Goal: Information Seeking & Learning: Learn about a topic

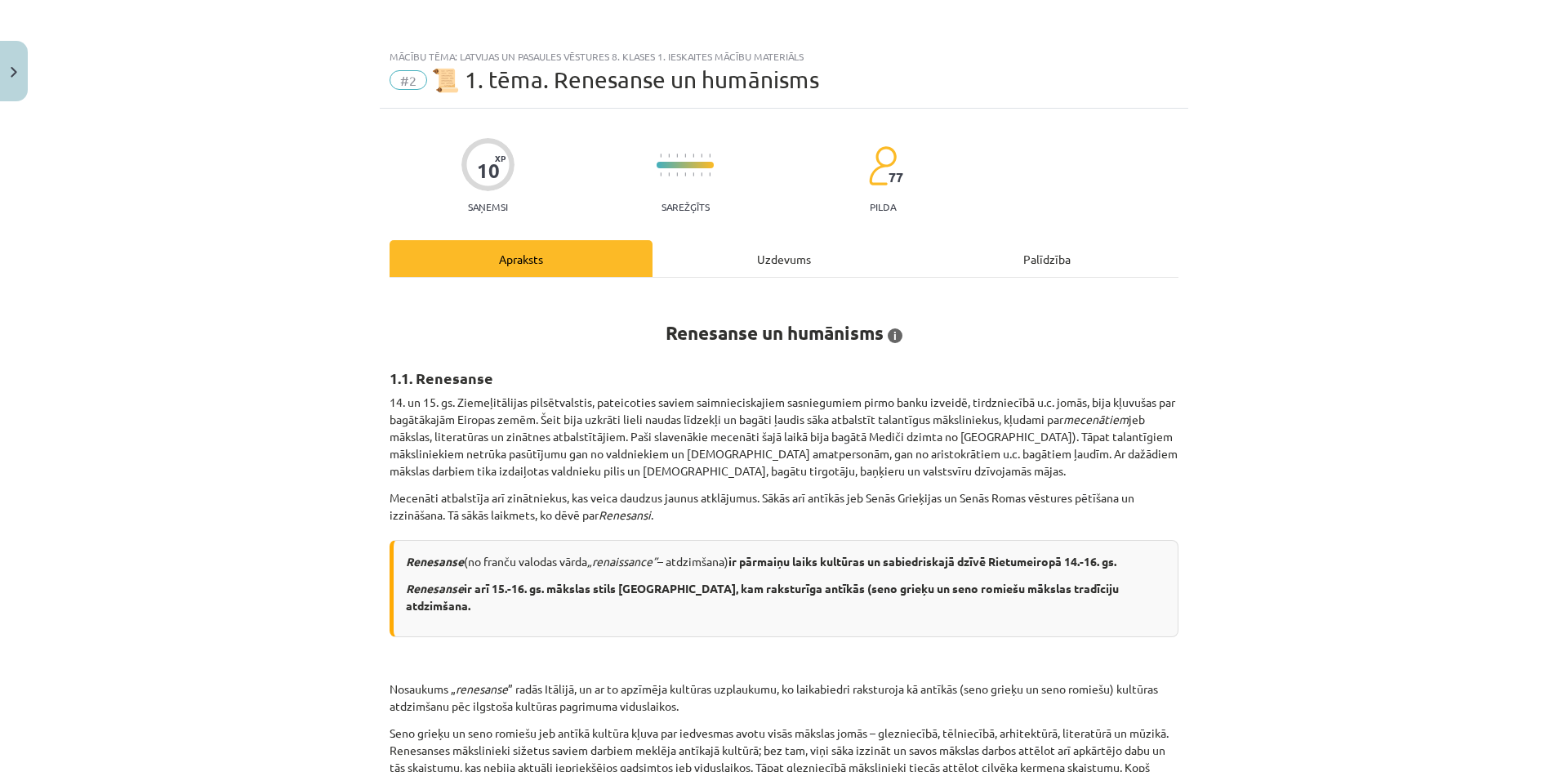
scroll to position [81, 0]
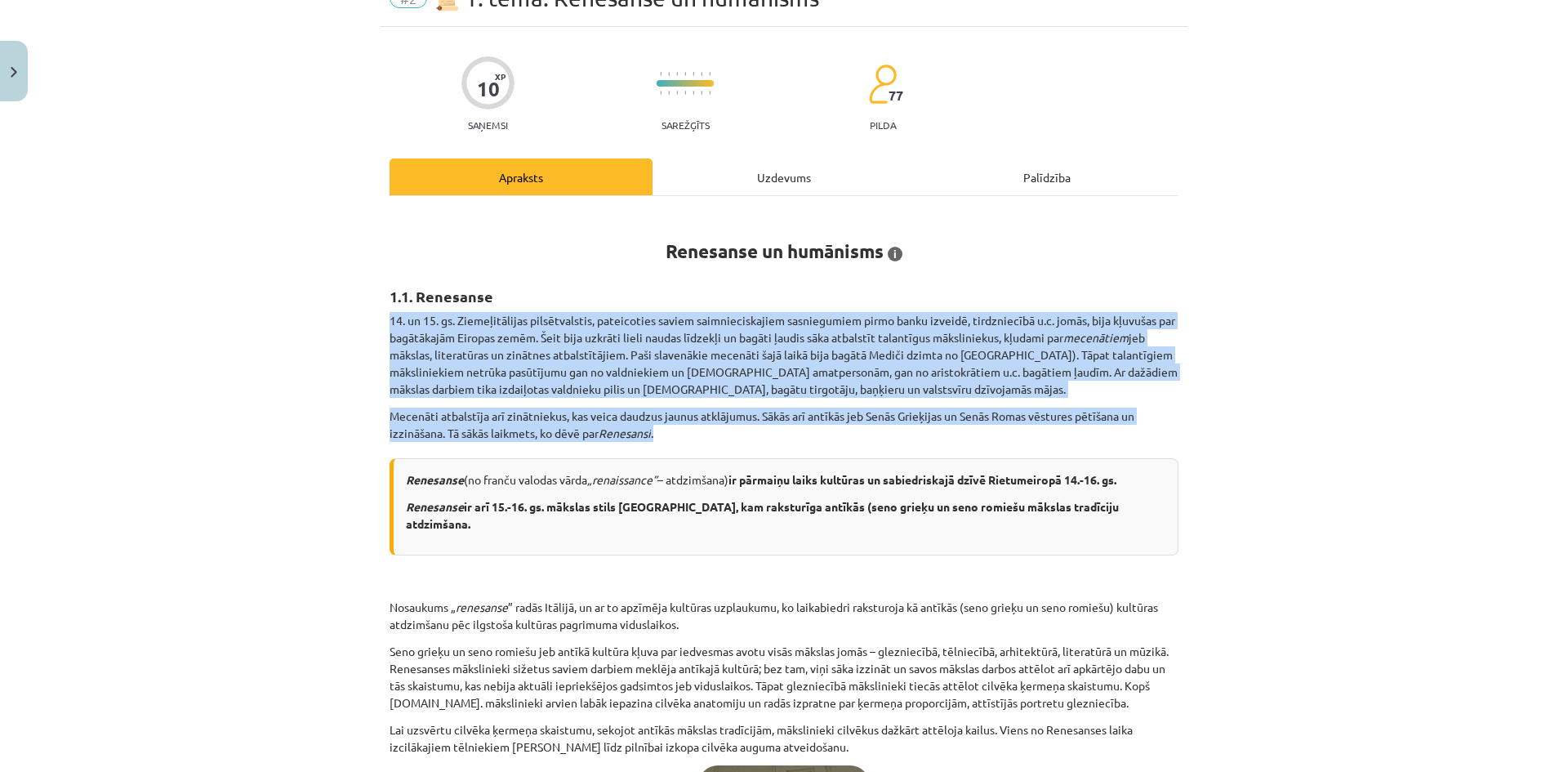
drag, startPoint x: 384, startPoint y: 319, endPoint x: 751, endPoint y: 431, distance: 383.7
copy div "14. un 15. gs. Ziemeļitālijas pilsētvalstis, pateicoties saviem saimnieciskajie…"
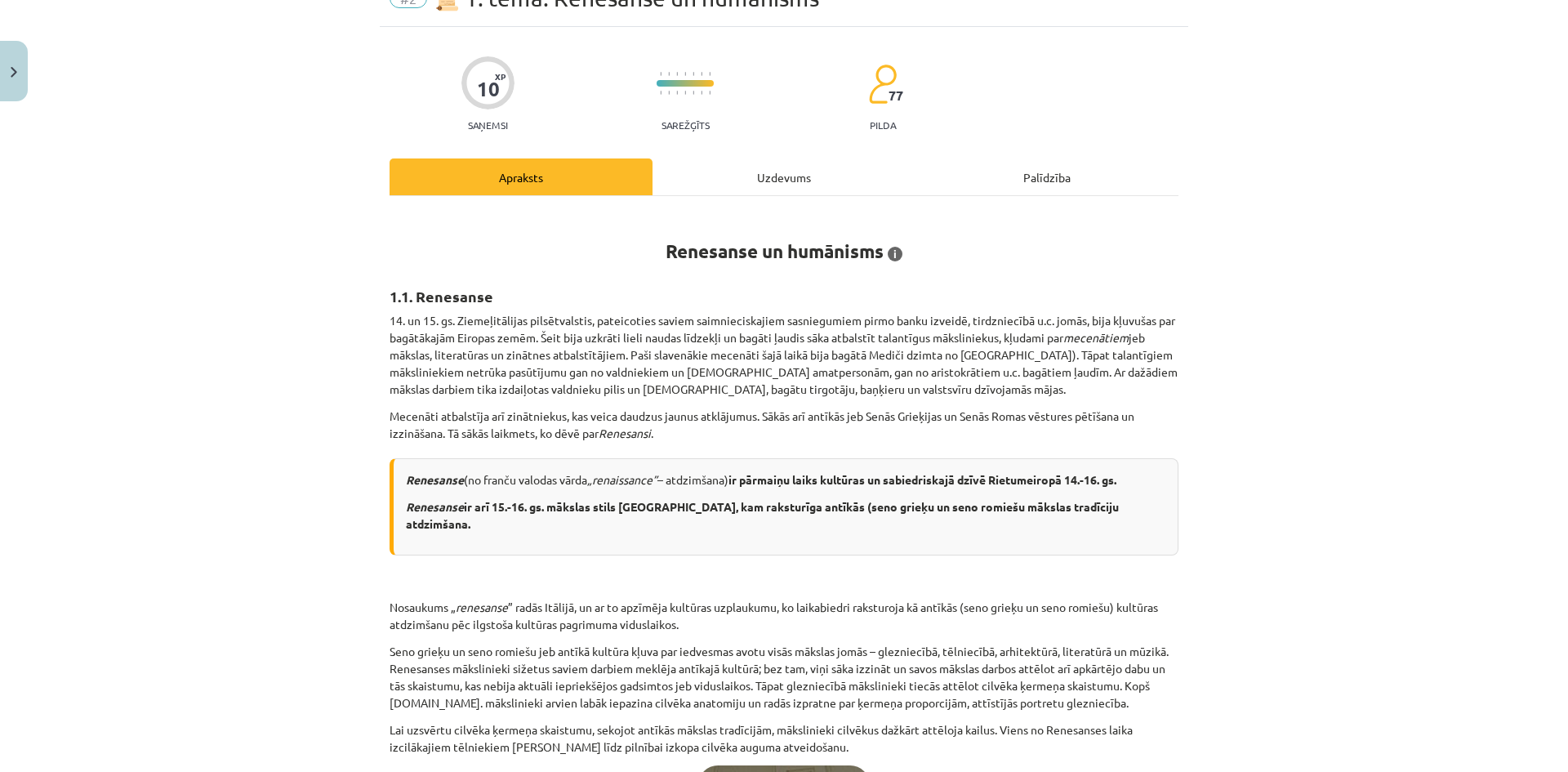
click at [1317, 473] on div "Mācību tēma: Latvijas un pasaules vēstures 8. klases 1. ieskaites mācību materi…" at bounding box center [784, 386] width 1568 height 772
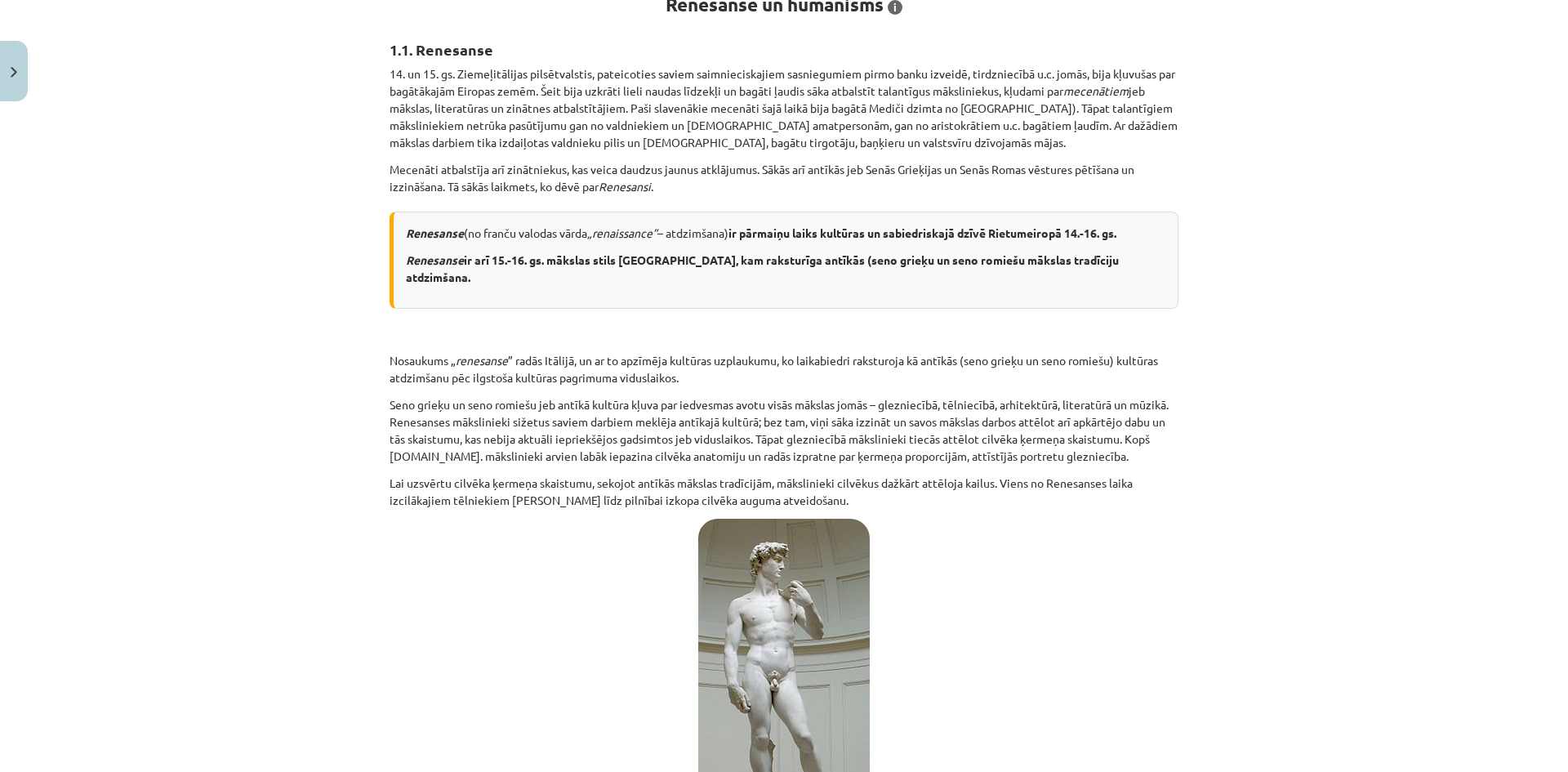
scroll to position [408, 0]
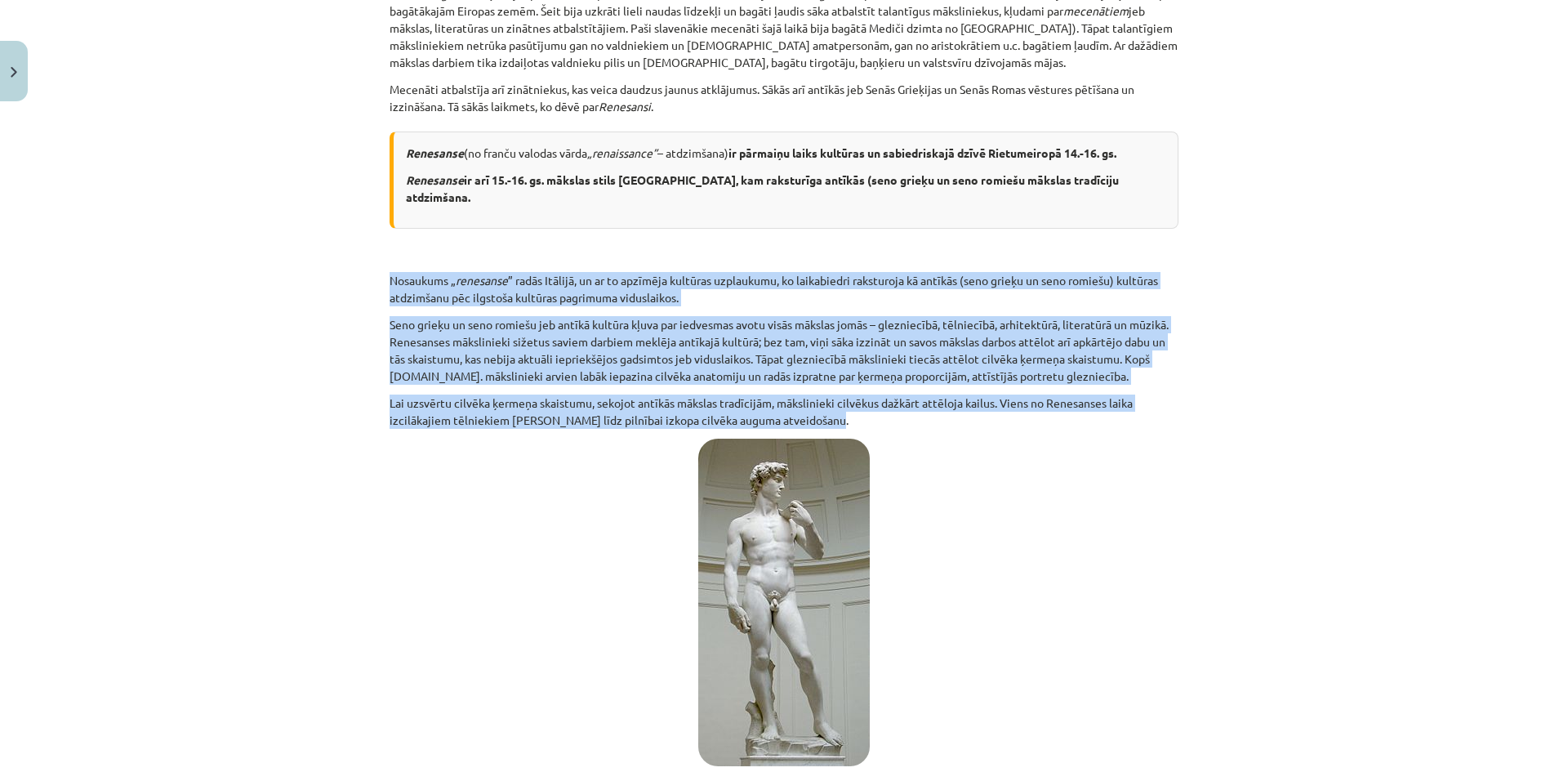
drag, startPoint x: 381, startPoint y: 262, endPoint x: 861, endPoint y: 396, distance: 498.4
copy div "Nosaukums „ renesanse ” radās Itālijā, un ar to apzīmēja kultūras uzplaukumu, k…"
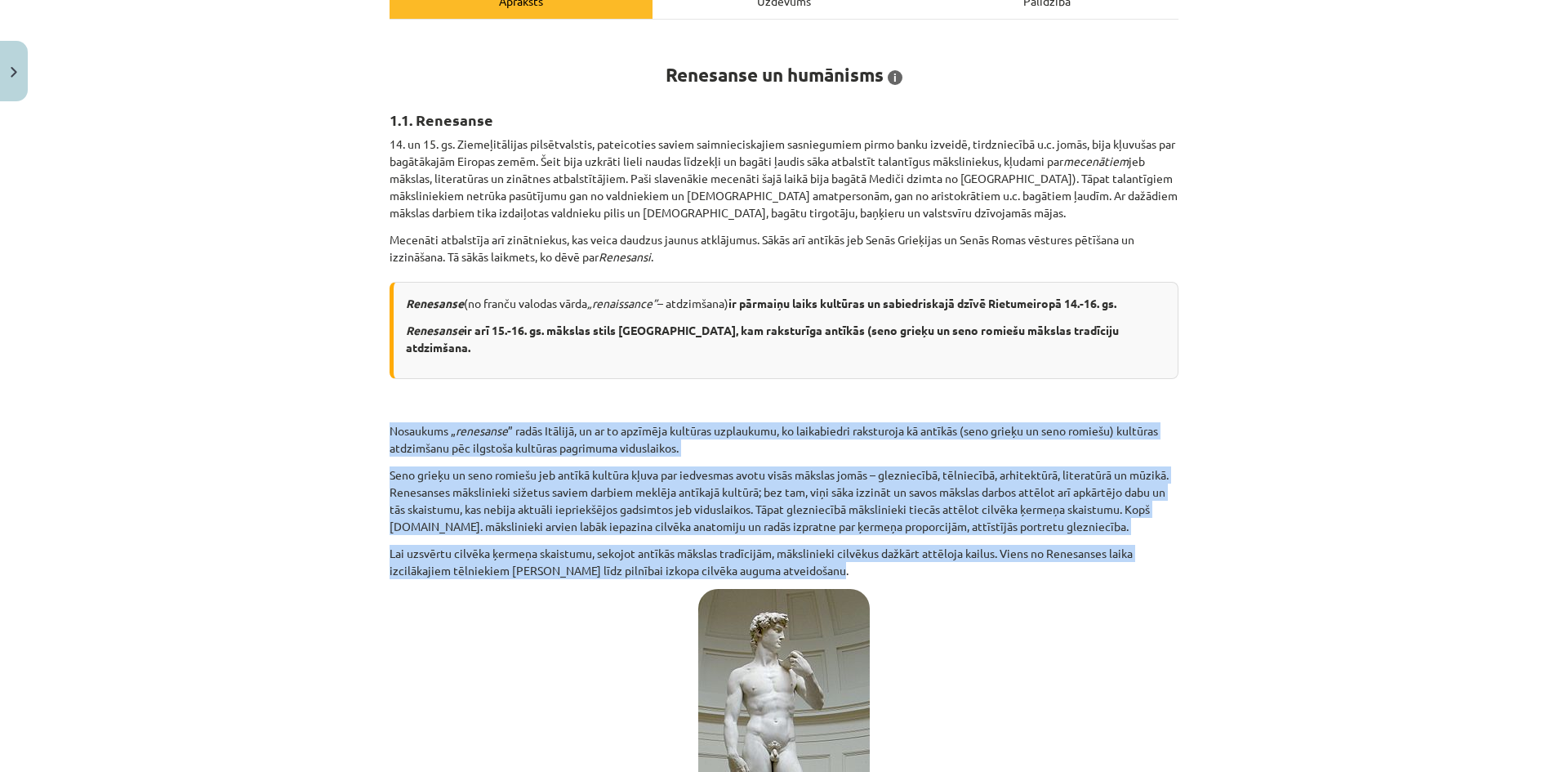
scroll to position [0, 0]
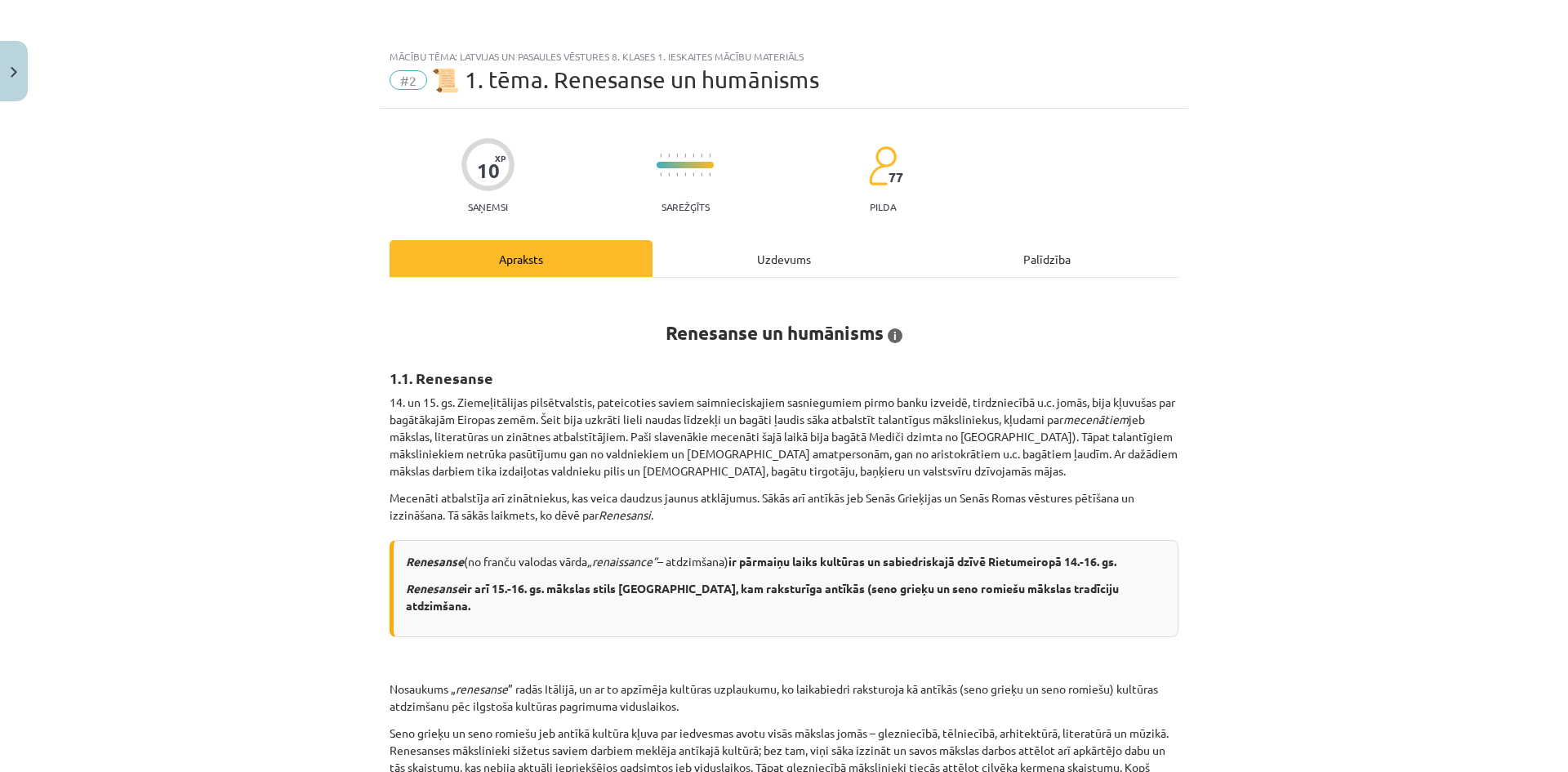
click at [1376, 364] on div "Mācību tēma: Latvijas un pasaules vēstures 8. klases 1. ieskaites mācību materi…" at bounding box center [784, 386] width 1568 height 772
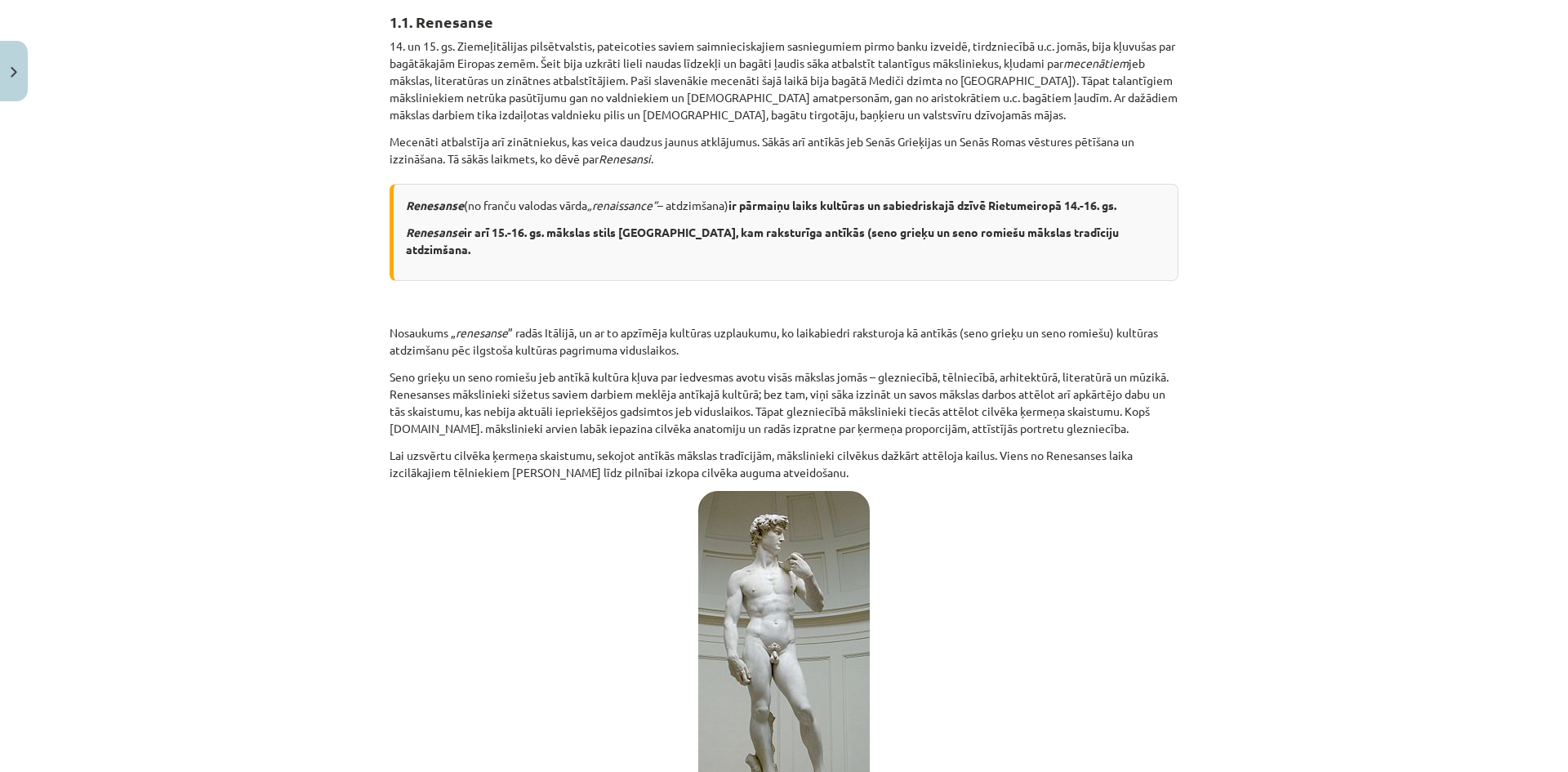
scroll to position [326, 0]
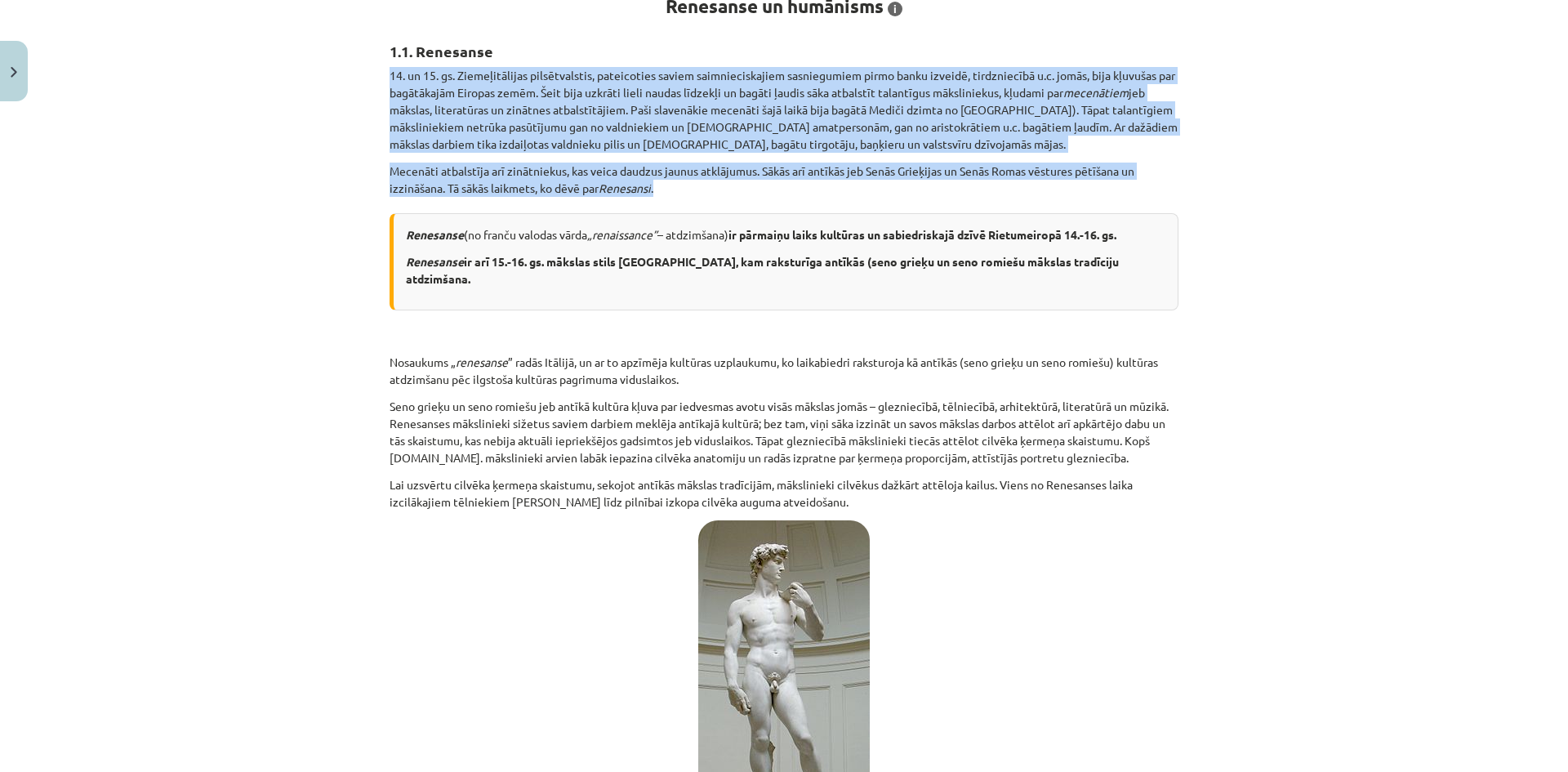
drag, startPoint x: 392, startPoint y: 72, endPoint x: 676, endPoint y: 179, distance: 303.5
copy div "14. un 15. gs. Ziemeļitālijas pilsētvalstis, pateicoties saviem saimnieciskajie…"
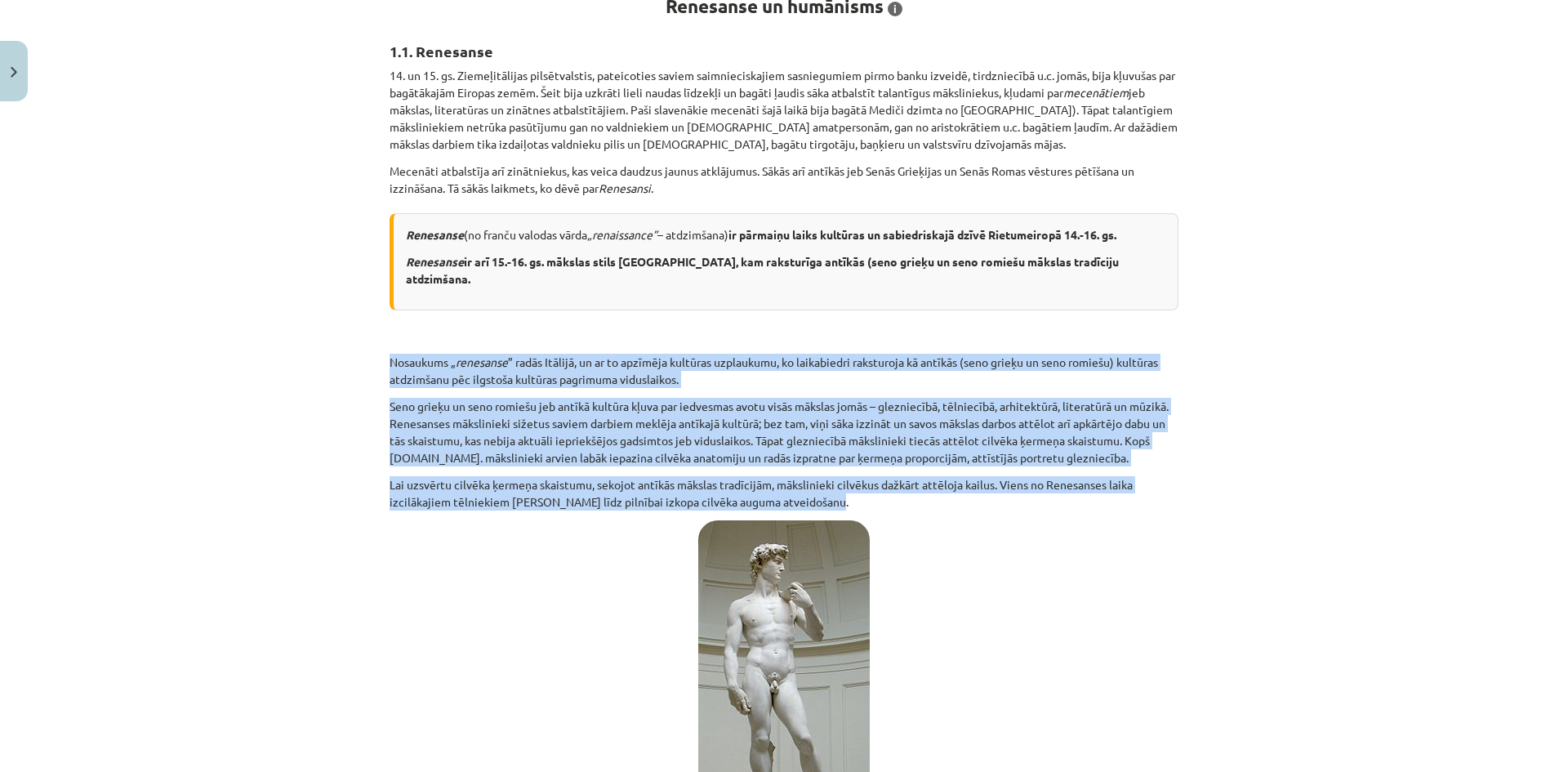
drag, startPoint x: 380, startPoint y: 340, endPoint x: 954, endPoint y: 486, distance: 592.3
copy div "Nosaukums „ renesanse ” radās Itālijā, un ar to apzīmēja kultūras uzplaukumu, k…"
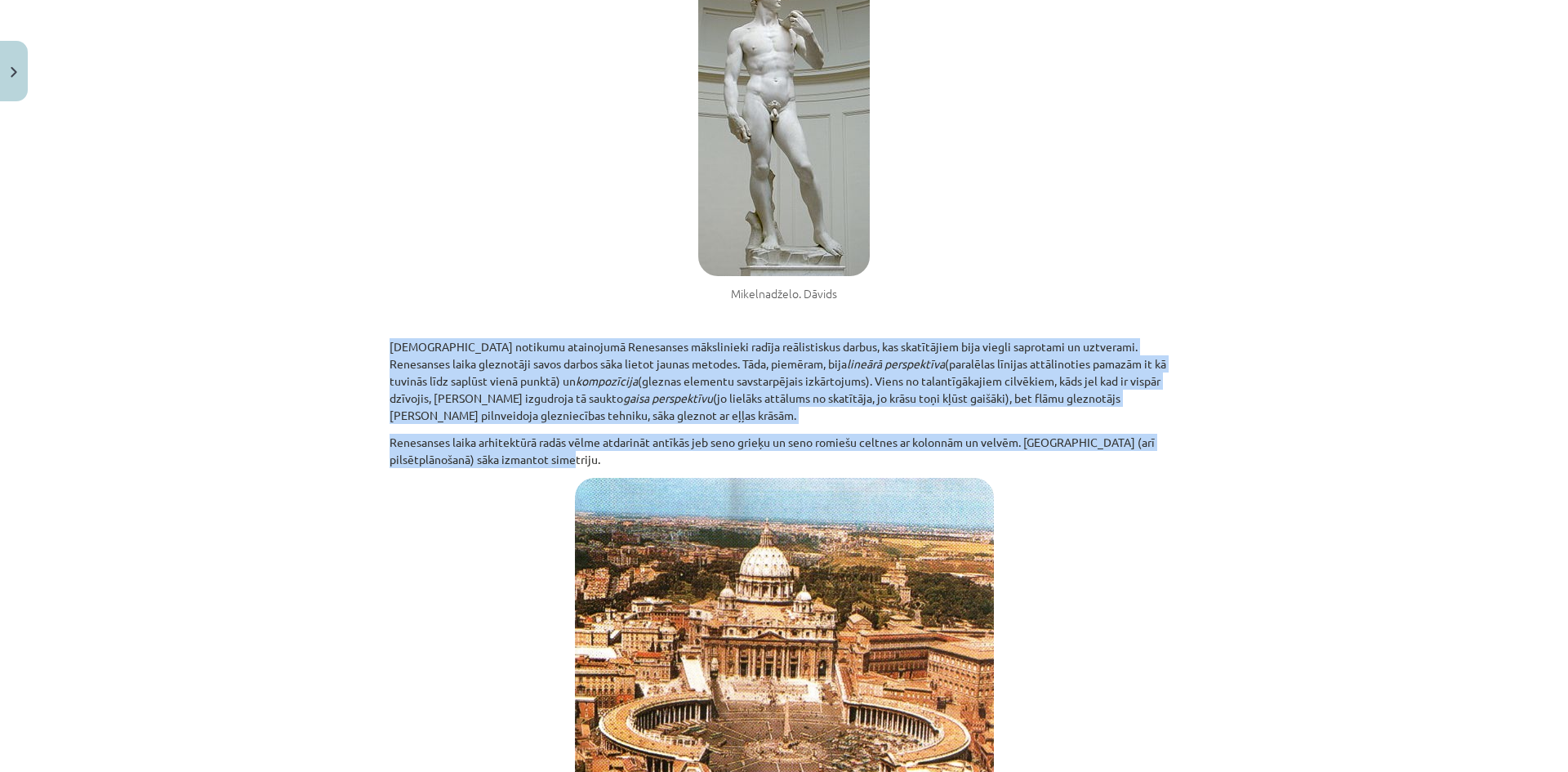
drag, startPoint x: 378, startPoint y: 321, endPoint x: 605, endPoint y: 446, distance: 259.1
copy div "Bībeles notikumu atainojumā Renesanses mākslinieki radīja reālistiskus darbus, …"
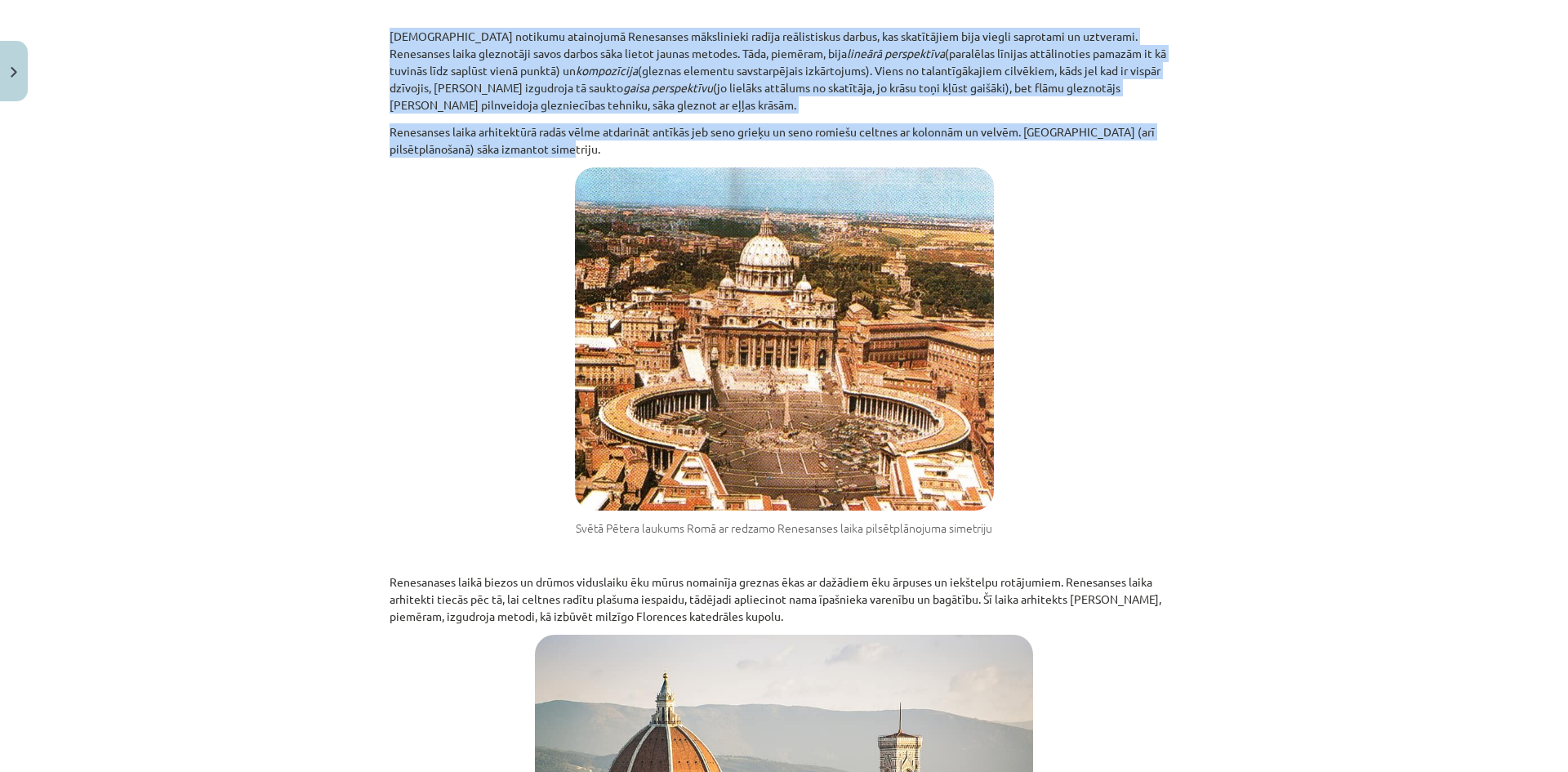
scroll to position [1470, 0]
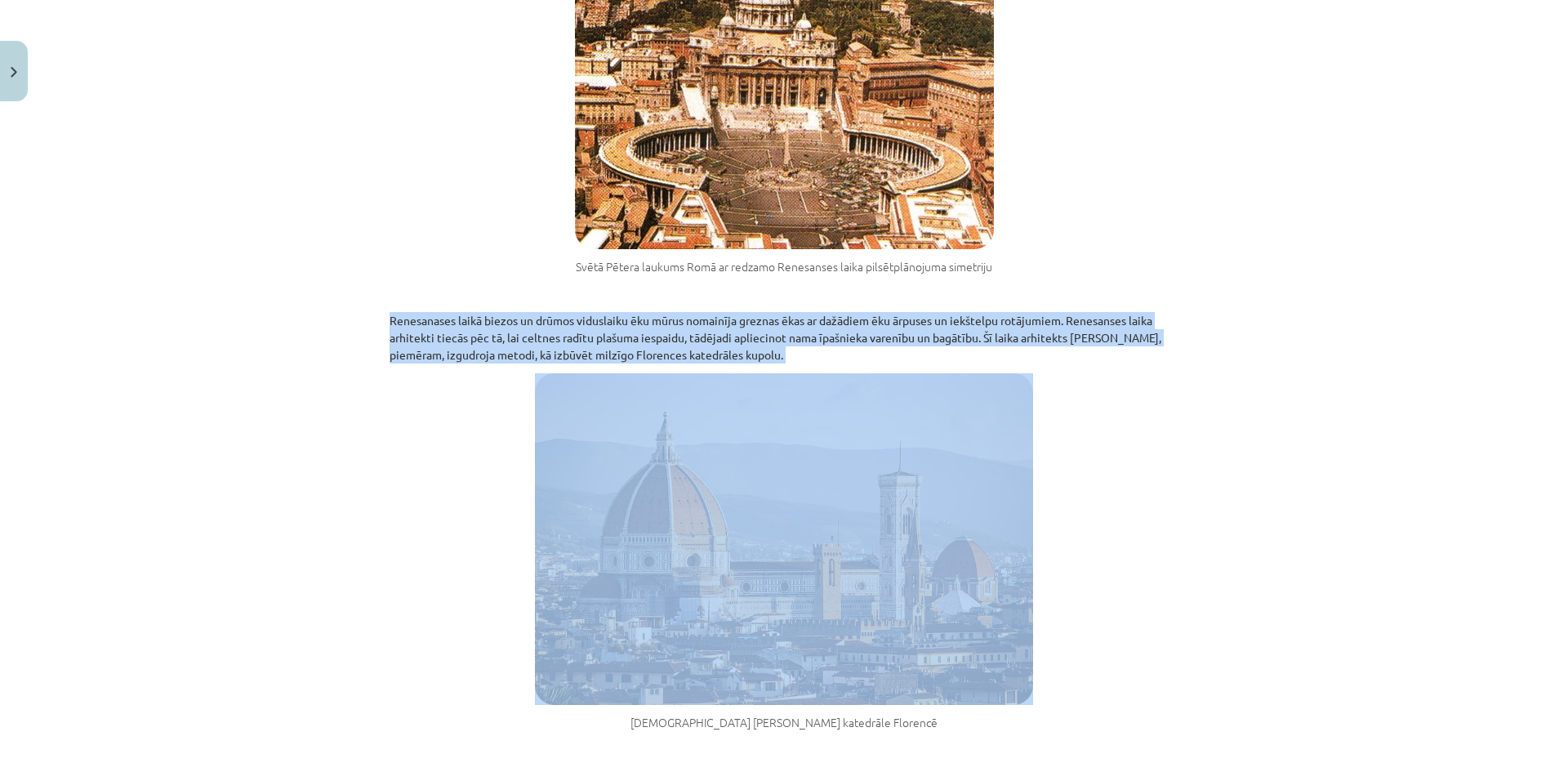
drag, startPoint x: 367, startPoint y: 295, endPoint x: 786, endPoint y: 348, distance: 422.3
click at [786, 348] on div "Mācību tēma: Latvijas un pasaules vēstures 8. klases 1. ieskaites mācību materi…" at bounding box center [784, 386] width 1568 height 772
copy div "Renesanases laikā biezos un drūmos viduslaiku ēku mūrus nomainīja greznas ēkas …"
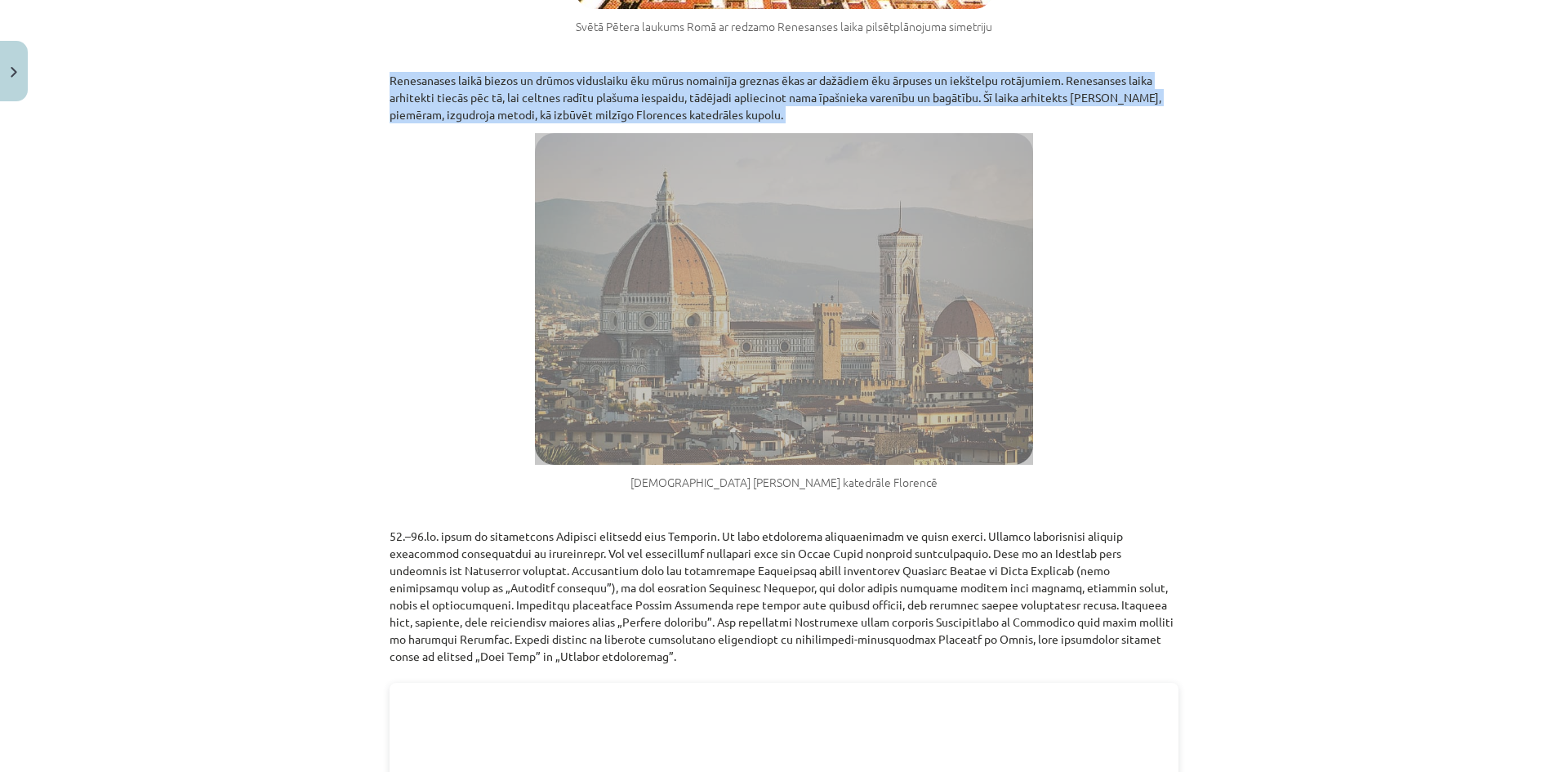
scroll to position [2041, 0]
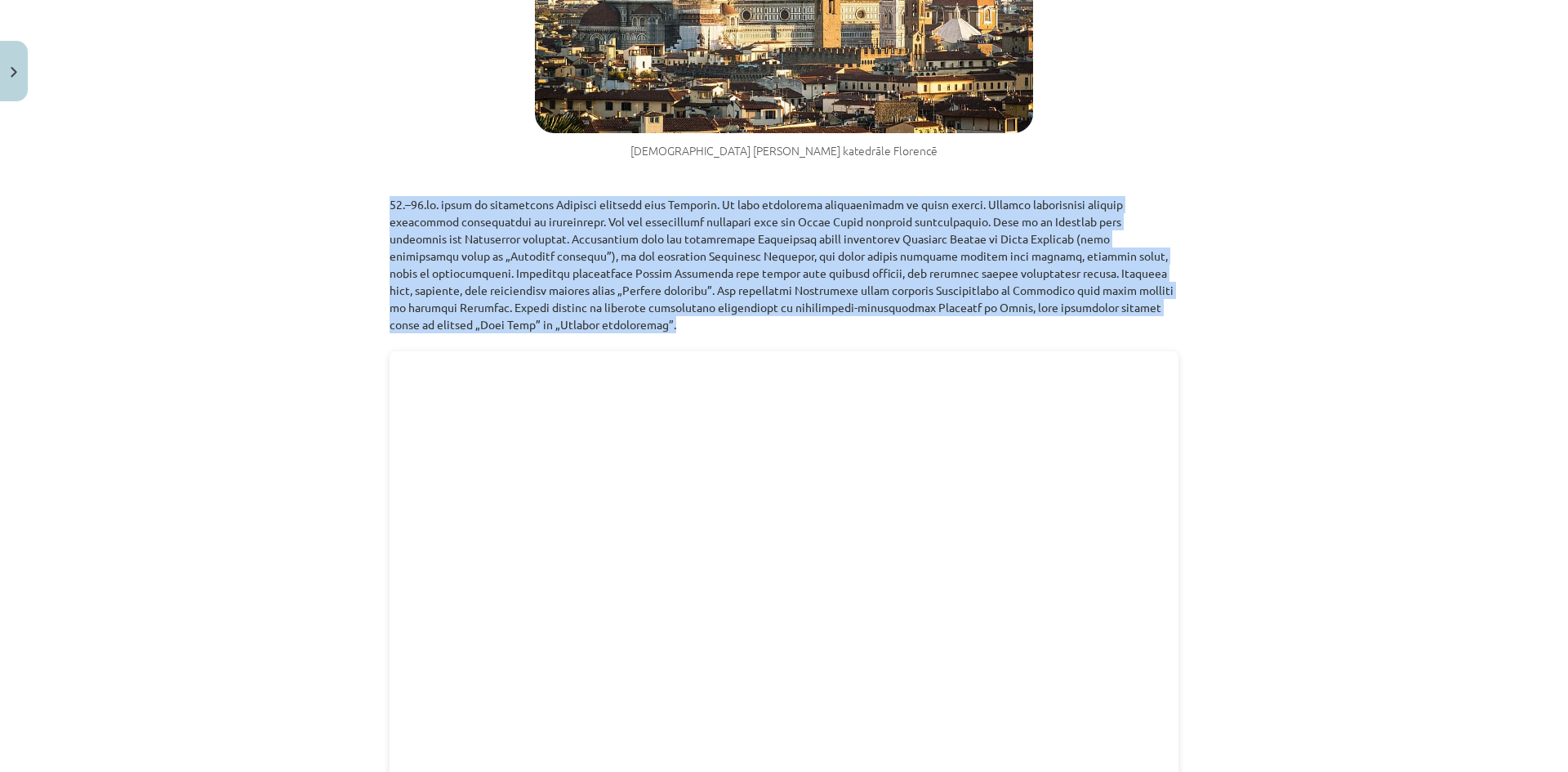
drag, startPoint x: 425, startPoint y: 194, endPoint x: 1155, endPoint y: 289, distance: 736.2
click at [1155, 289] on div "10 XP Saņemsi Sarežģīts 77 pilda Apraksts Uzdevums Palīdzība Renesanse un humān…" at bounding box center [784, 125] width 809 height 4118
copy p "14.–15.gs. viena no bagātākajām Itālijas pilsētām bija Florence. Tā bija ievēro…"
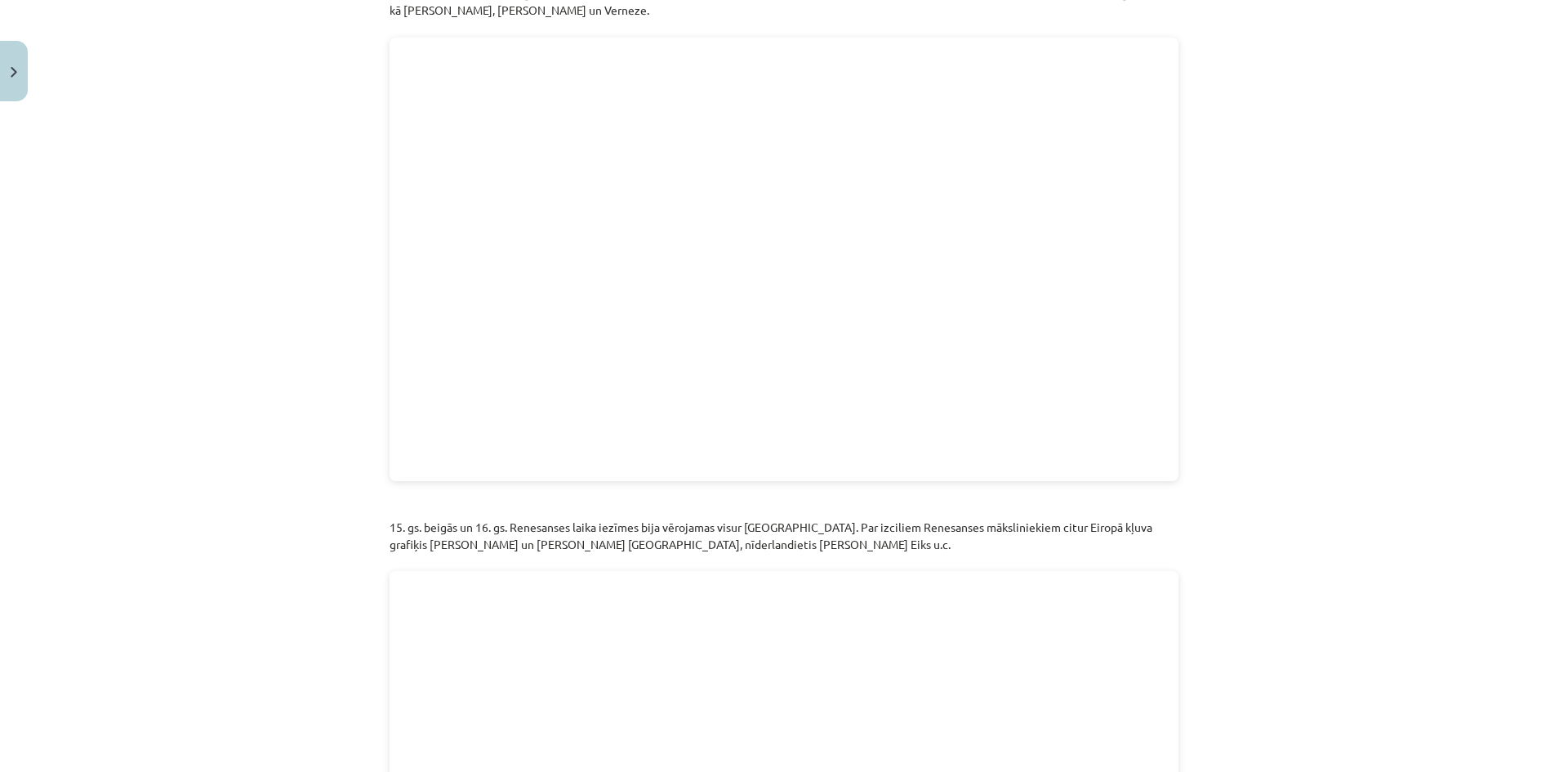
scroll to position [2695, 0]
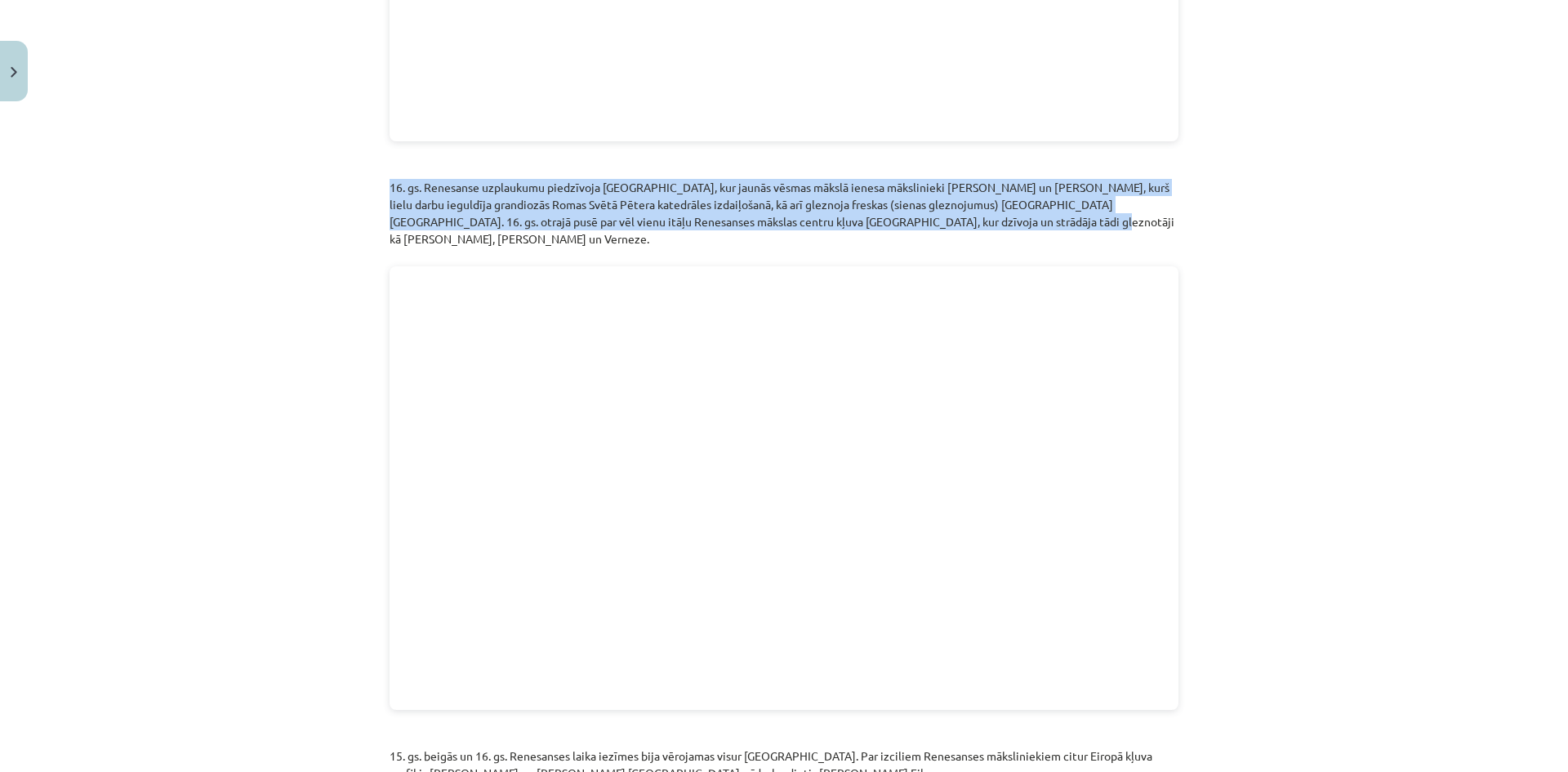
drag, startPoint x: 377, startPoint y: 148, endPoint x: 1025, endPoint y: 183, distance: 648.9
click at [1025, 183] on div "Mācību tēma: Latvijas un pasaules vēstures 8. klases 1. ieskaites mācību materi…" at bounding box center [784, 386] width 1568 height 772
copy p "16. gs. Renesanse uzplaukumu piedzīvoja Romā, kur jaunās vēsmas mākslā ienesa m…"
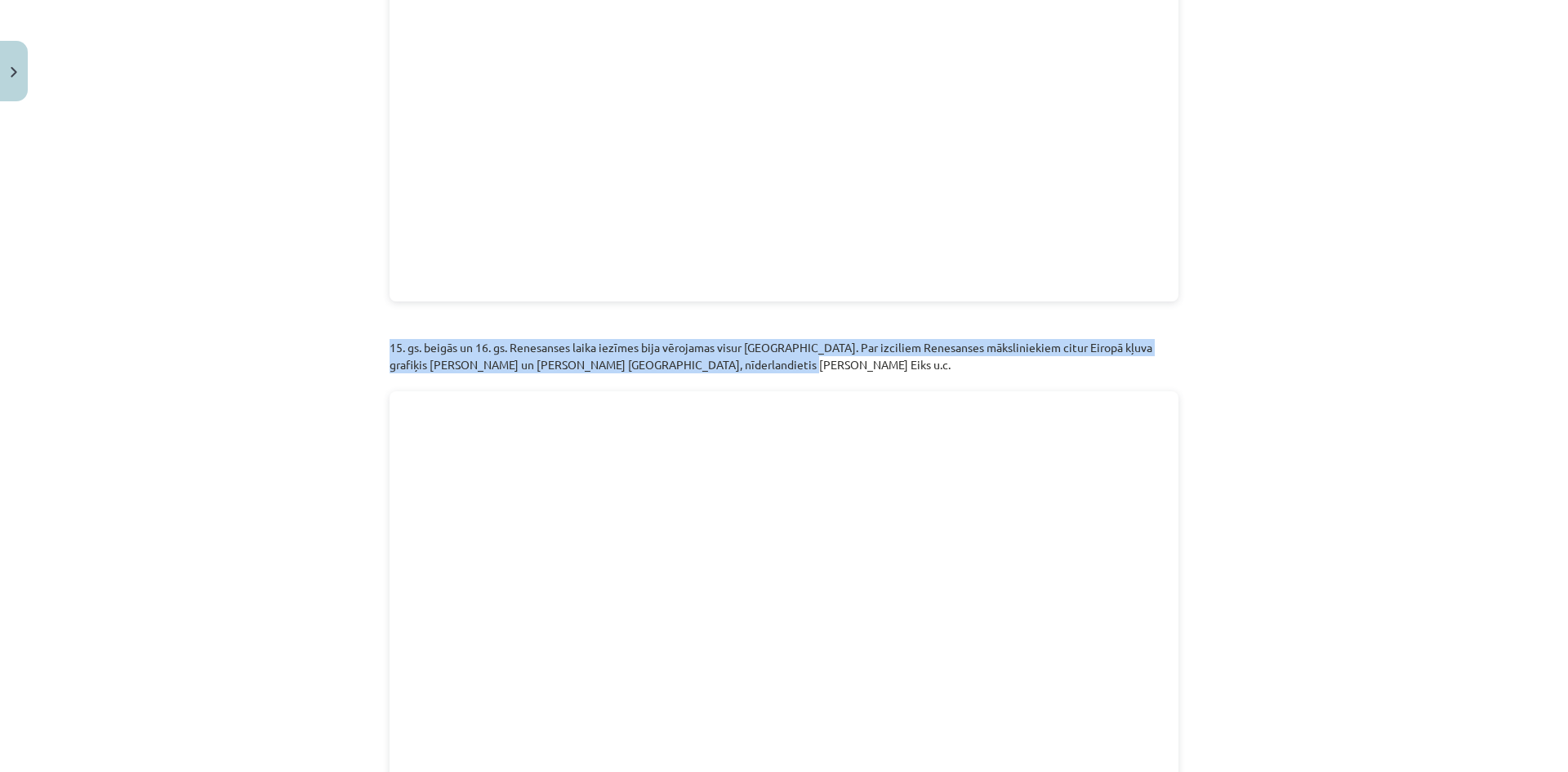
drag, startPoint x: 364, startPoint y: 292, endPoint x: 759, endPoint y: 310, distance: 395.4
click at [759, 310] on div "Mācību tēma: Latvijas un pasaules vēstures 8. klases 1. ieskaites mācību materi…" at bounding box center [784, 386] width 1568 height 772
copy p "15. gs. beigās un 16. gs. Renesanses laika iezīmes bija vērojamas visur Eiropā.…"
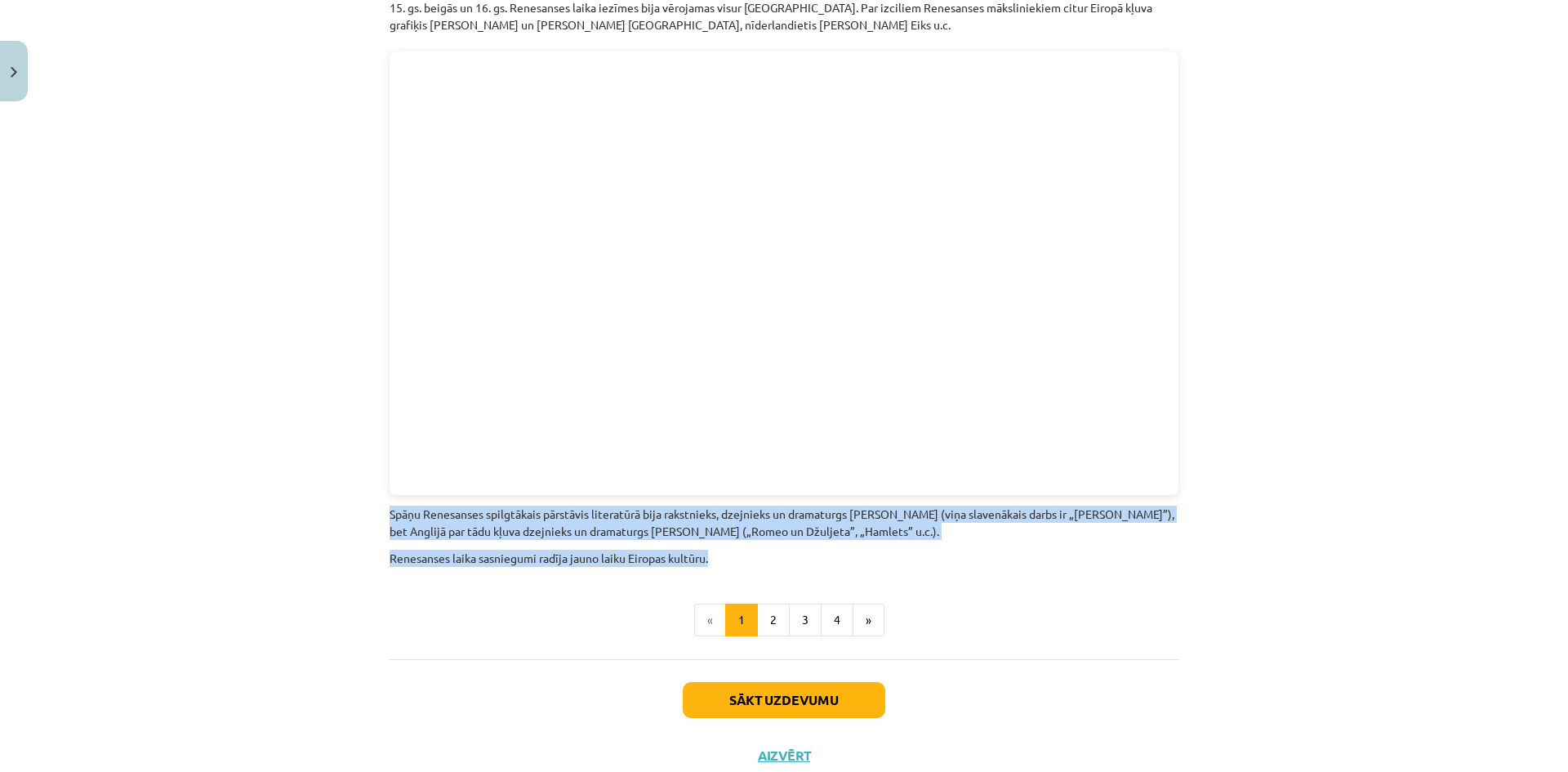
drag, startPoint x: 356, startPoint y: 465, endPoint x: 718, endPoint y: 505, distance: 364.2
click at [718, 505] on div "Mācību tēma: Latvijas un pasaules vēstures 8. klases 1. ieskaites mācību materi…" at bounding box center [784, 386] width 1568 height 772
copy div "Spāņu Renesanses spilgtākais pārstāvis literatūrā bija rakstnieks, dzejnieks un…"
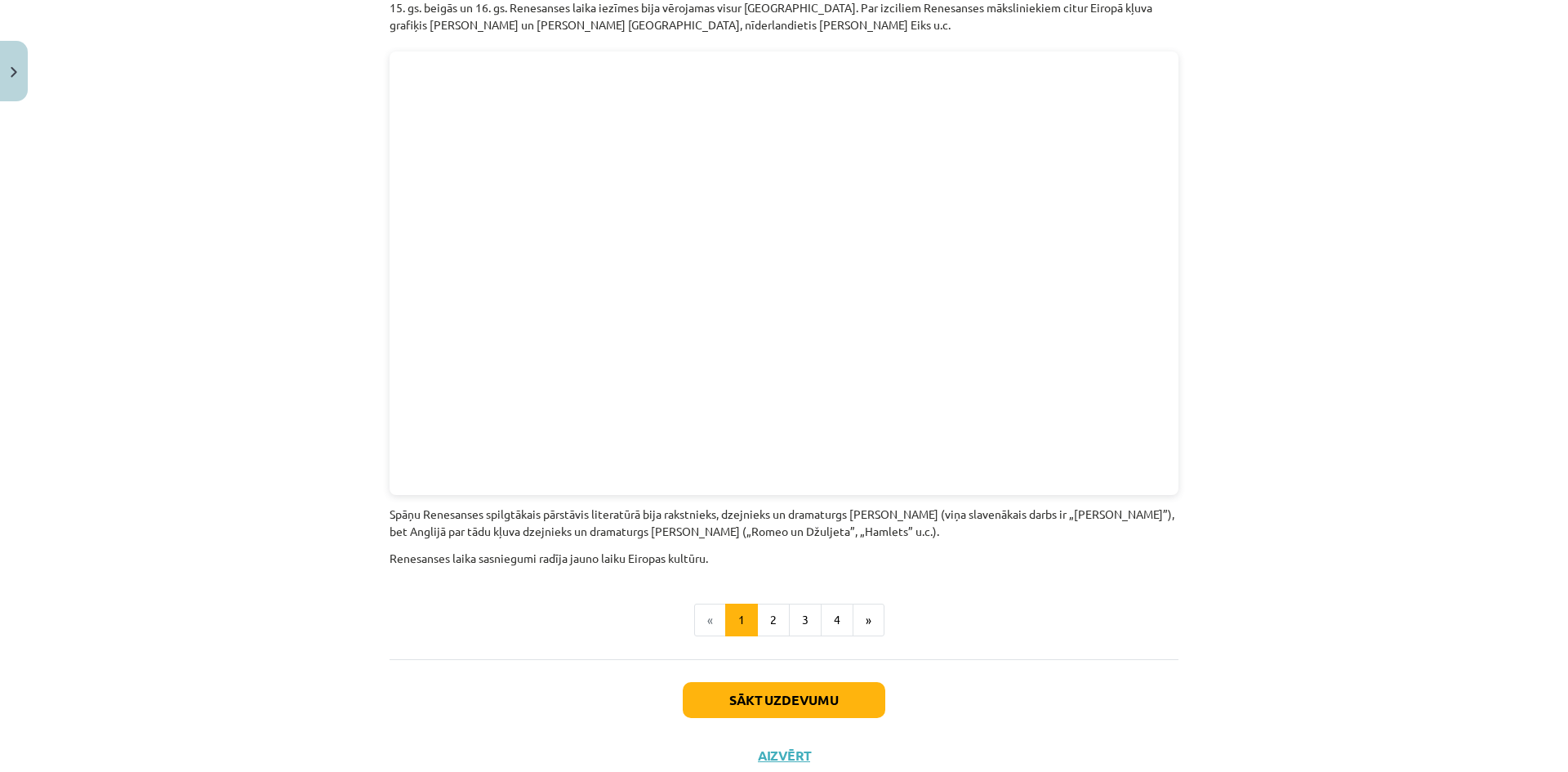
click at [1270, 624] on div "Mācību tēma: Latvijas un pasaules vēstures 8. klases 1. ieskaites mācību materi…" at bounding box center [784, 386] width 1568 height 772
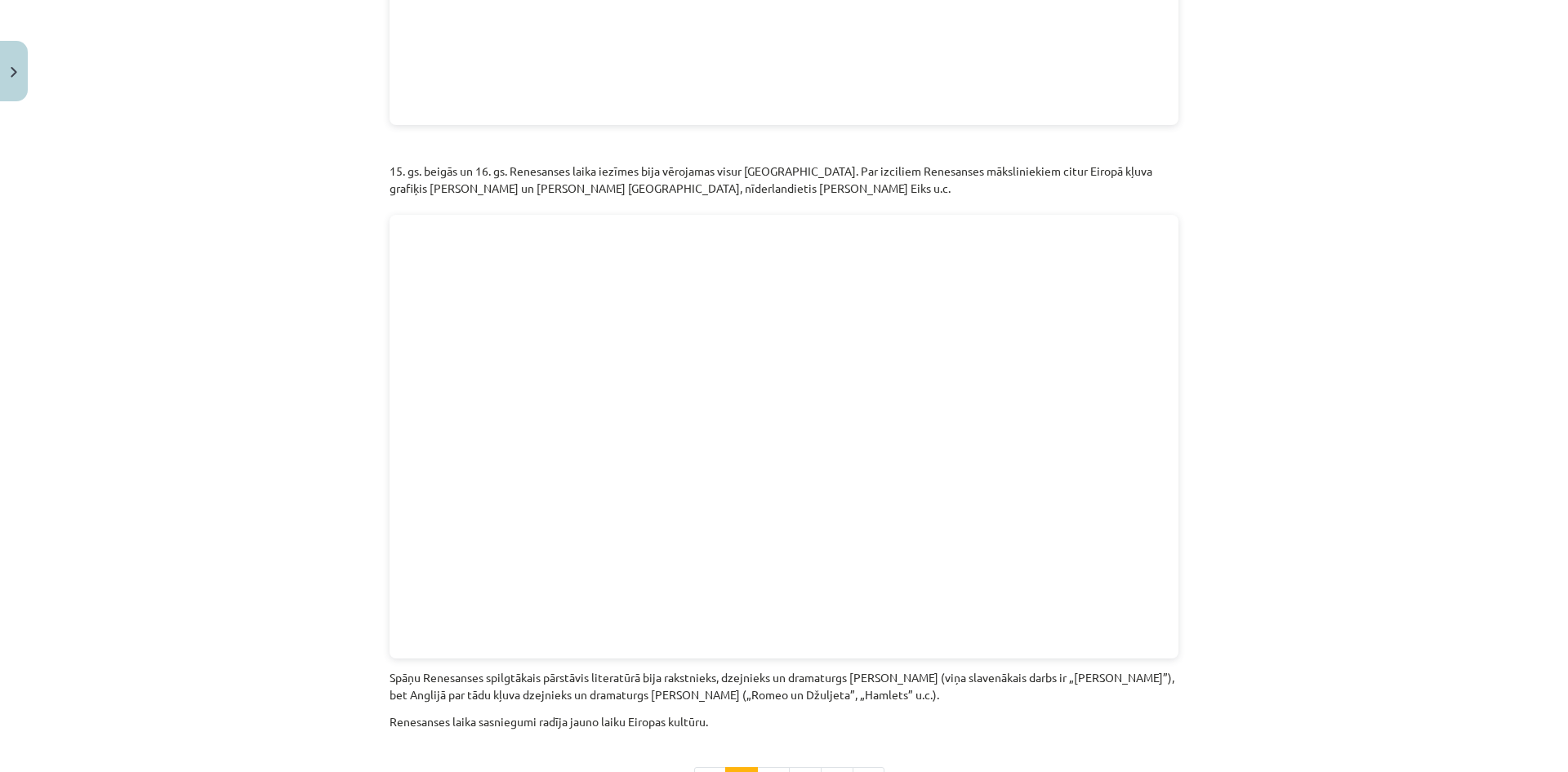
scroll to position [3361, 0]
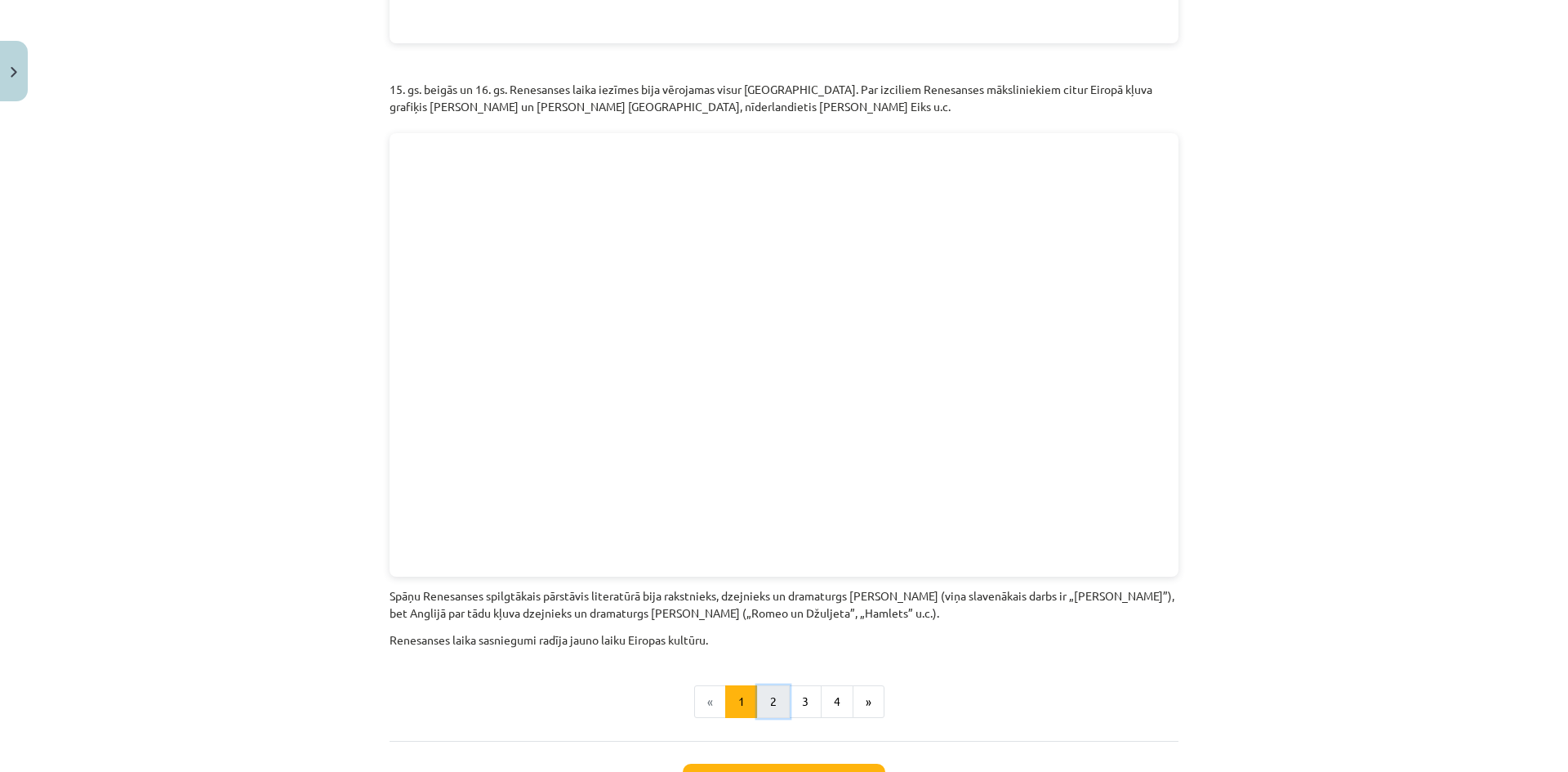
click at [766, 685] on button "2" at bounding box center [773, 701] width 33 height 33
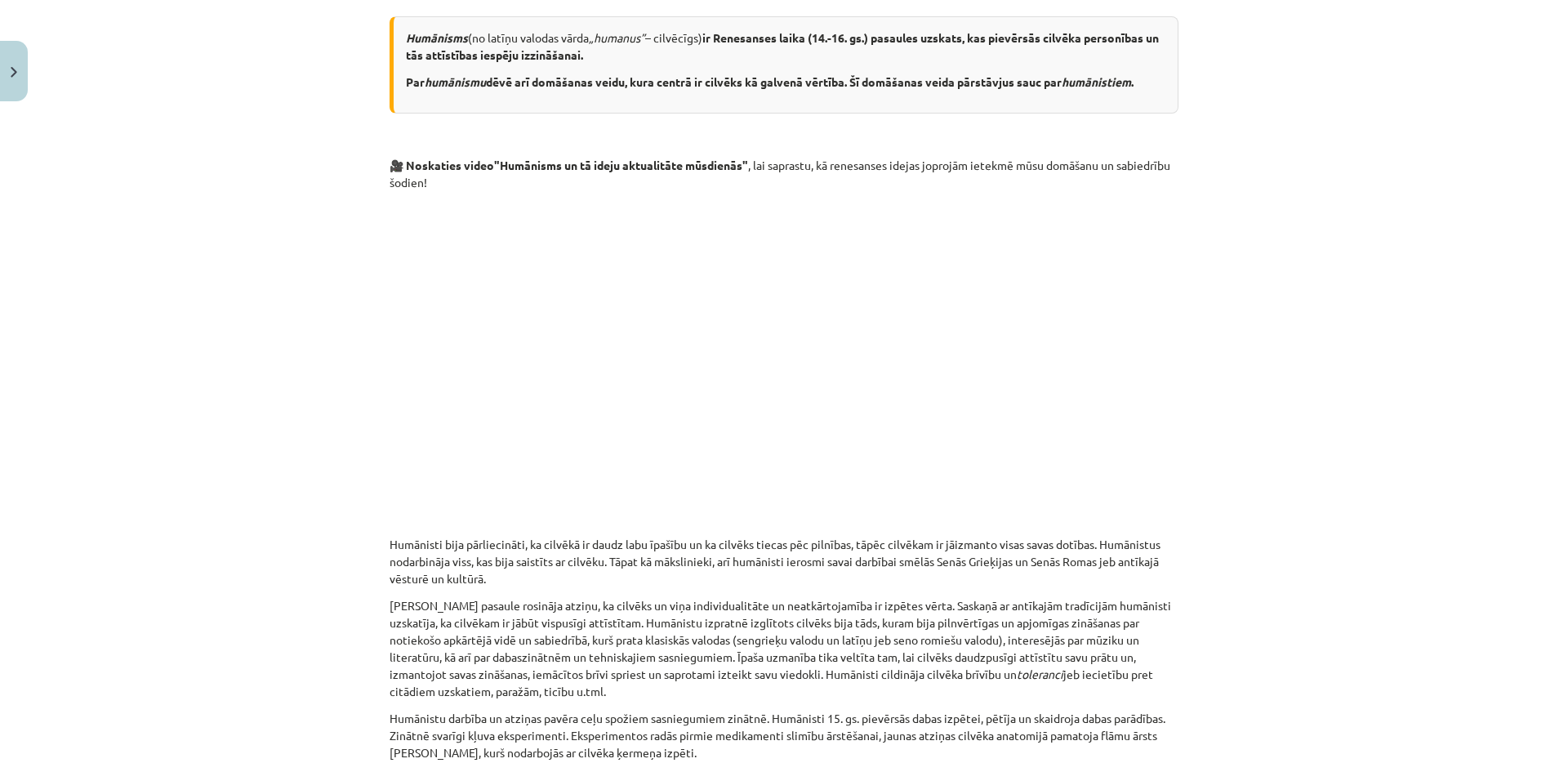
scroll to position [292, 0]
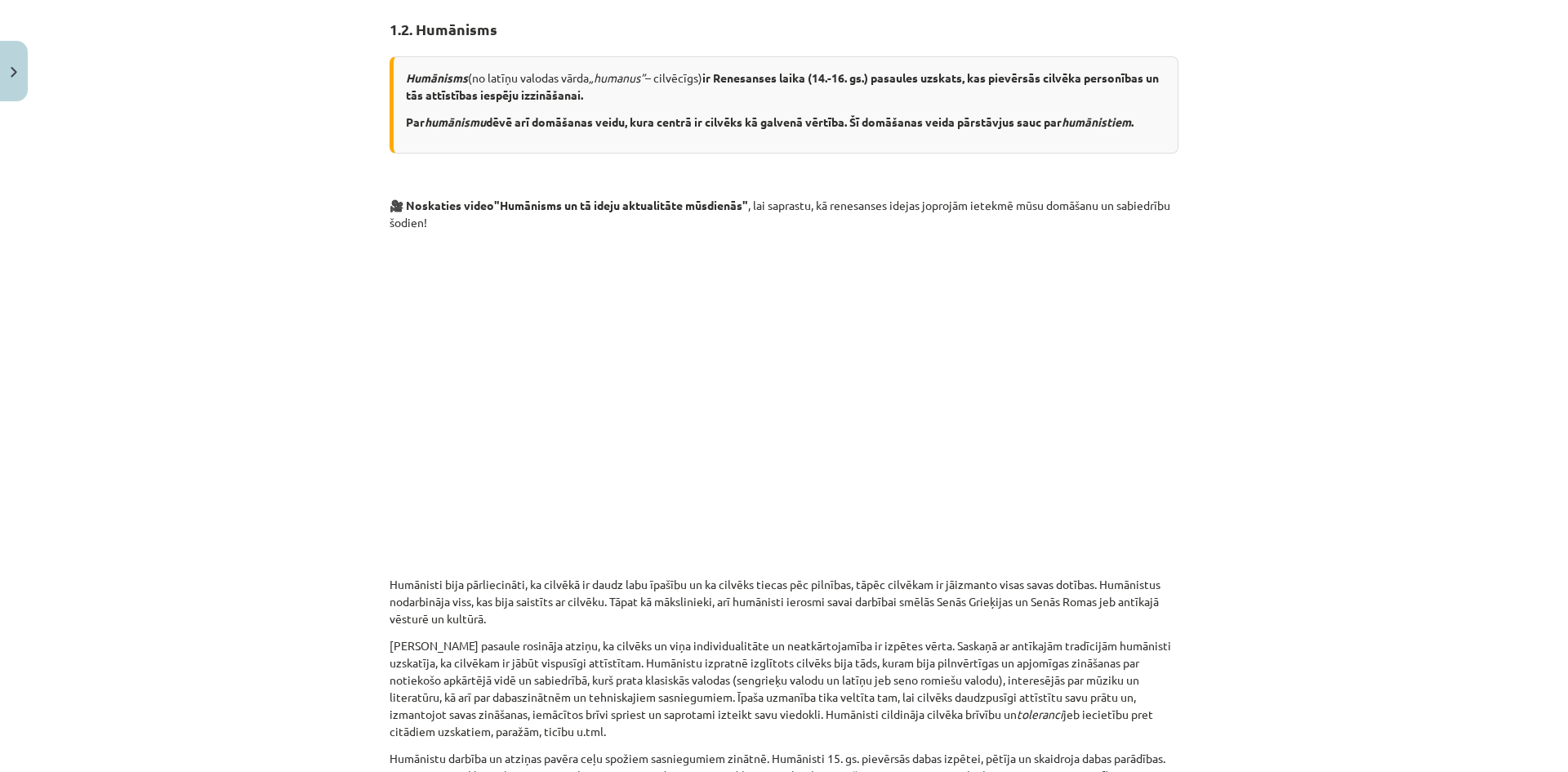
click at [1148, 491] on p at bounding box center [784, 390] width 789 height 298
click at [1197, 470] on div "Mācību tēma: Latvijas un pasaules vēstures 8. klases 1. ieskaites mācību materi…" at bounding box center [784, 386] width 1568 height 772
click at [1209, 460] on div "Mācību tēma: Latvijas un pasaules vēstures 8. klases 1. ieskaites mācību materi…" at bounding box center [784, 386] width 1568 height 772
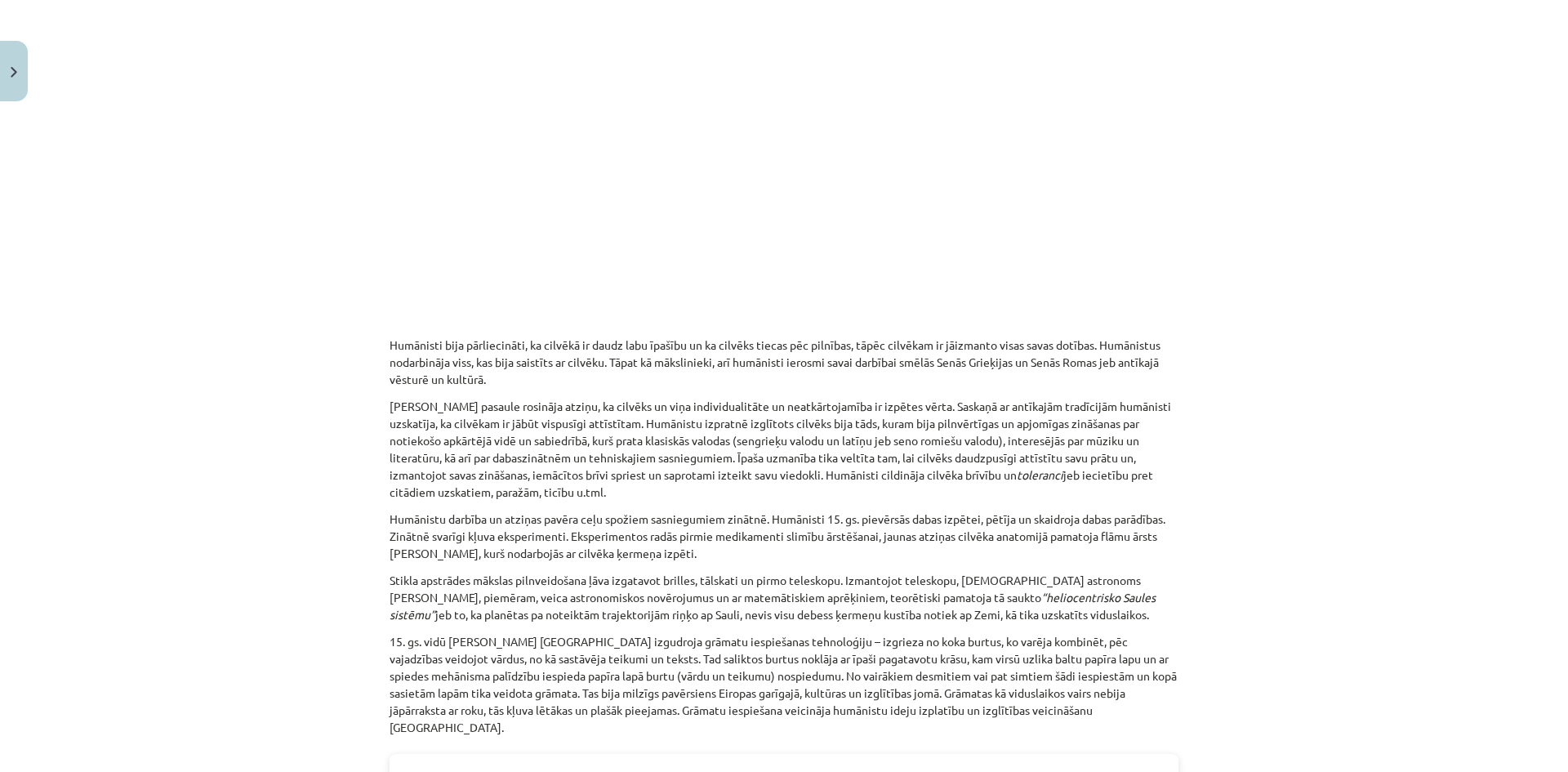
scroll to position [722, 0]
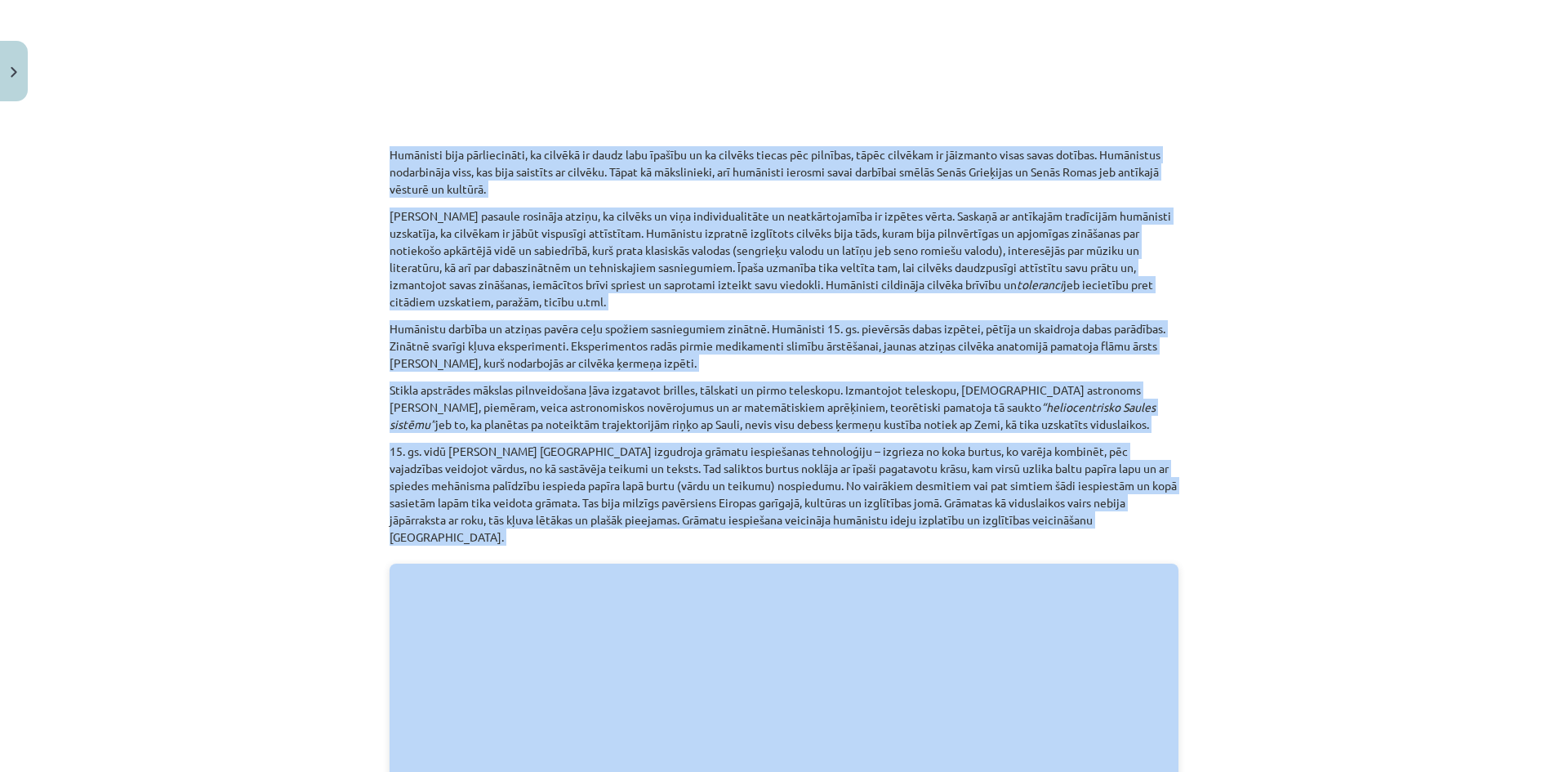
drag, startPoint x: 381, startPoint y: 154, endPoint x: 1144, endPoint y: 535, distance: 852.8
click at [370, 147] on div "Mācību tēma: Latvijas un pasaules vēstures 8. klases 1. ieskaites mācību materi…" at bounding box center [784, 386] width 1568 height 772
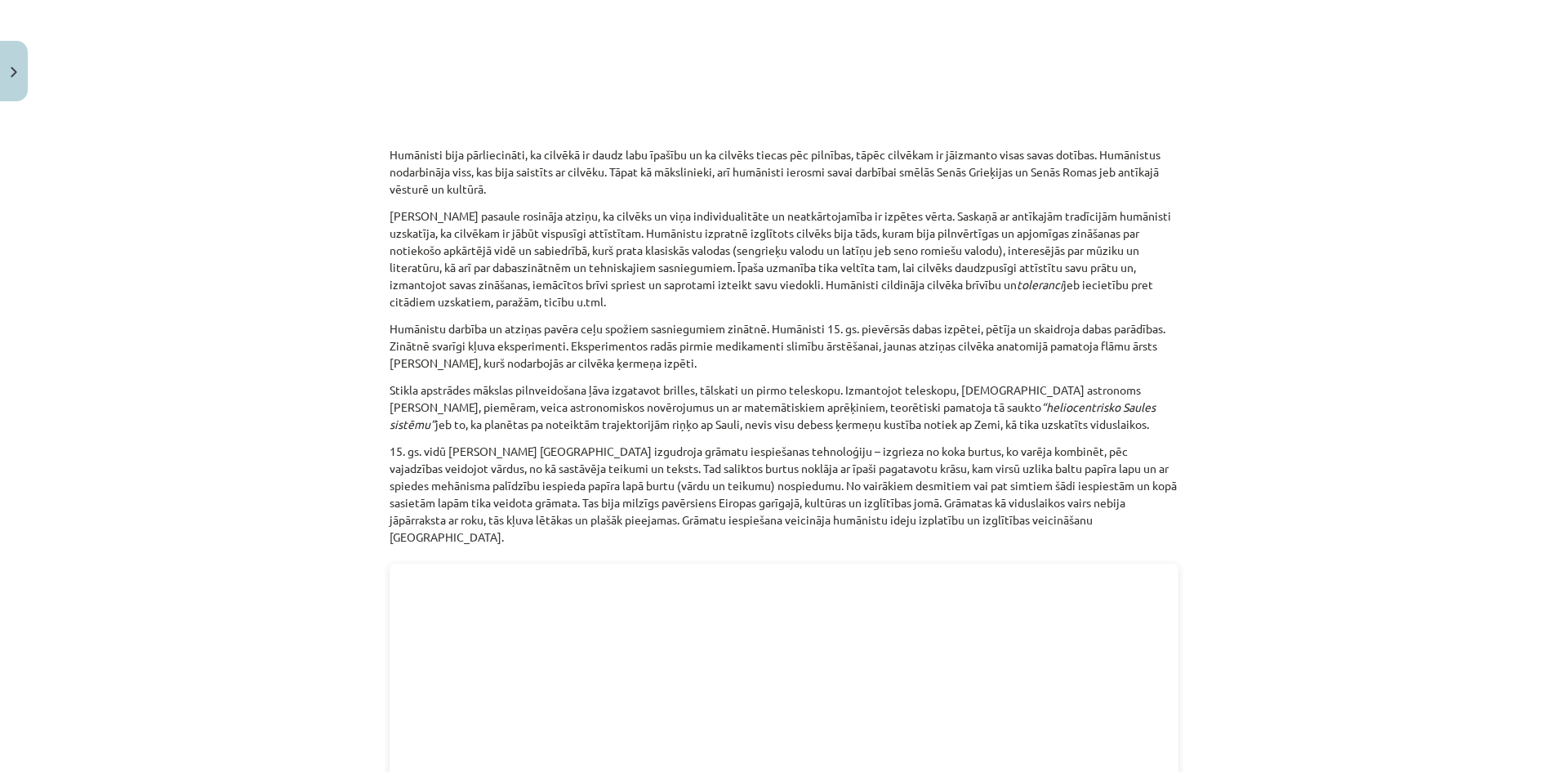
drag, startPoint x: 386, startPoint y: 152, endPoint x: 653, endPoint y: 306, distance: 308.2
click at [390, 328] on p "Humānistu darbība un atziņas pavēra ceļu spožiem sasniegumiem zinātnē. Humānist…" at bounding box center [784, 346] width 789 height 52
drag, startPoint x: 381, startPoint y: 327, endPoint x: 714, endPoint y: 366, distance: 335.3
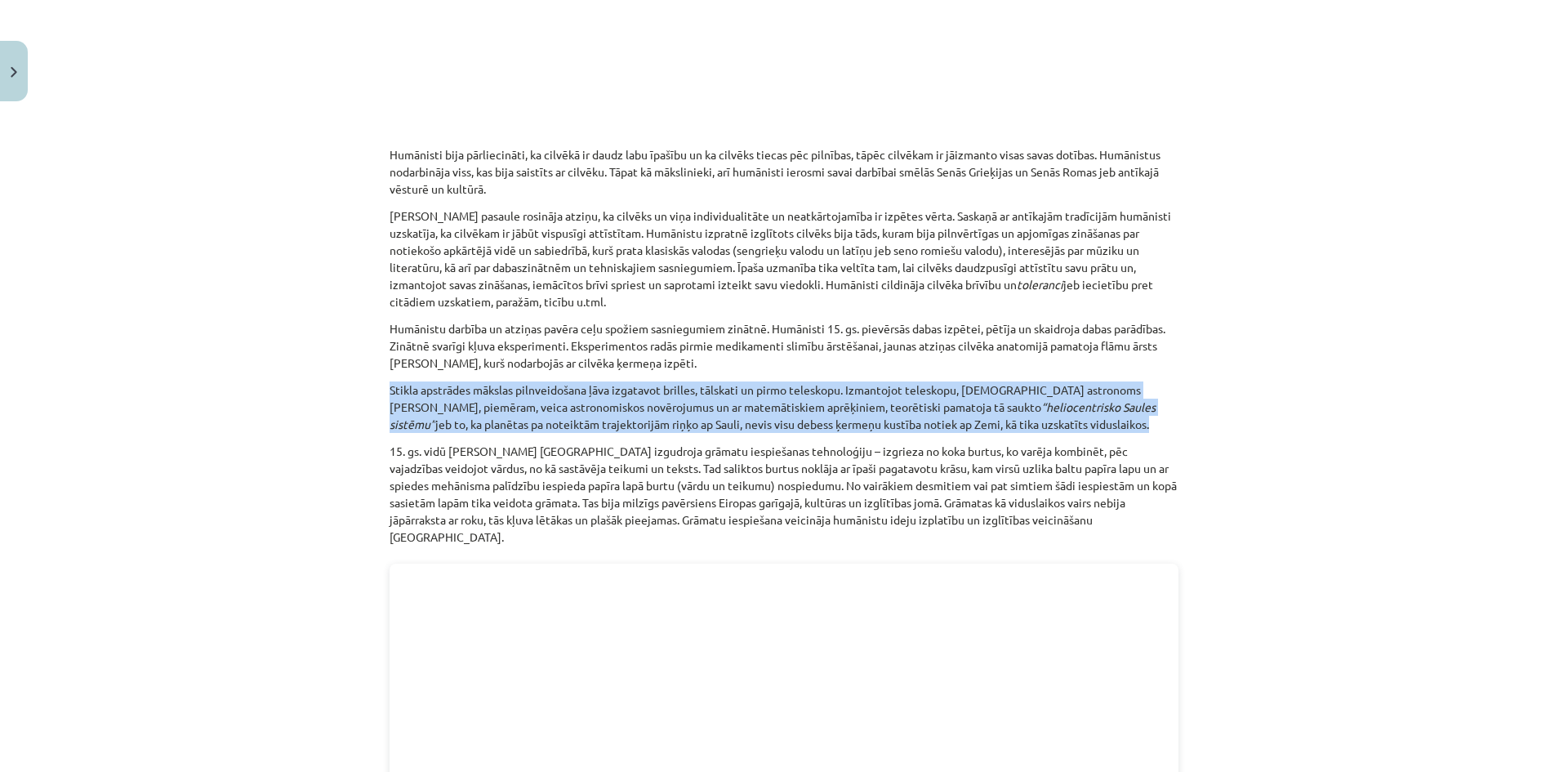
drag, startPoint x: 378, startPoint y: 389, endPoint x: 1053, endPoint y: 428, distance: 676.1
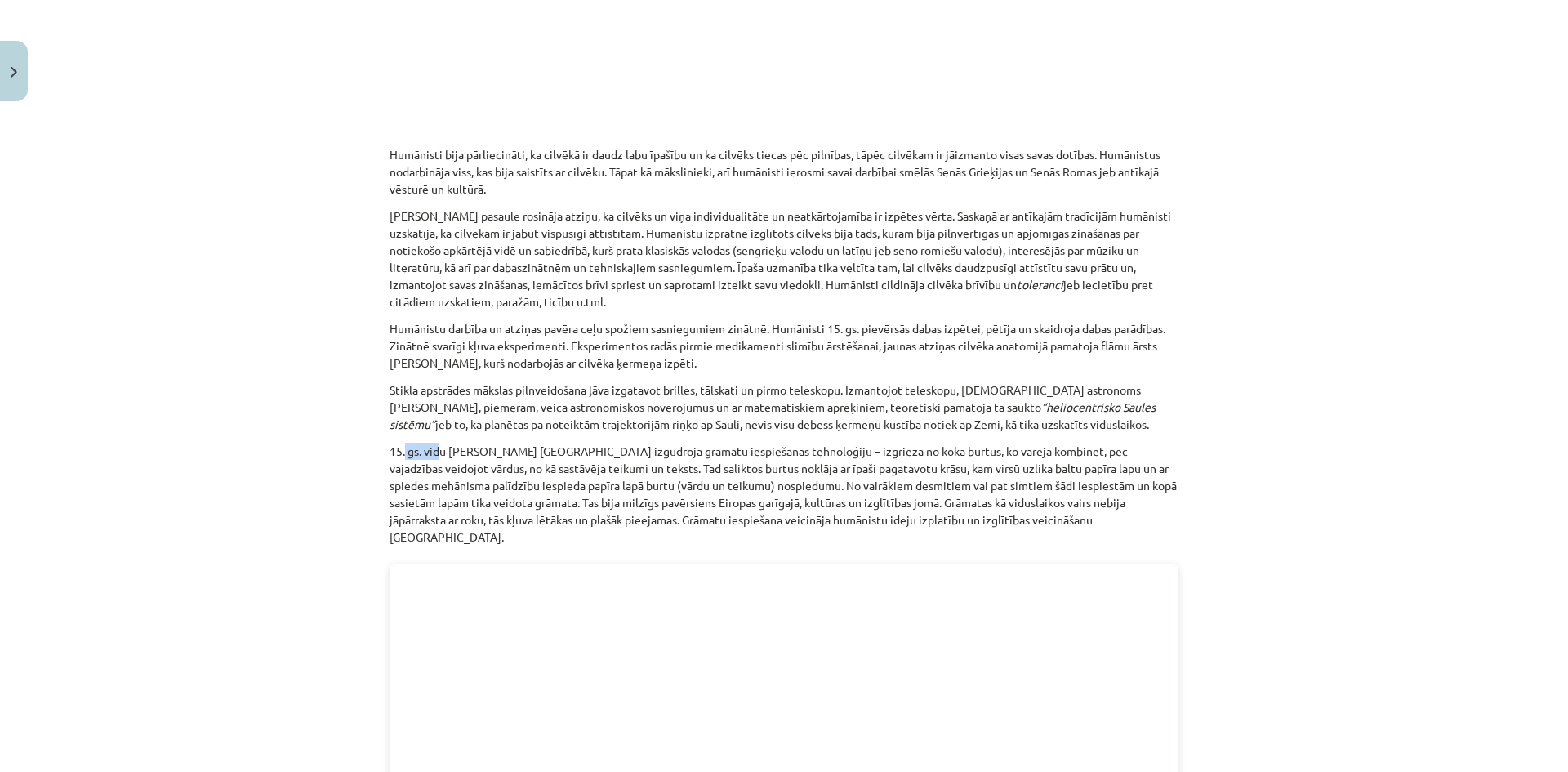
drag, startPoint x: 398, startPoint y: 446, endPoint x: 424, endPoint y: 447, distance: 26.0
click at [431, 446] on p "15. gs. vidū Johans Gutenbergs Vācijā izgudroja grāmatu iespiešanas tehnoloģiju…" at bounding box center [784, 493] width 789 height 103
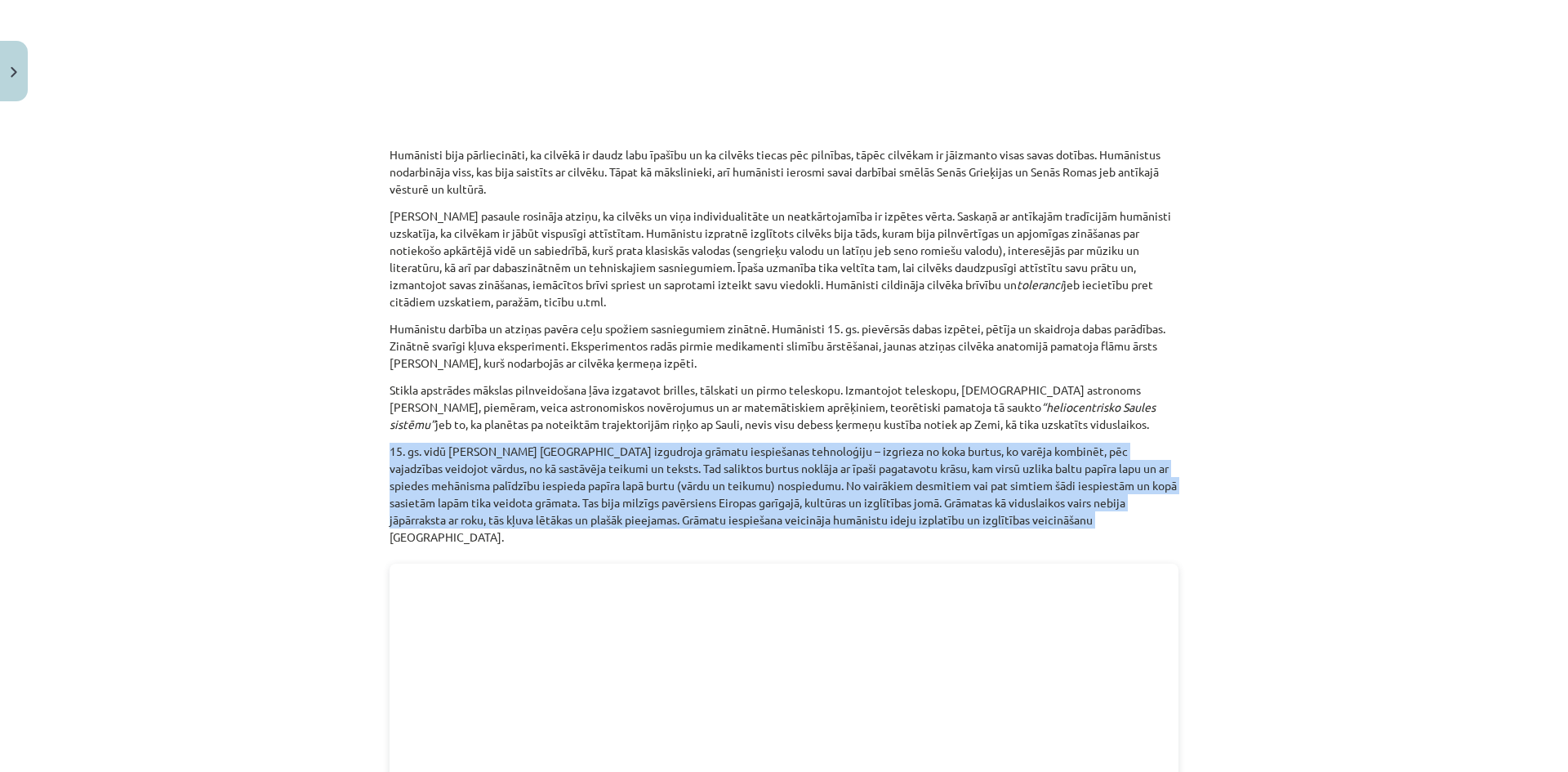
drag, startPoint x: 386, startPoint y: 449, endPoint x: 1137, endPoint y: 517, distance: 754.1
click at [1137, 517] on p "15. gs. vidū Johans Gutenbergs Vācijā izgudroja grāmatu iespiešanas tehnoloģiju…" at bounding box center [784, 493] width 789 height 103
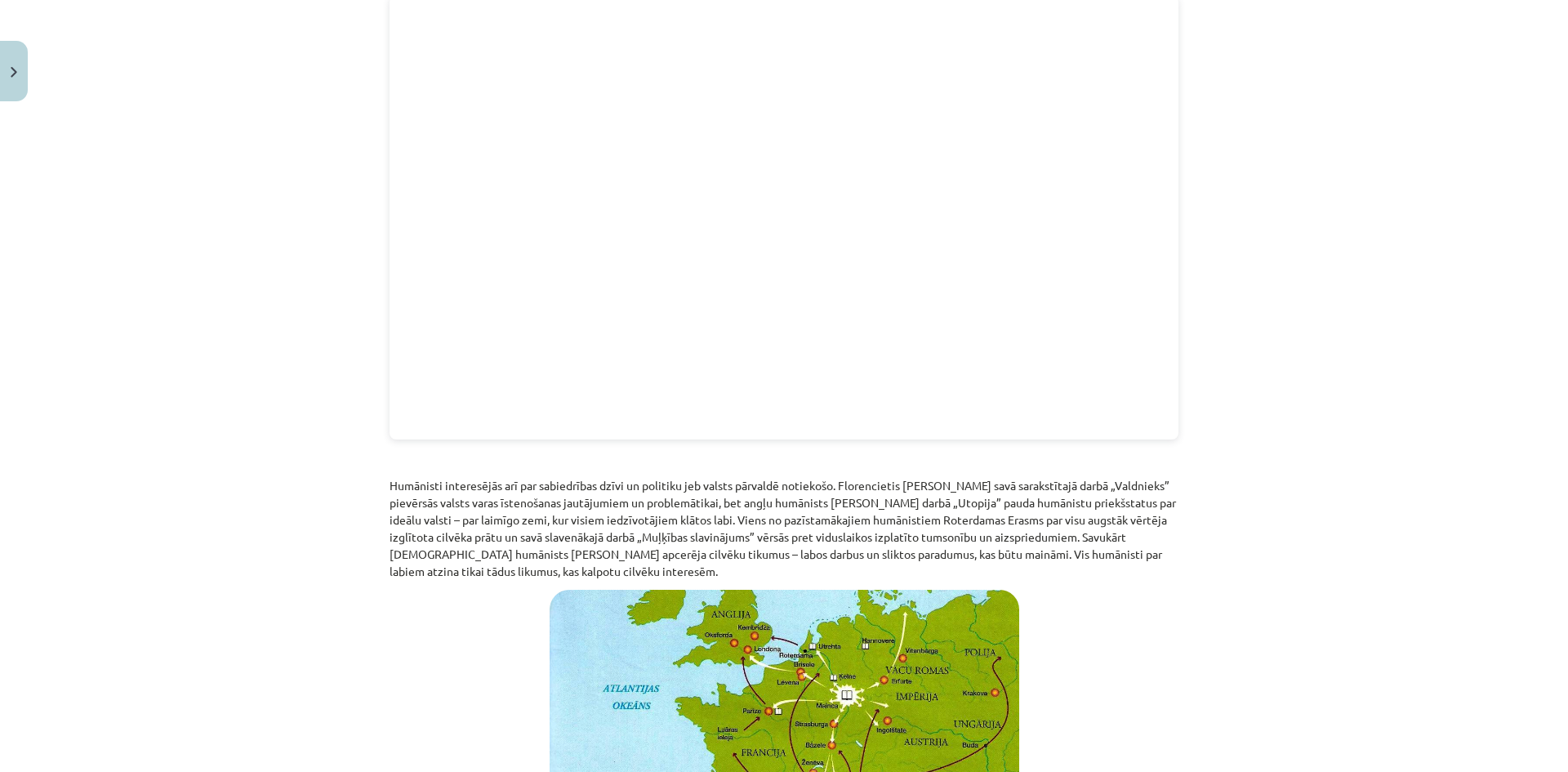
scroll to position [1293, 0]
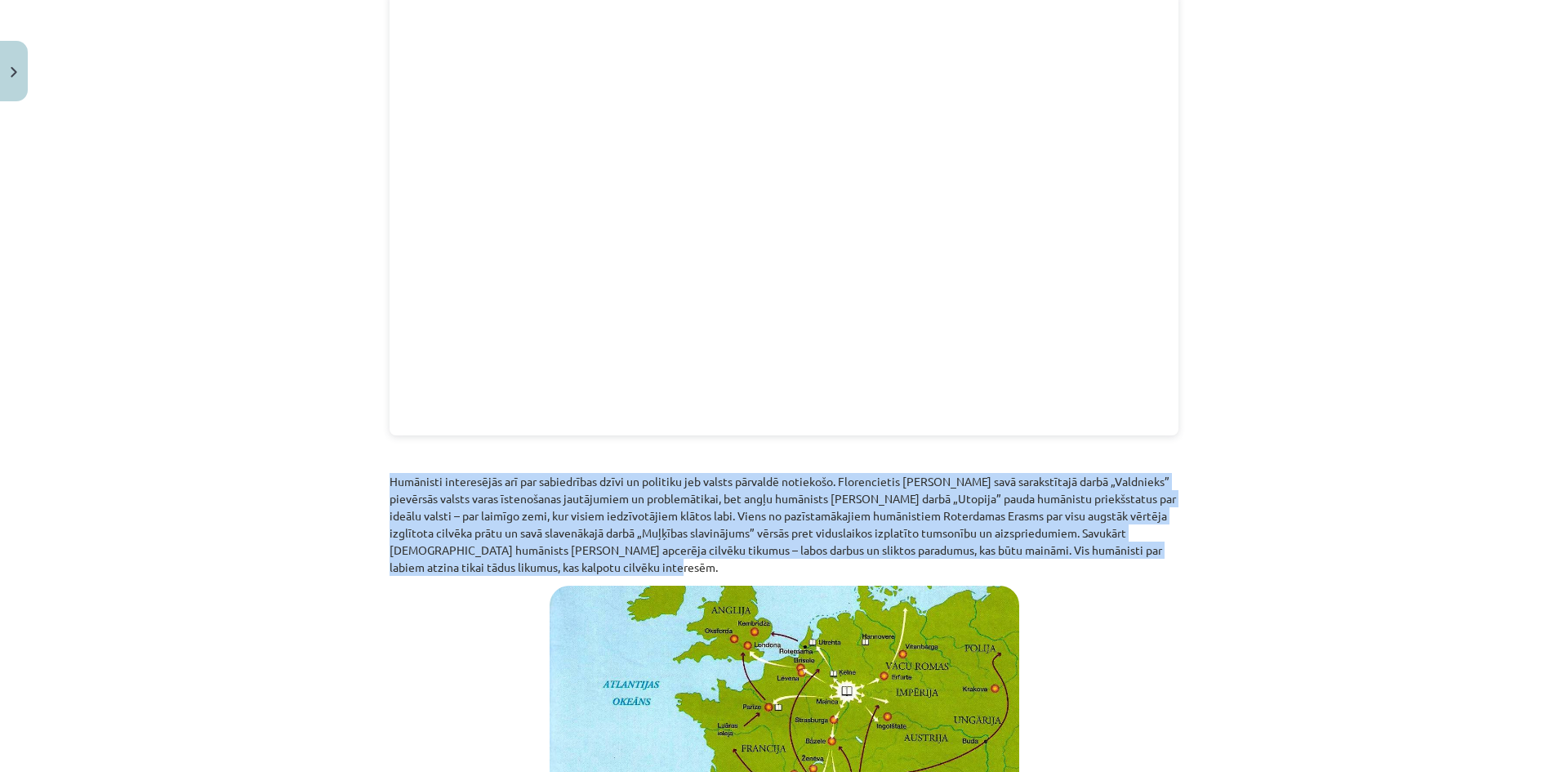
drag, startPoint x: 376, startPoint y: 465, endPoint x: 659, endPoint y: 544, distance: 293.8
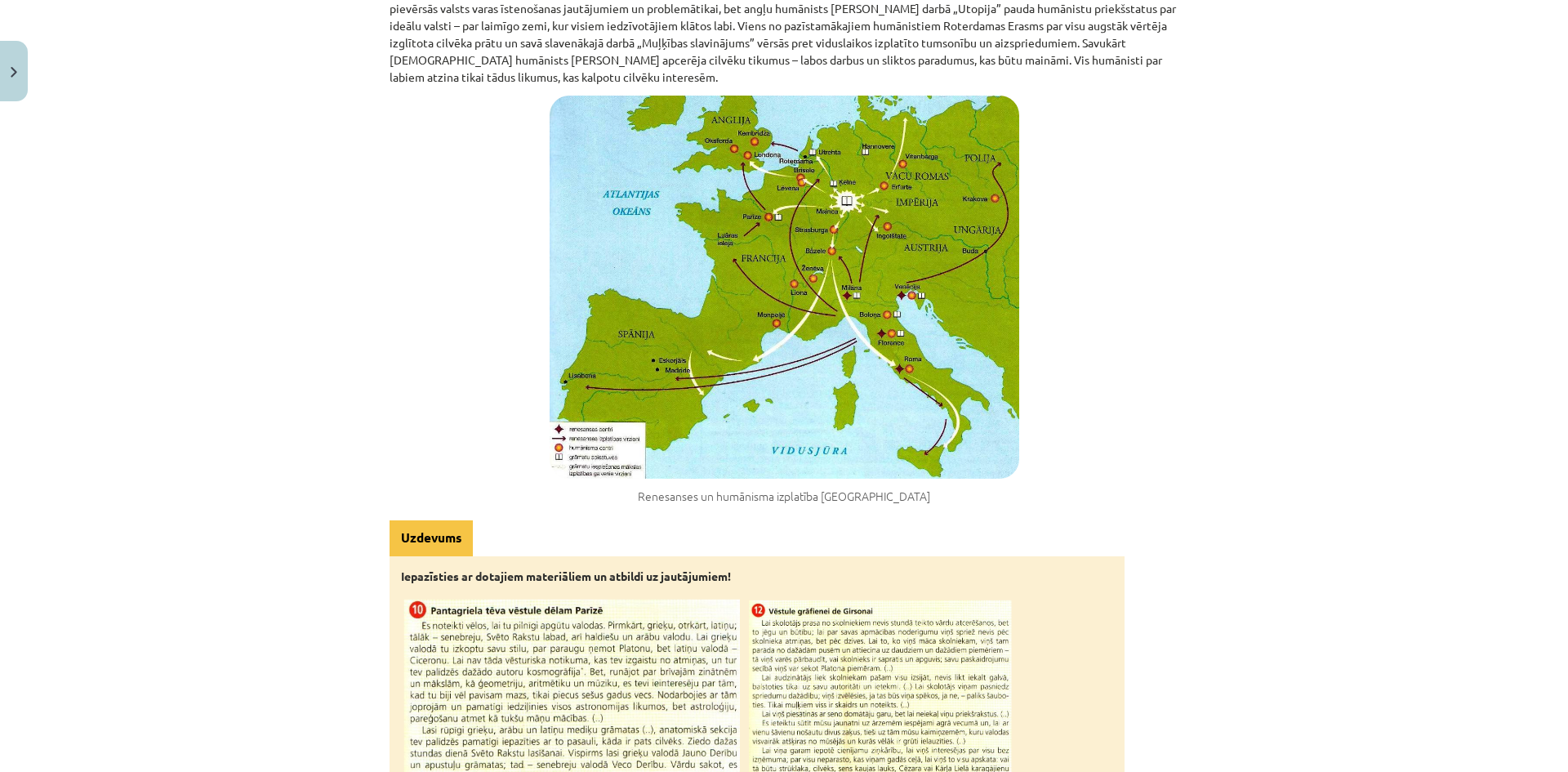
click at [369, 352] on div "Mācību tēma: Latvijas un pasaules vēstures 8. klases 1. ieskaites mācību materi…" at bounding box center [784, 386] width 1568 height 772
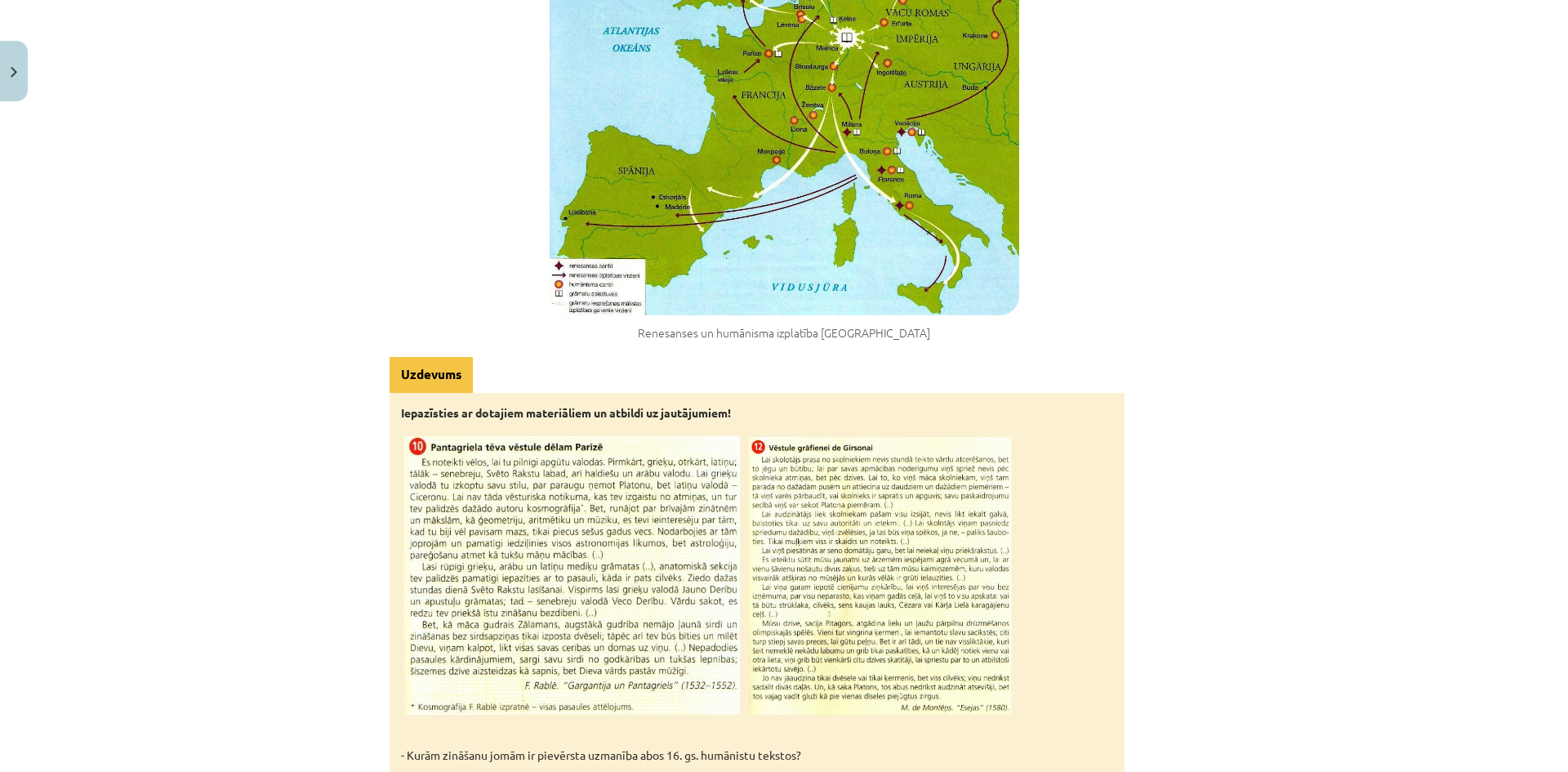
scroll to position [2110, 0]
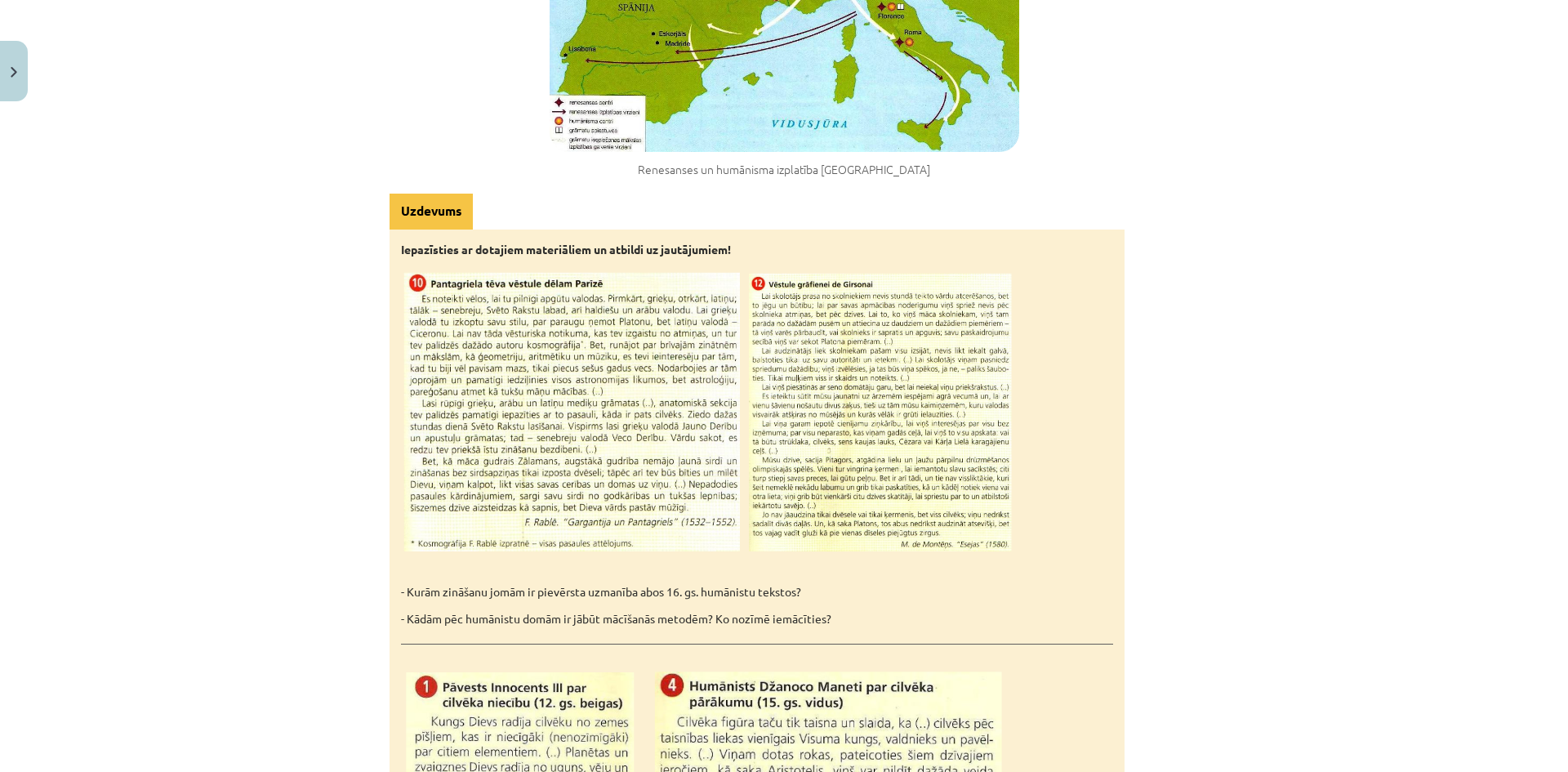
click at [945, 410] on img at bounding box center [707, 412] width 612 height 288
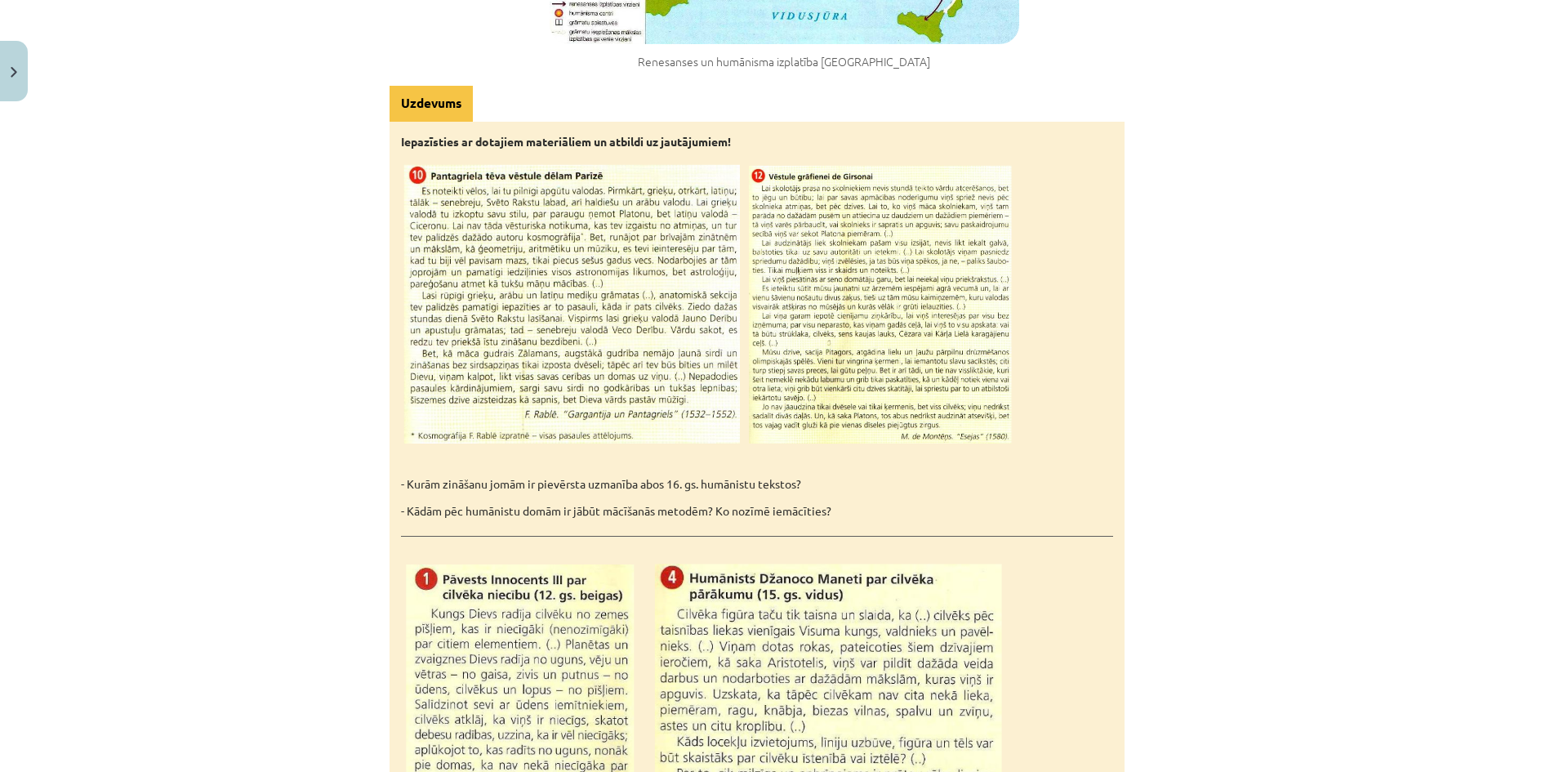
scroll to position [2191, 0]
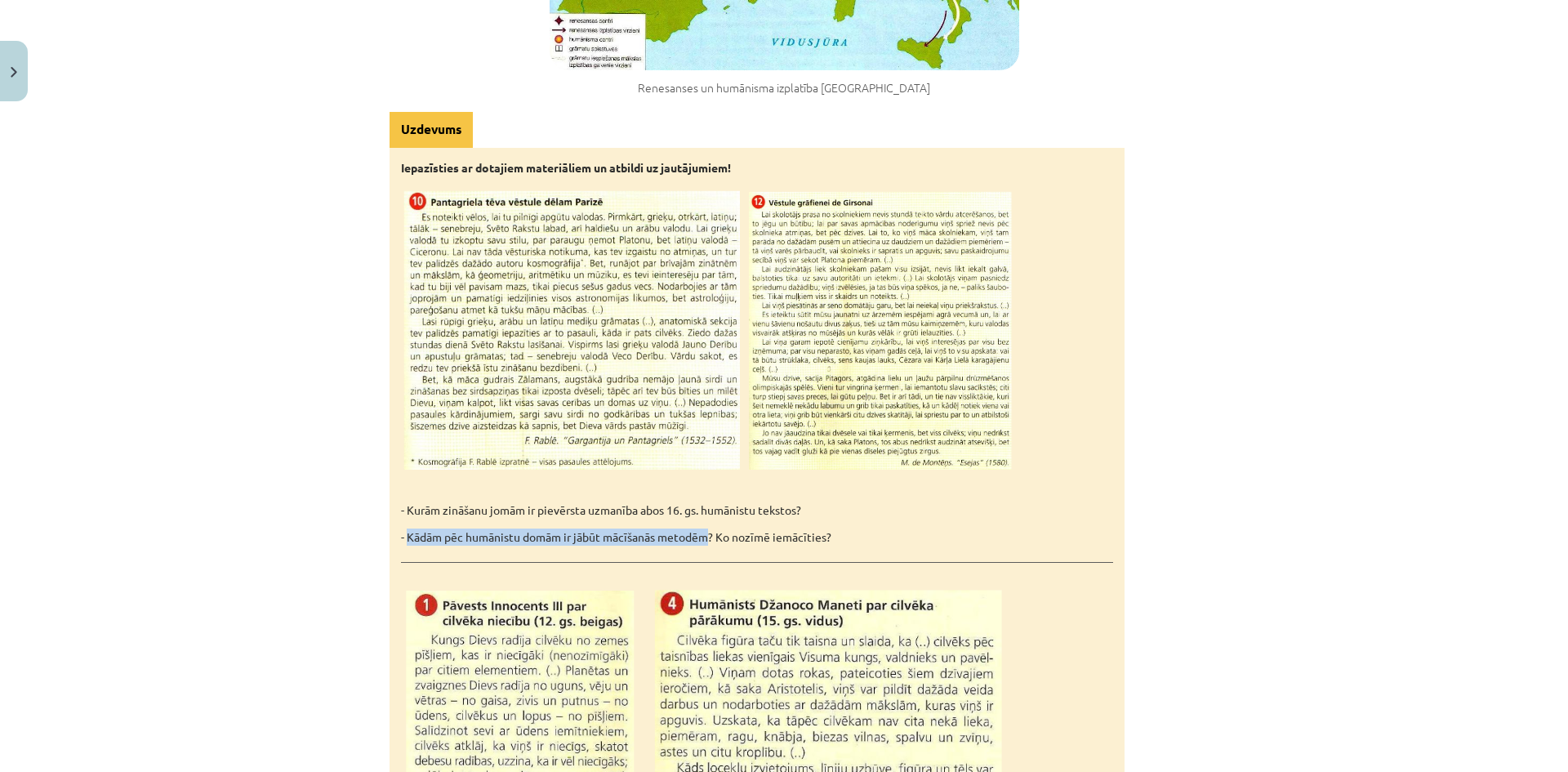
drag, startPoint x: 706, startPoint y: 523, endPoint x: 403, endPoint y: 508, distance: 303.4
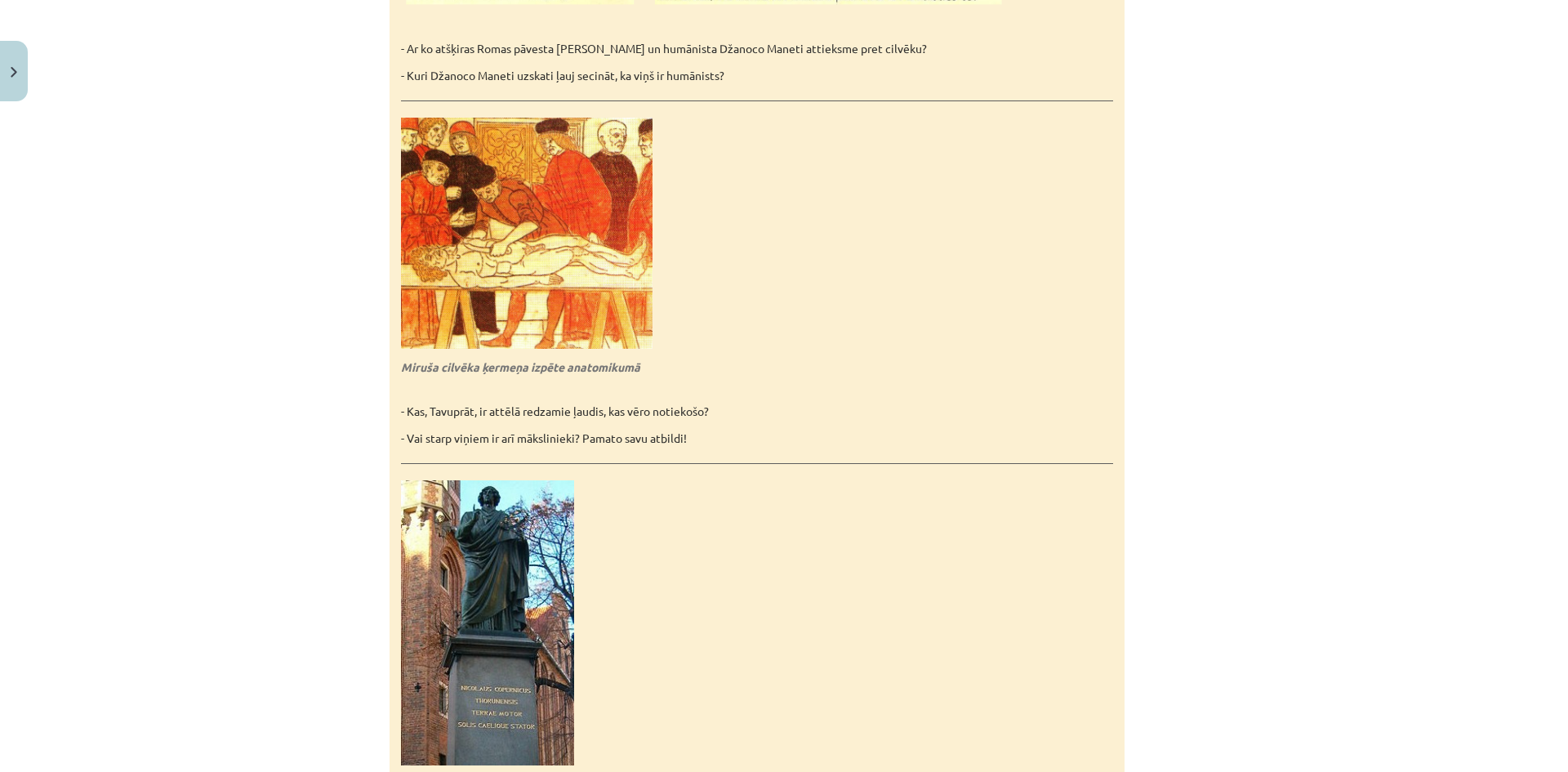
scroll to position [3090, 0]
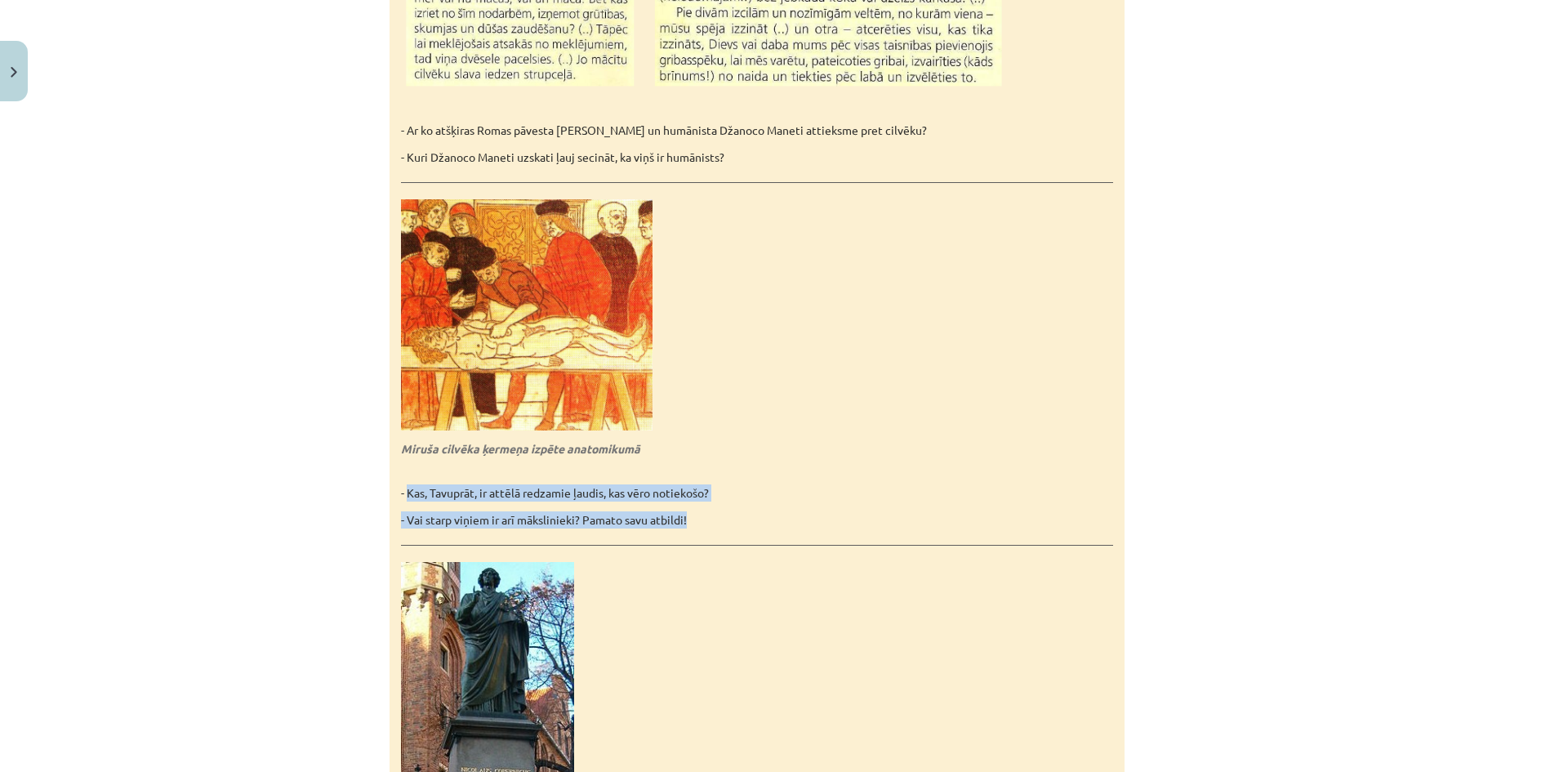
drag, startPoint x: 401, startPoint y: 476, endPoint x: 697, endPoint y: 497, distance: 296.7
click at [697, 497] on div "Iepazīsties ar dotajiem materiāliem un atbildi uz jautājumiem! - Kurām zināšanu…" at bounding box center [757, 94] width 735 height 1691
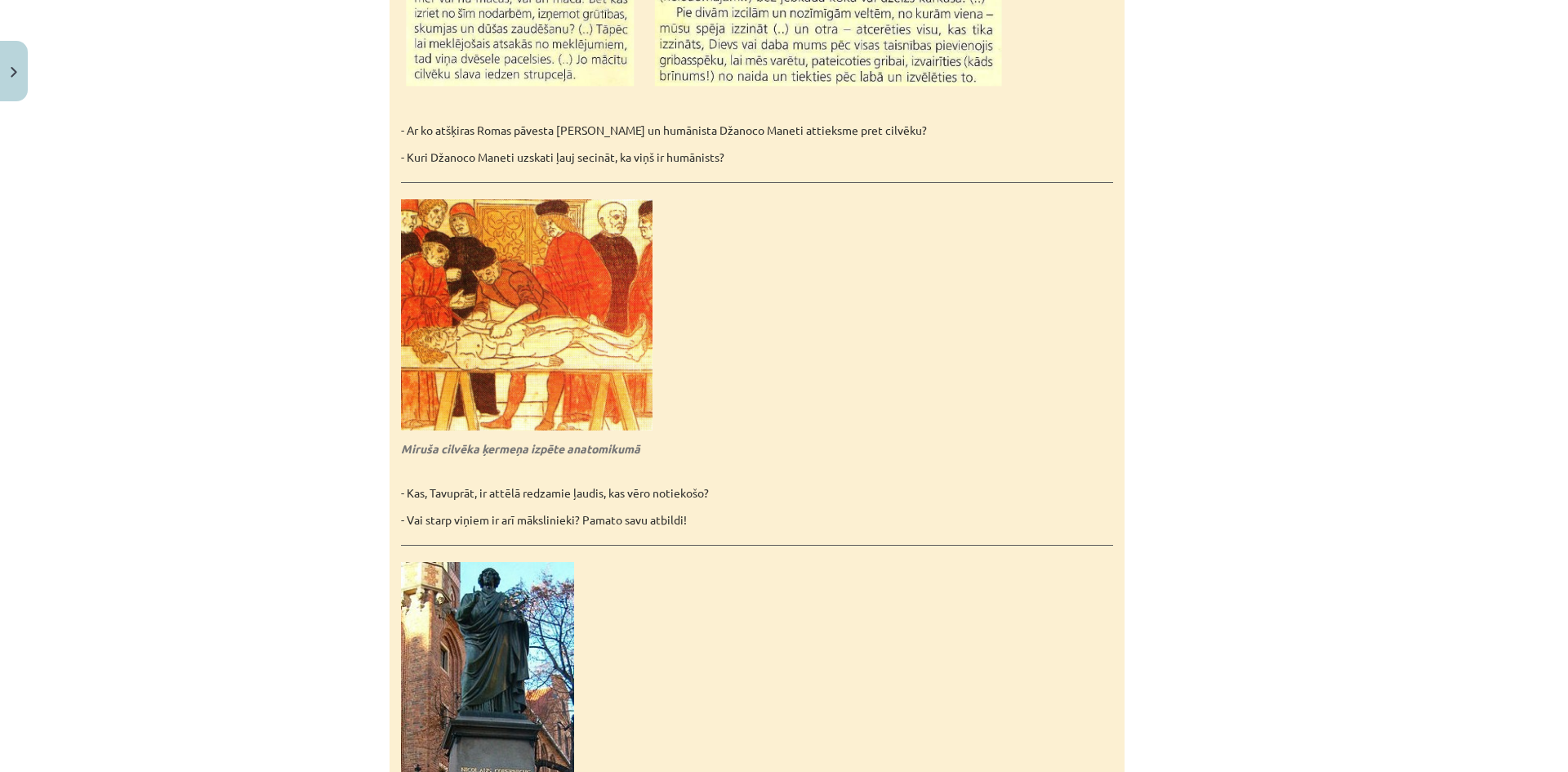
click at [870, 353] on p at bounding box center [757, 314] width 712 height 231
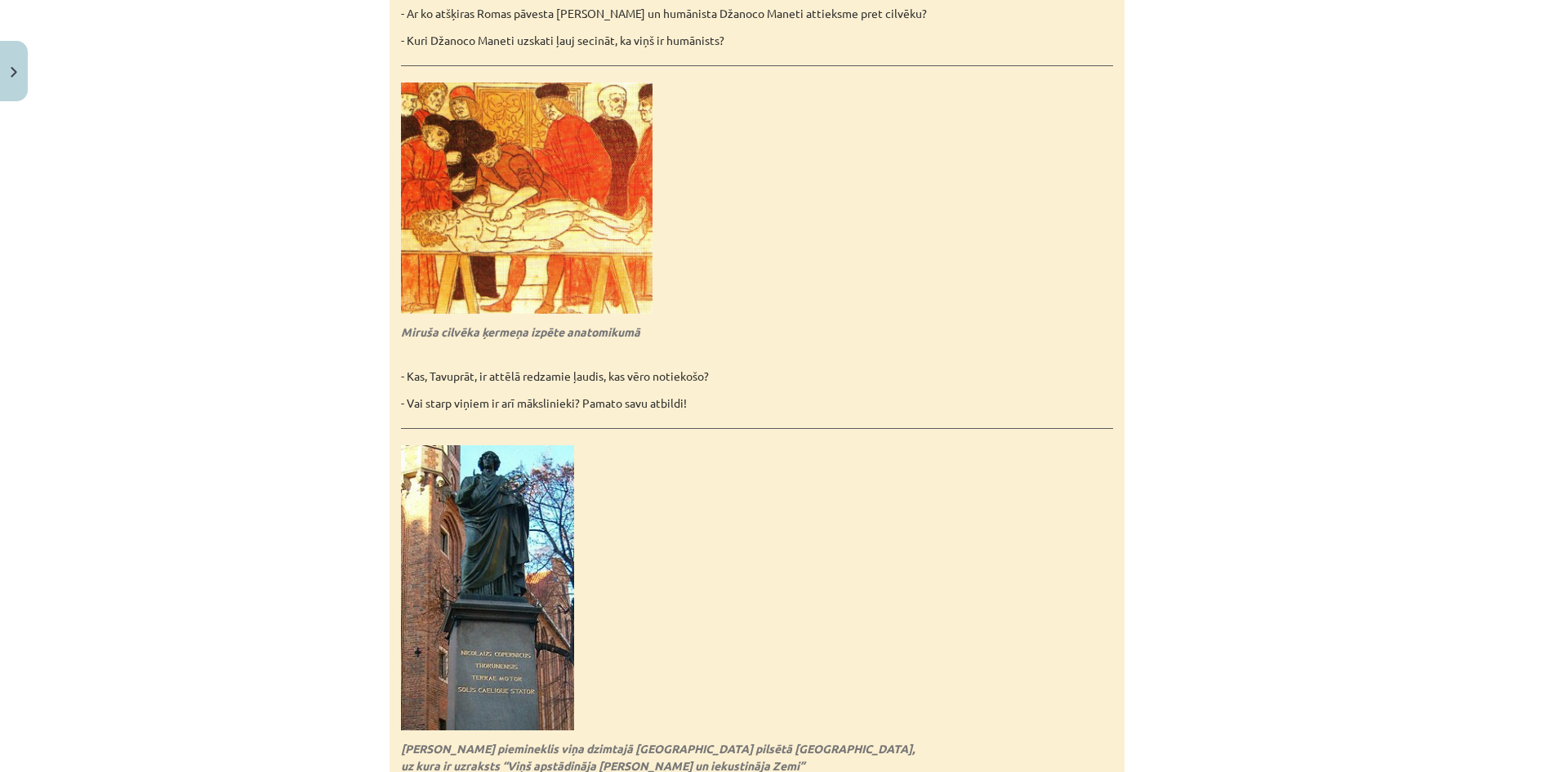
scroll to position [3498, 0]
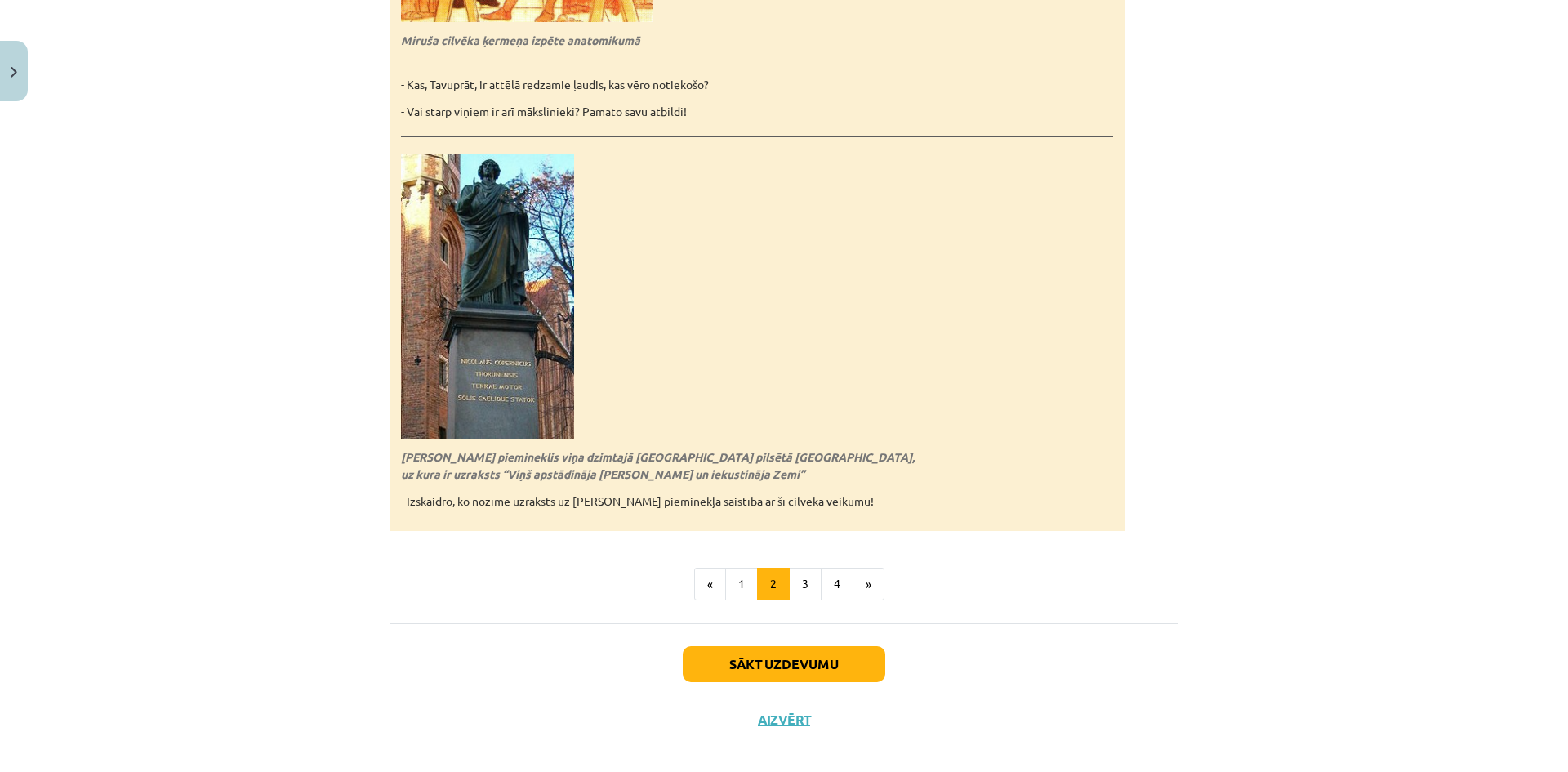
drag, startPoint x: 392, startPoint y: 438, endPoint x: 892, endPoint y: 493, distance: 503.0
click at [1018, 261] on p at bounding box center [757, 296] width 712 height 285
click at [799, 572] on button "3" at bounding box center [805, 584] width 33 height 33
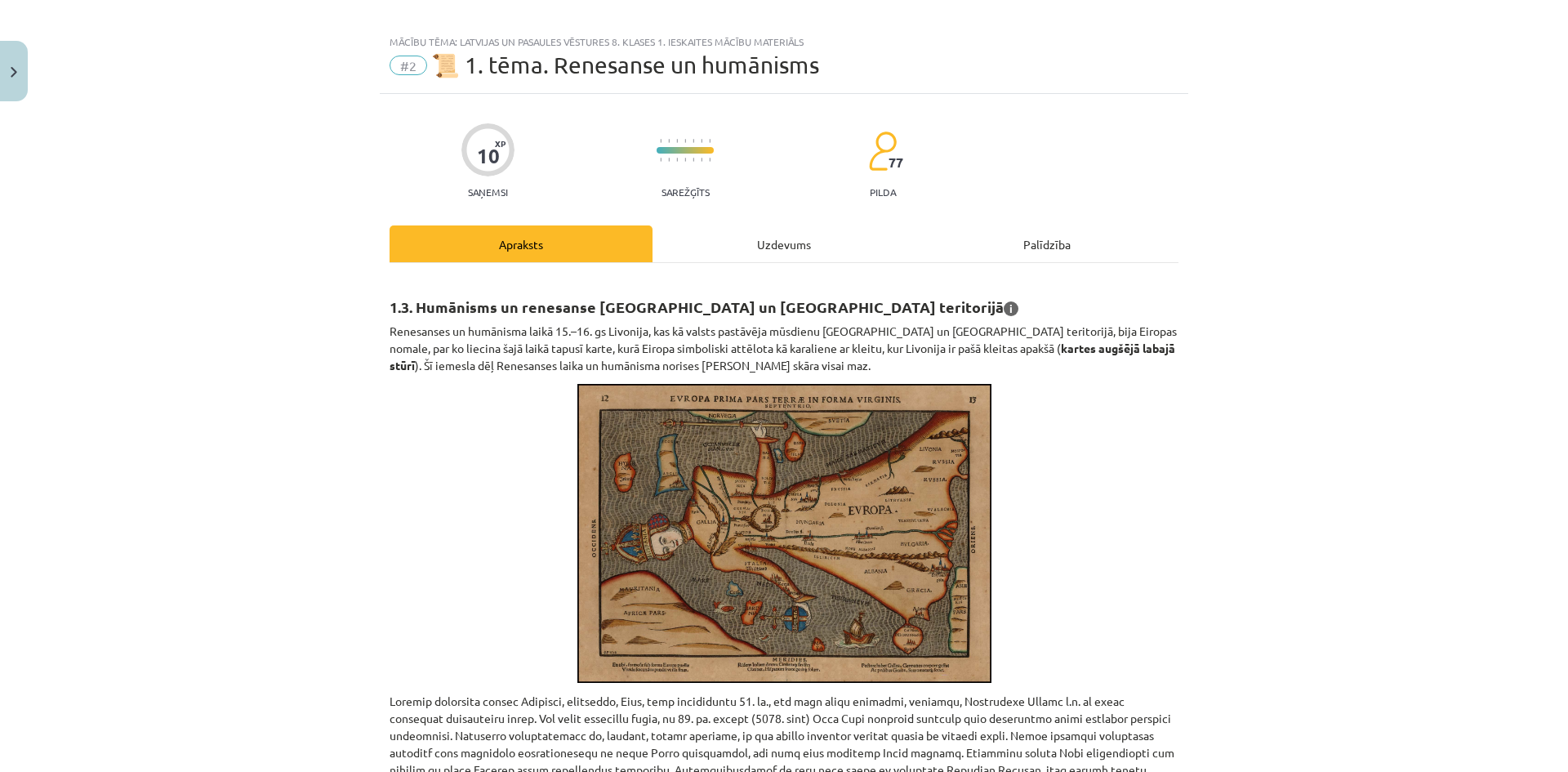
scroll to position [0, 0]
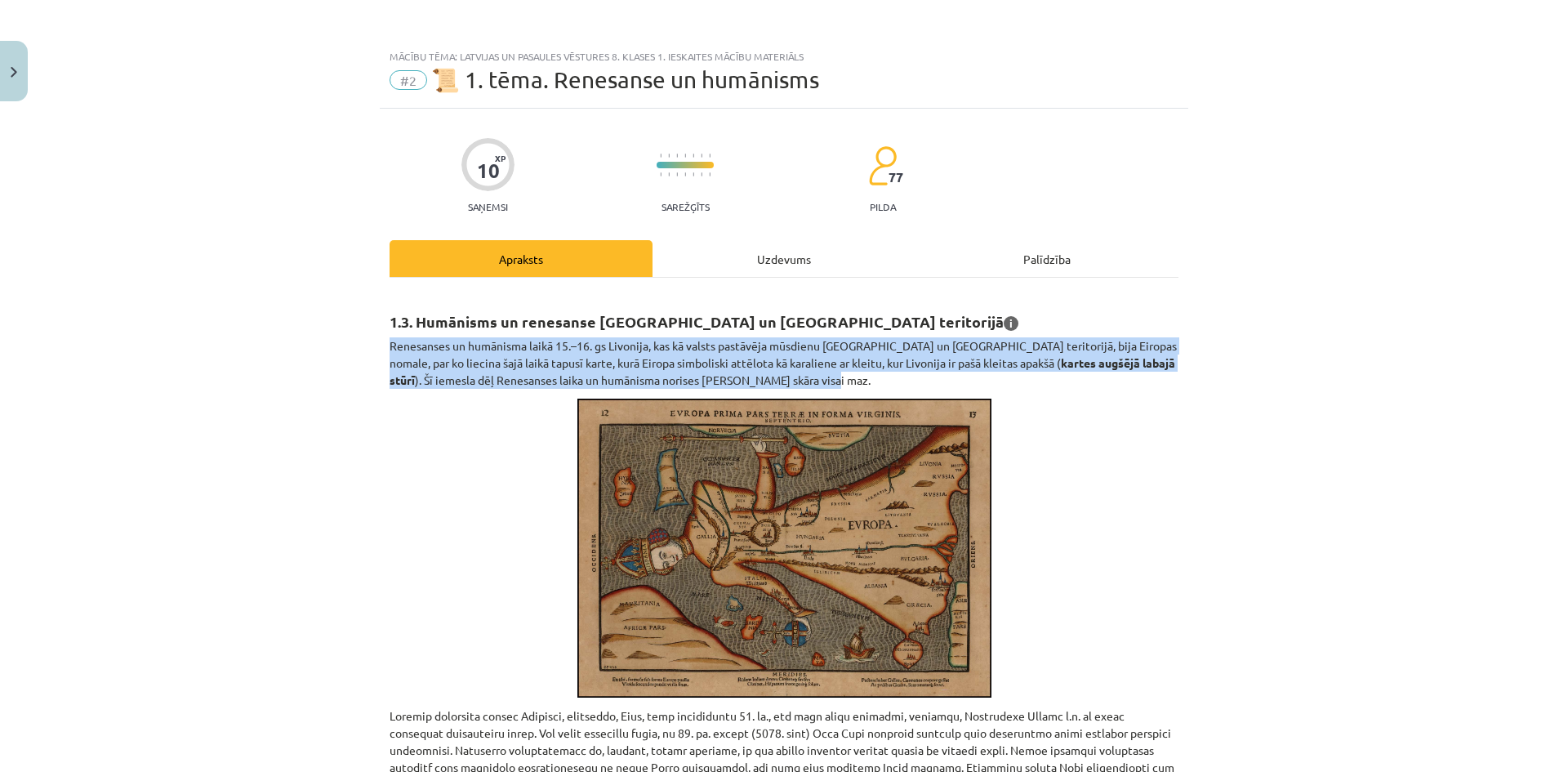
drag, startPoint x: 381, startPoint y: 347, endPoint x: 709, endPoint y: 385, distance: 330.2
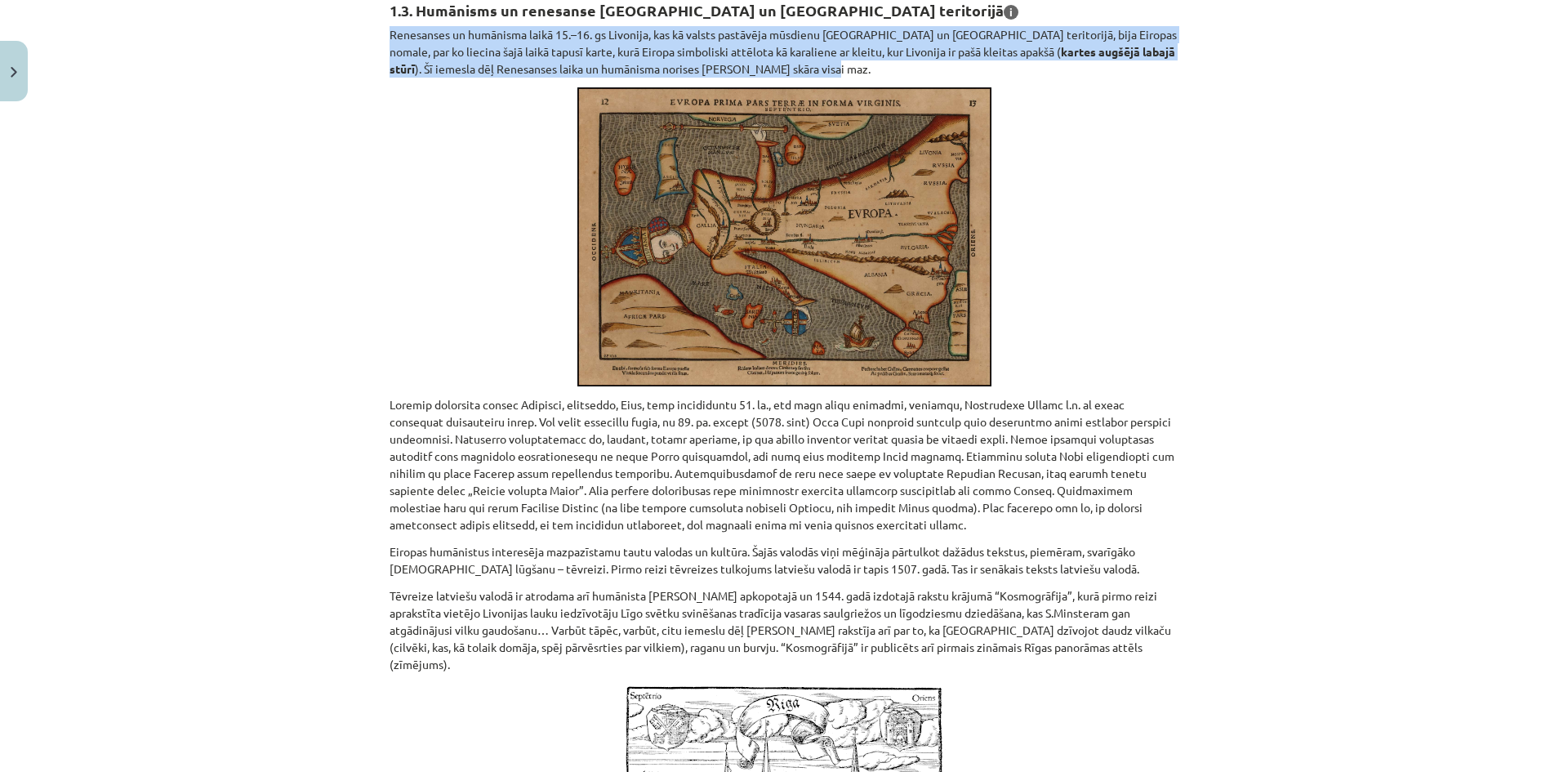
scroll to position [326, 0]
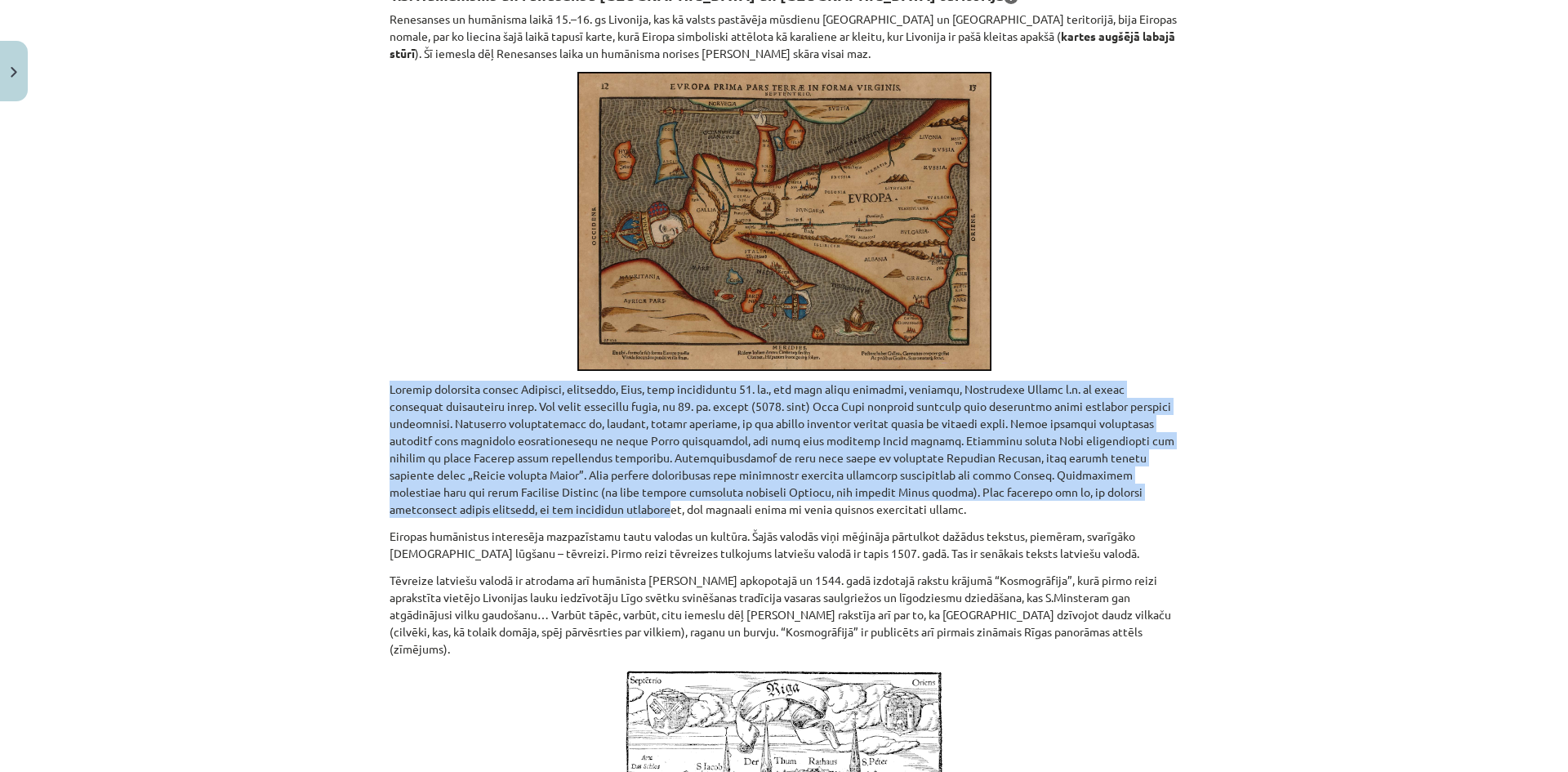
drag, startPoint x: 381, startPoint y: 386, endPoint x: 1148, endPoint y: 494, distance: 774.6
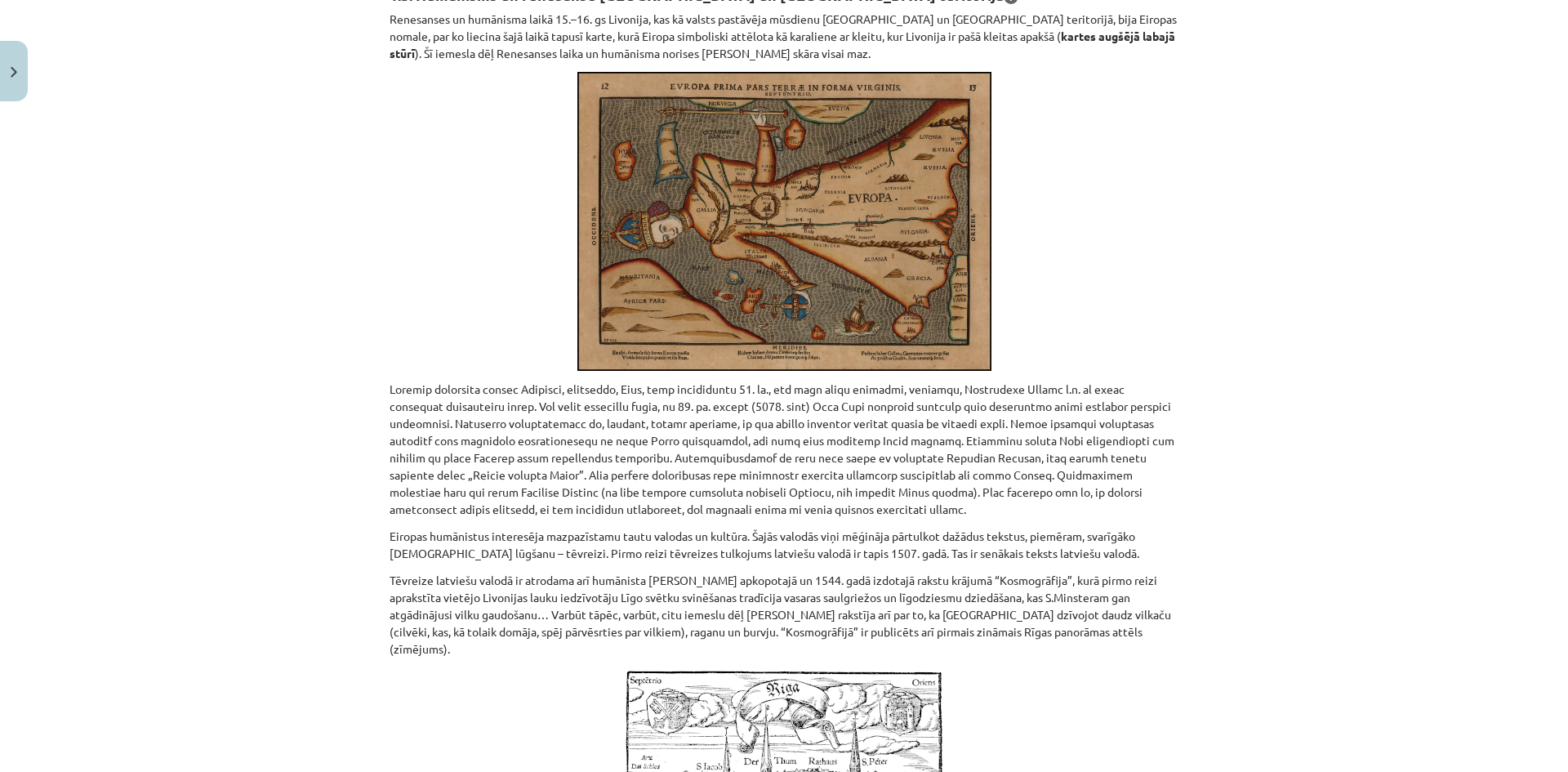
click at [391, 388] on p at bounding box center [784, 449] width 789 height 137
click at [371, 390] on div "Mācību tēma: Latvijas un pasaules vēstures 8. klases 1. ieskaites mācību materi…" at bounding box center [784, 386] width 1568 height 772
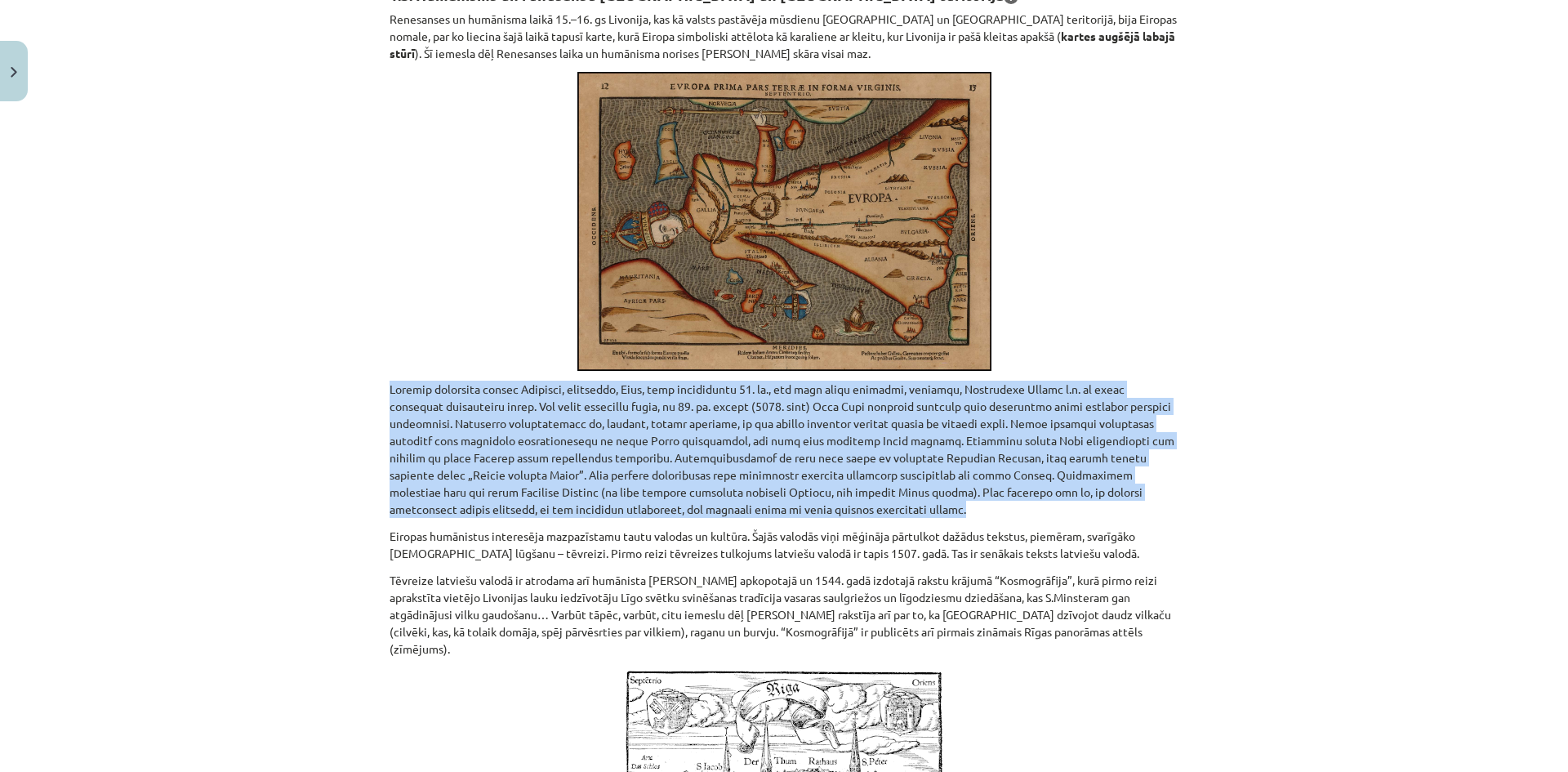
drag, startPoint x: 383, startPoint y: 390, endPoint x: 742, endPoint y: 505, distance: 377.0
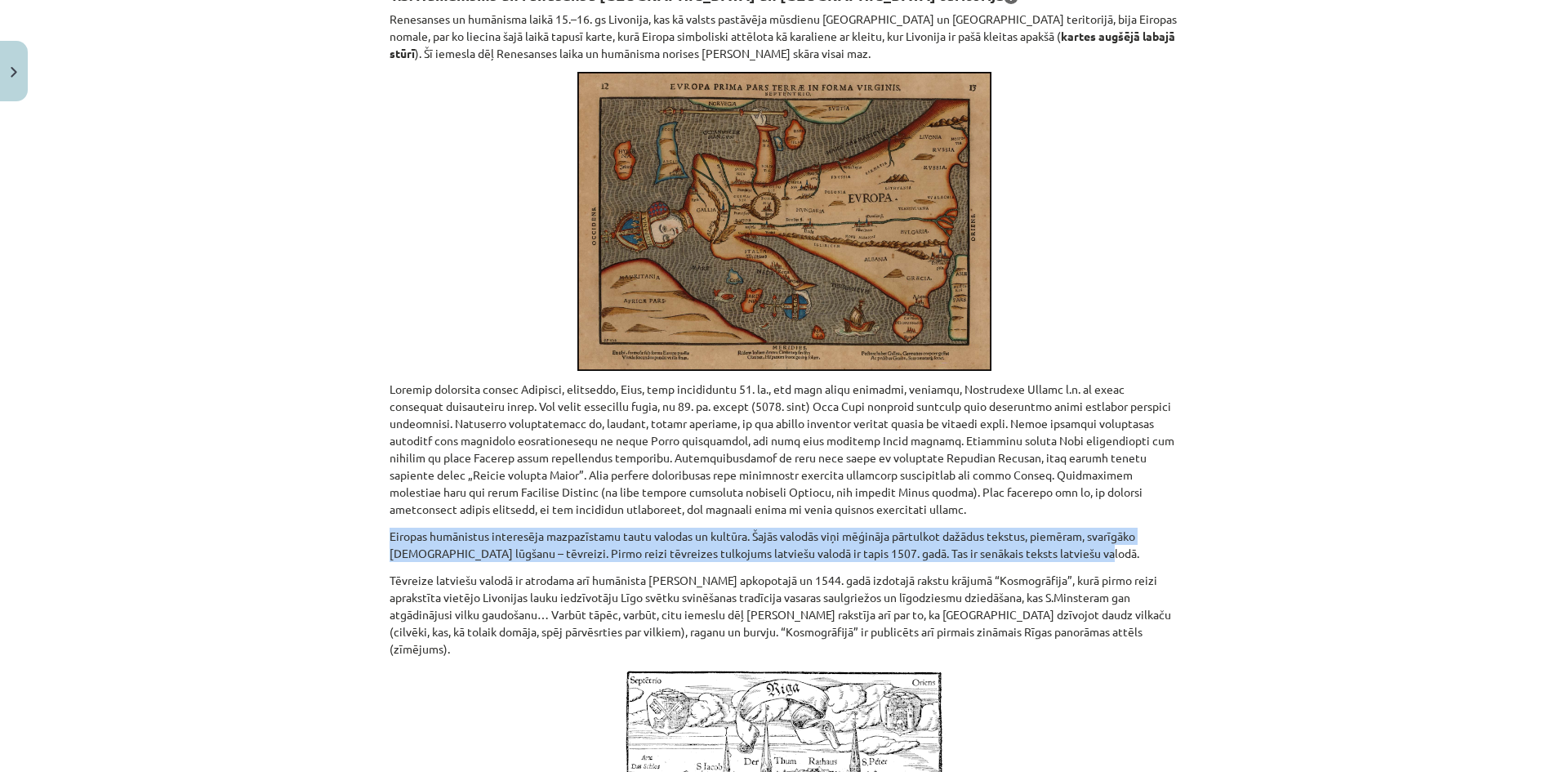
drag, startPoint x: 377, startPoint y: 530, endPoint x: 1133, endPoint y: 552, distance: 756.3
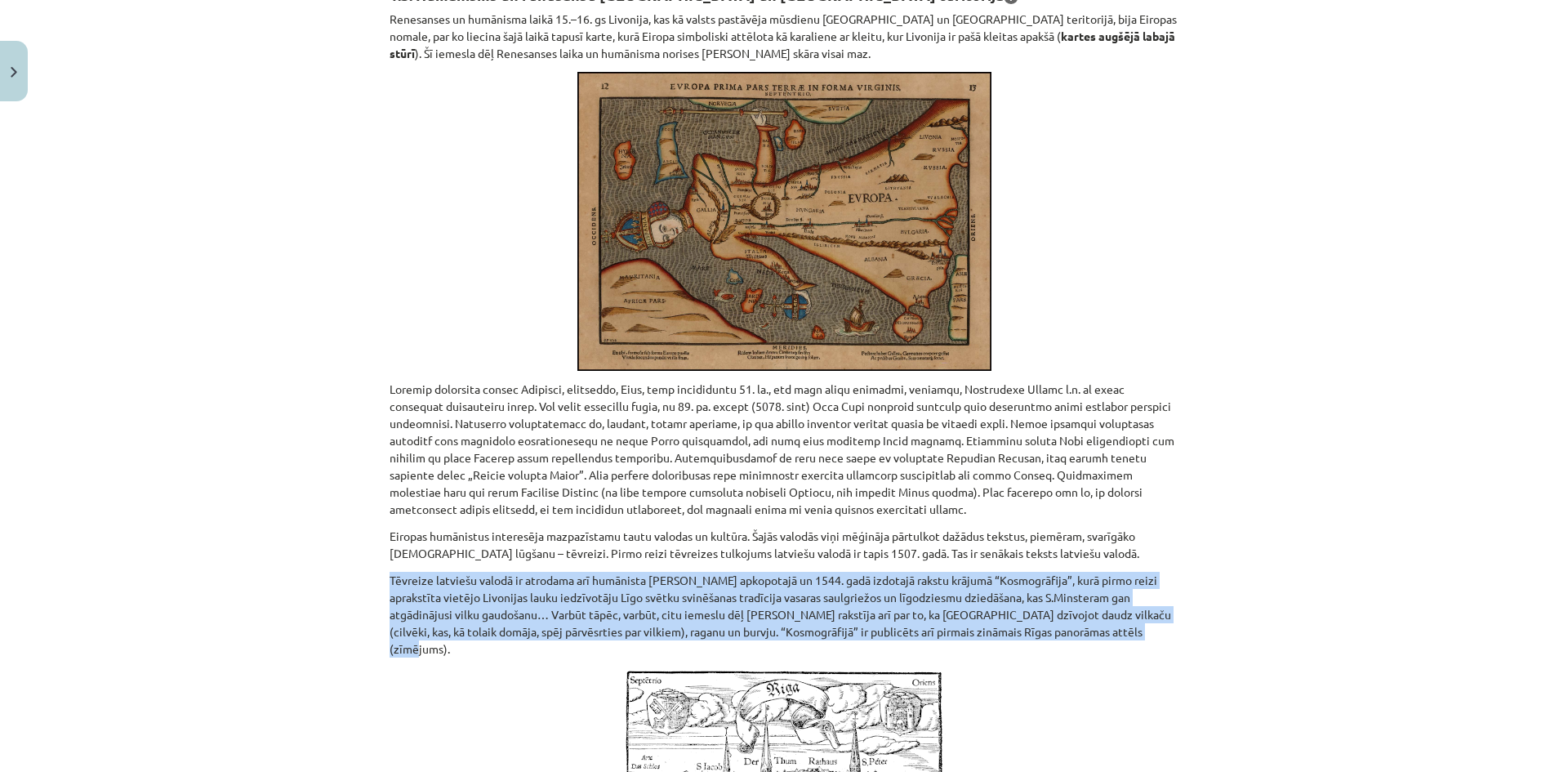
drag, startPoint x: 375, startPoint y: 582, endPoint x: 1171, endPoint y: 628, distance: 797.3
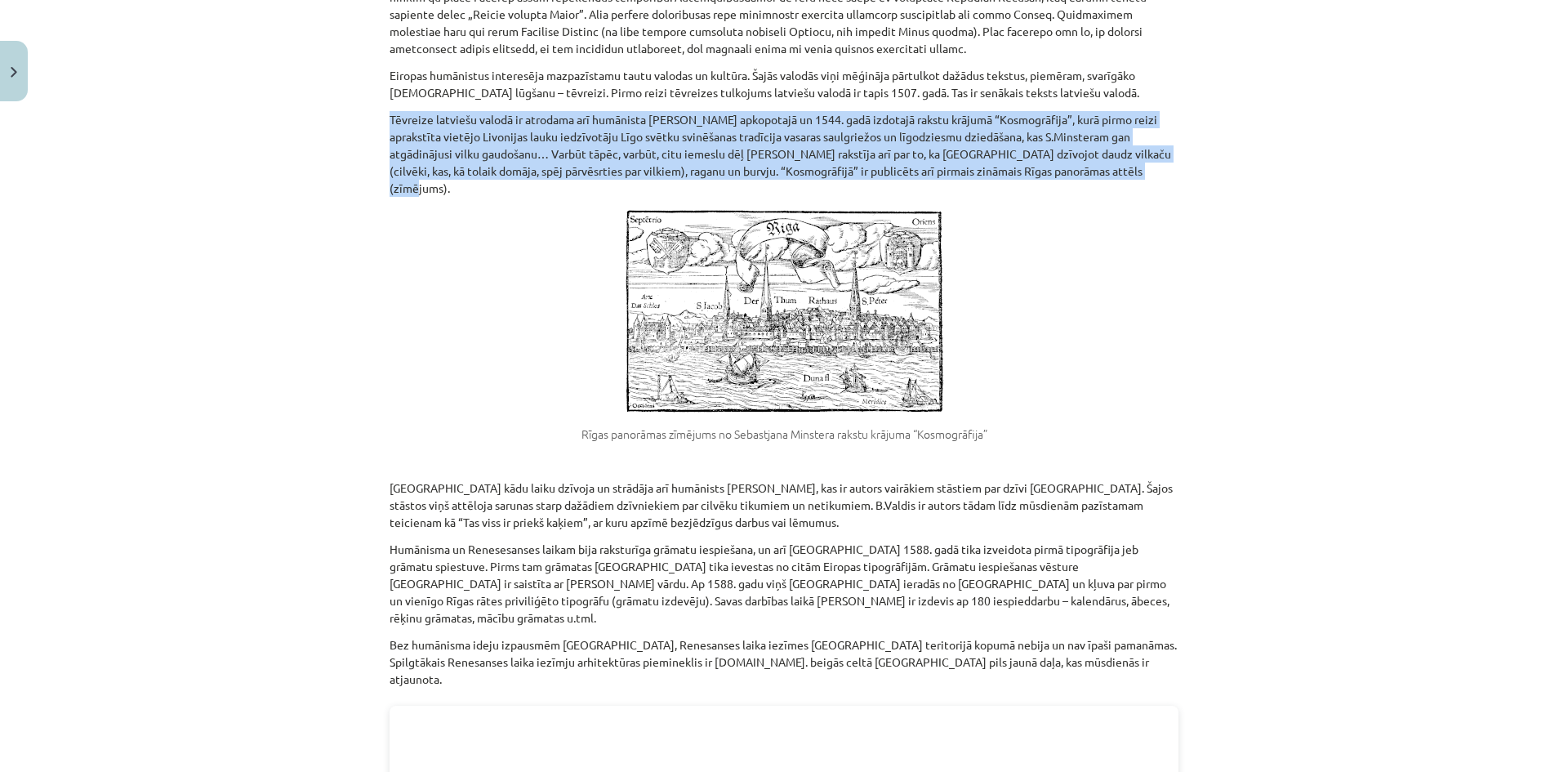
scroll to position [817, 0]
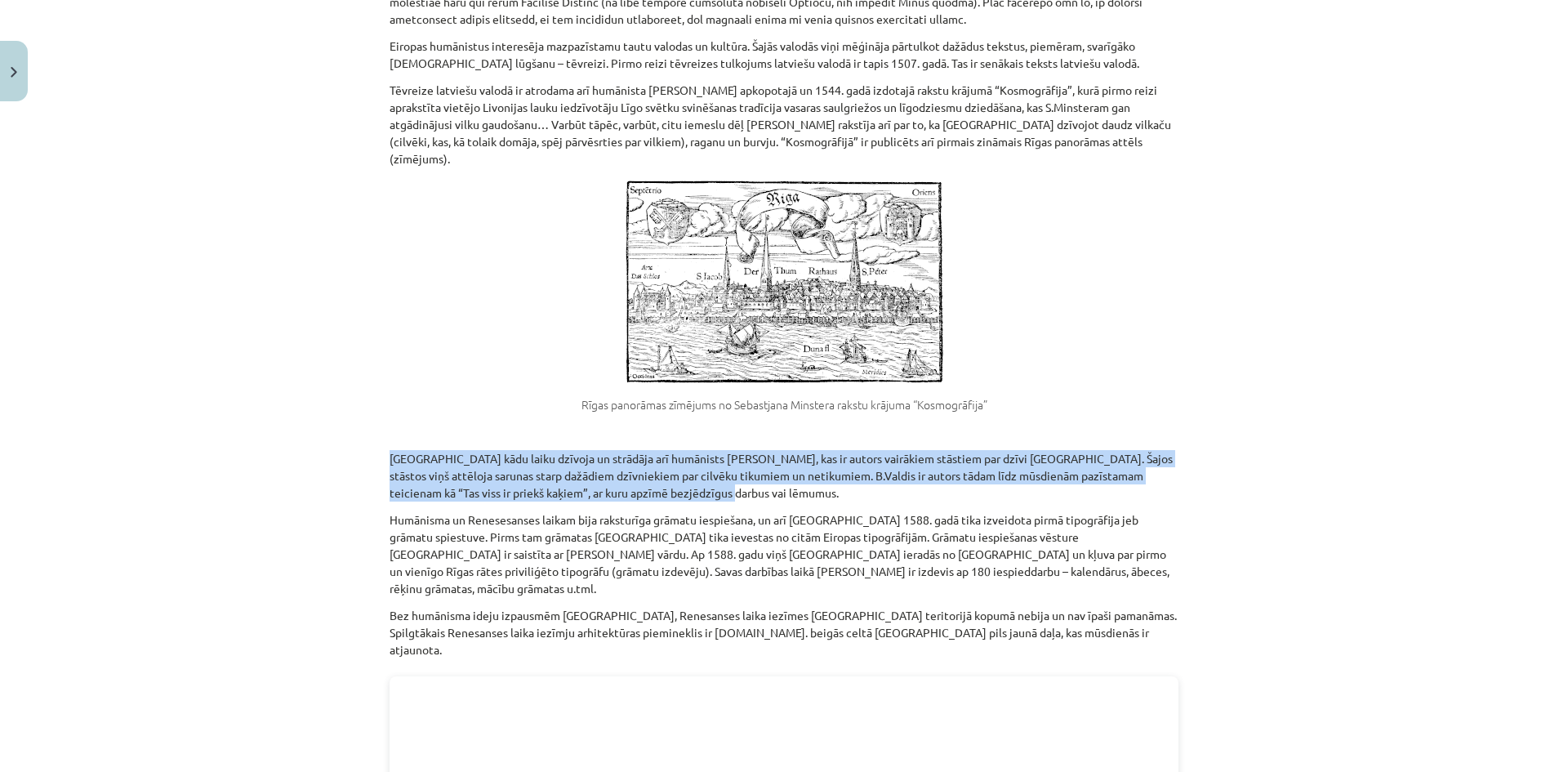
drag, startPoint x: 377, startPoint y: 439, endPoint x: 700, endPoint y: 469, distance: 324.4
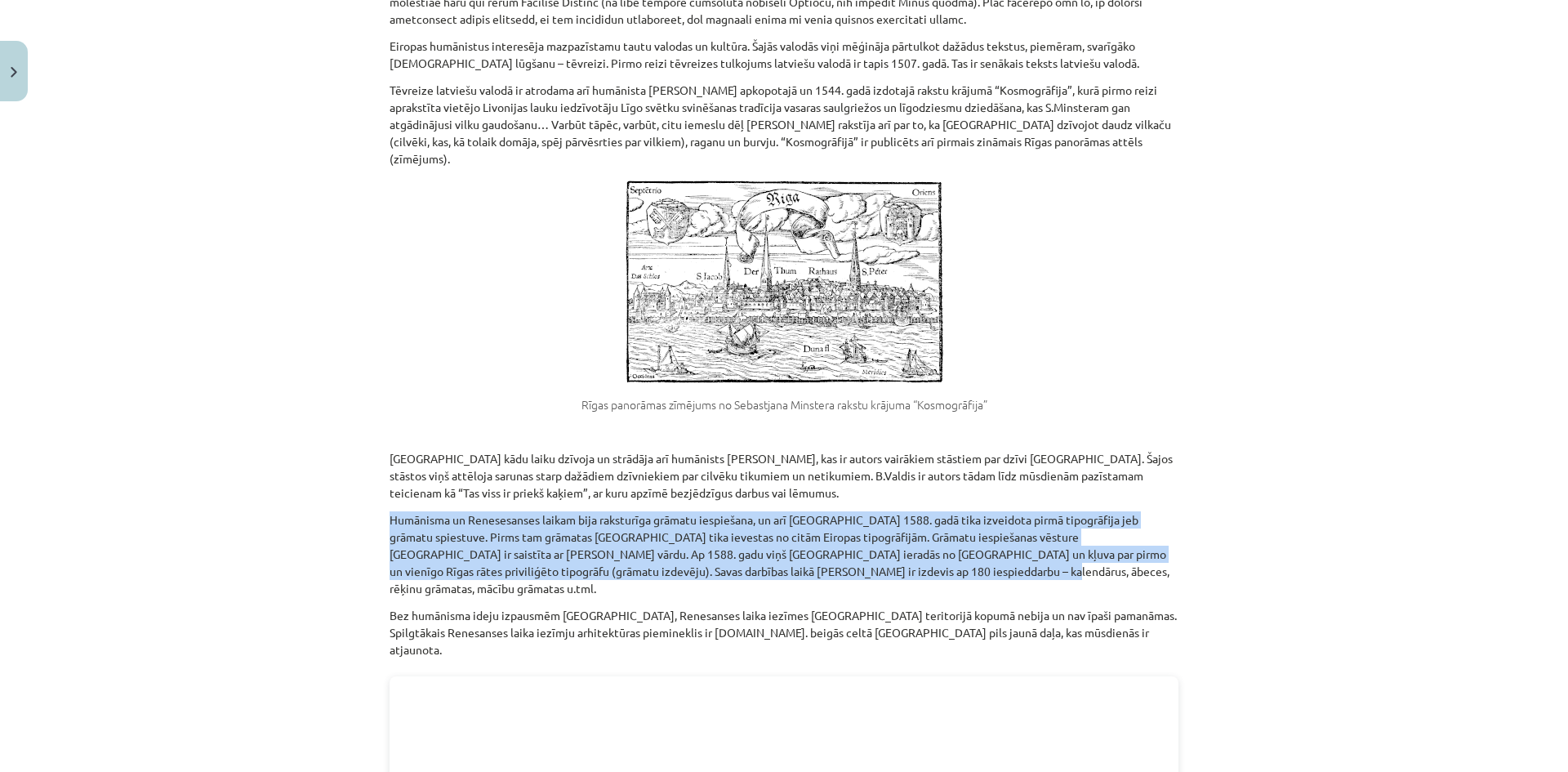
drag, startPoint x: 374, startPoint y: 499, endPoint x: 904, endPoint y: 562, distance: 533.7
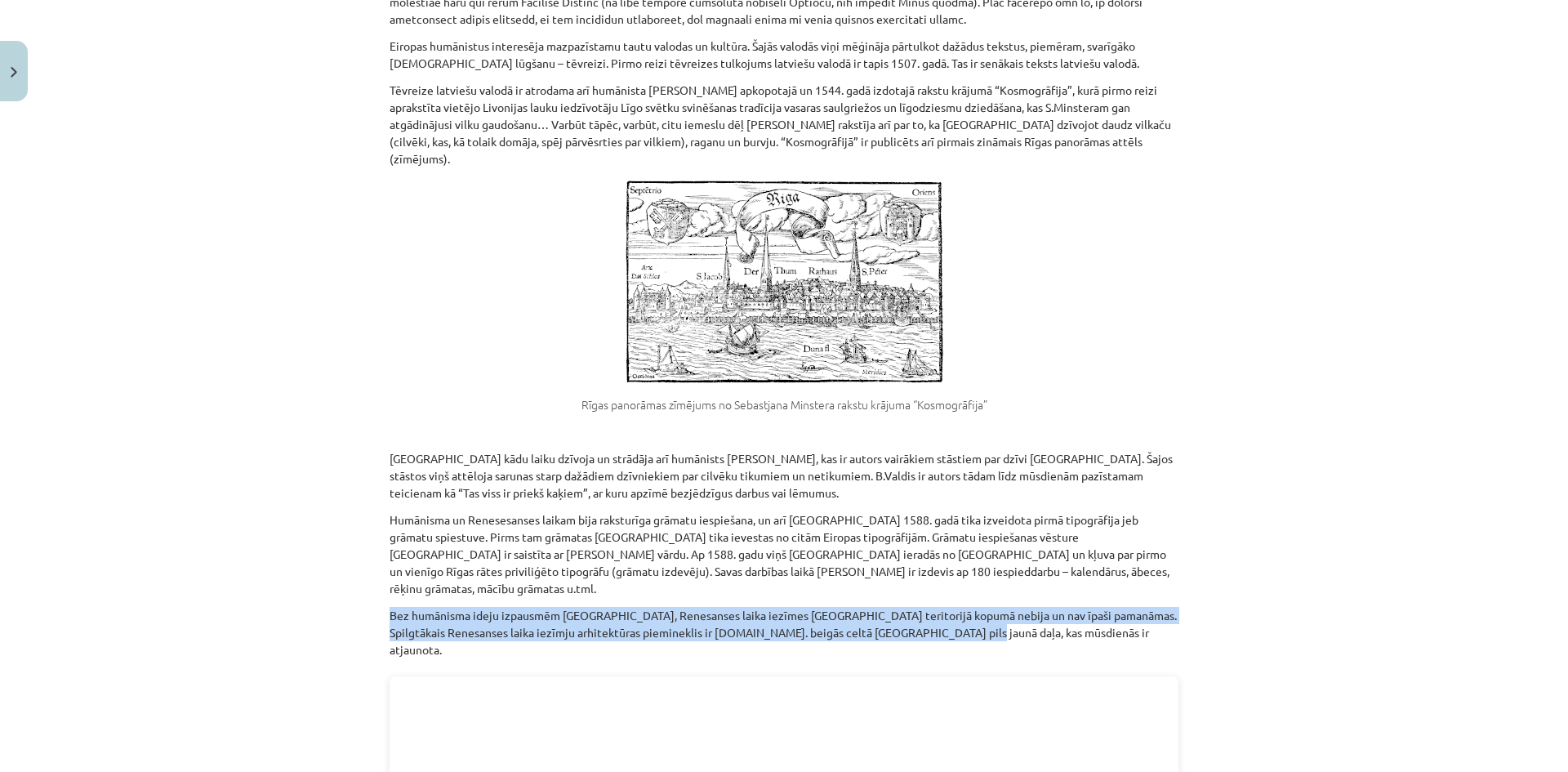
drag, startPoint x: 364, startPoint y: 582, endPoint x: 930, endPoint y: 598, distance: 566.2
click at [930, 598] on div "Mācību tēma: Latvijas un pasaules vēstures 8. klases 1. ieskaites mācību materi…" at bounding box center [784, 386] width 1568 height 772
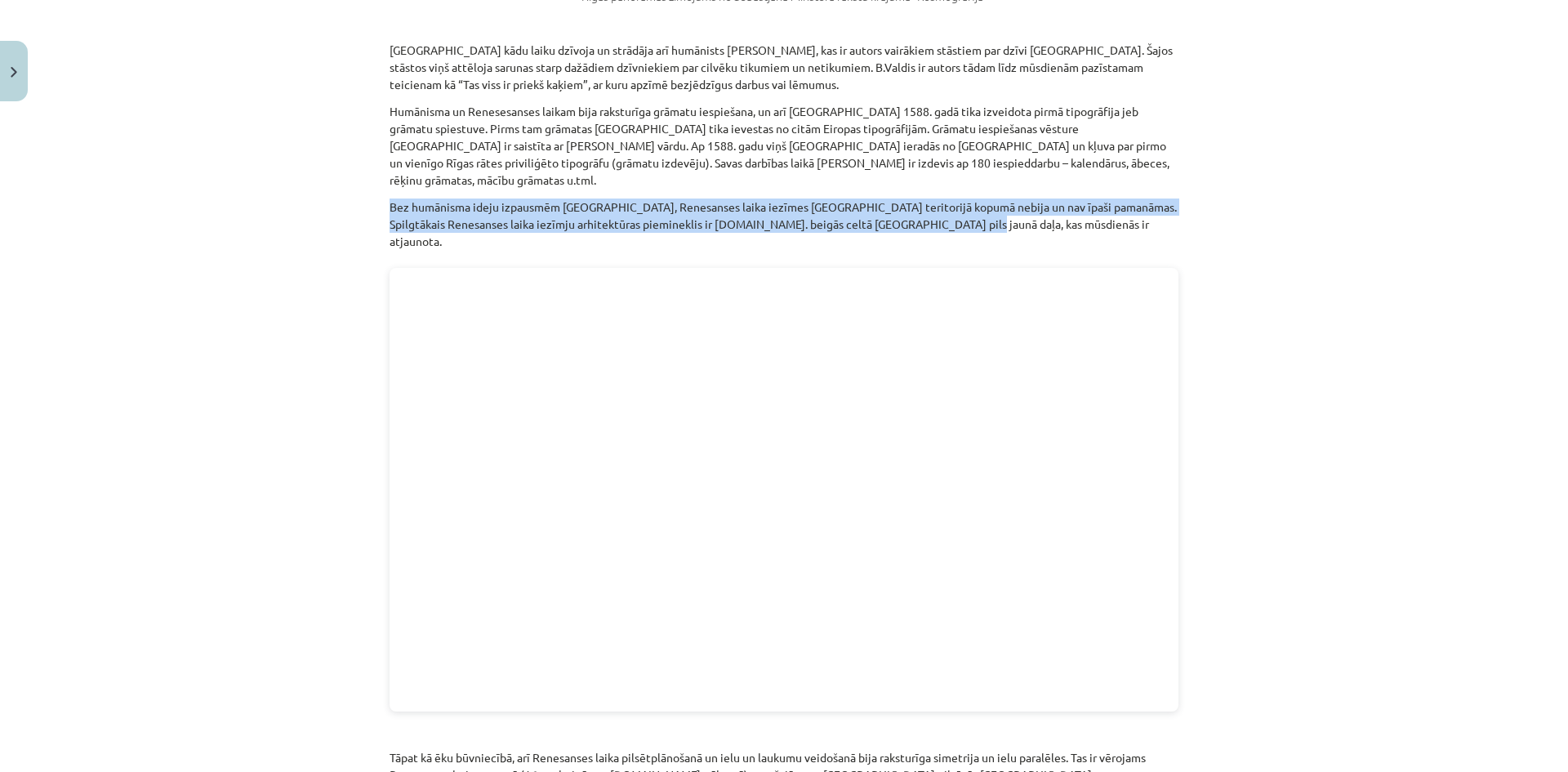
scroll to position [1307, 0]
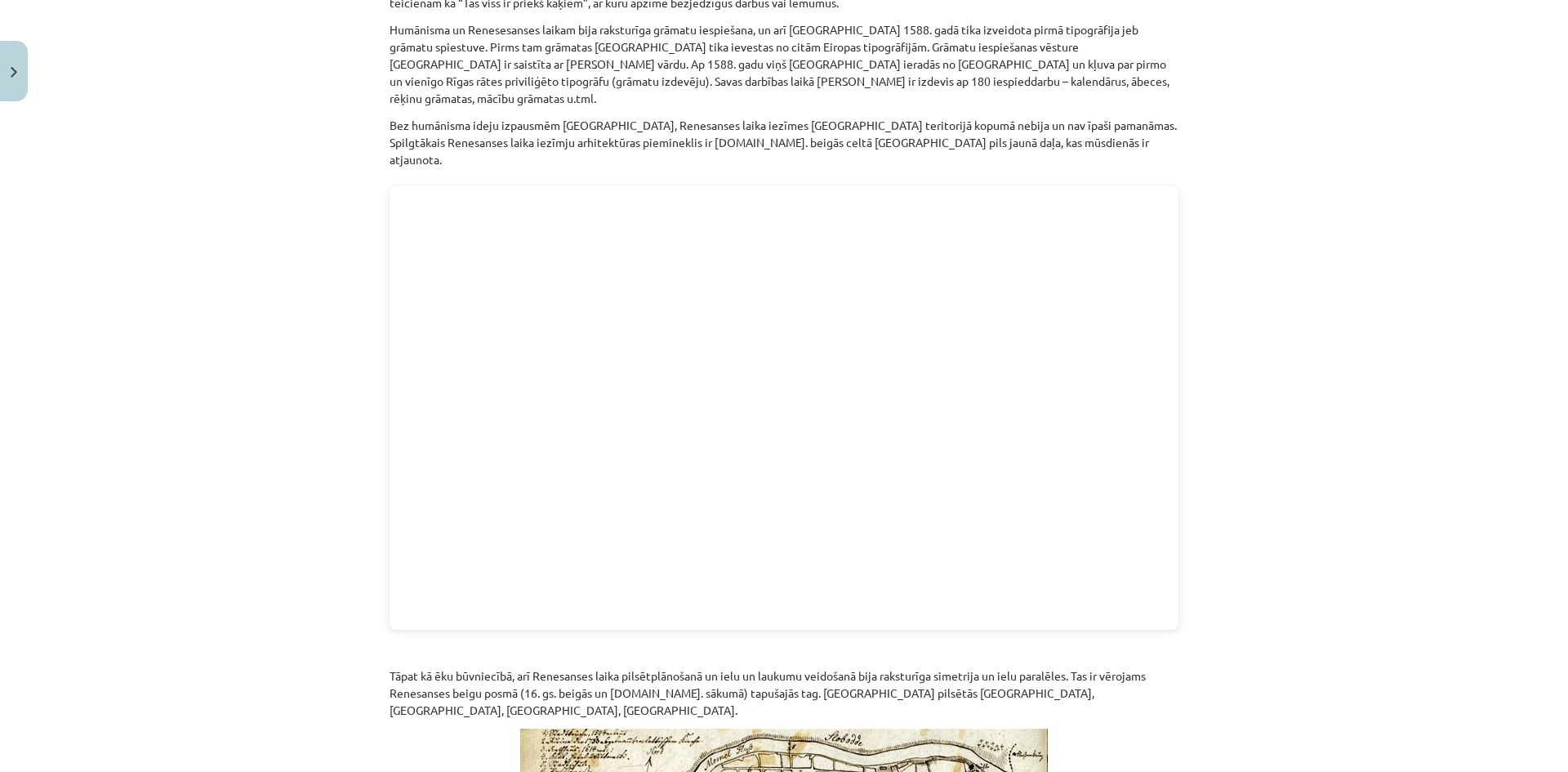
click at [330, 603] on div "Mācību tēma: Latvijas un pasaules vēstures 8. klases 1. ieskaites mācību materi…" at bounding box center [784, 386] width 1568 height 772
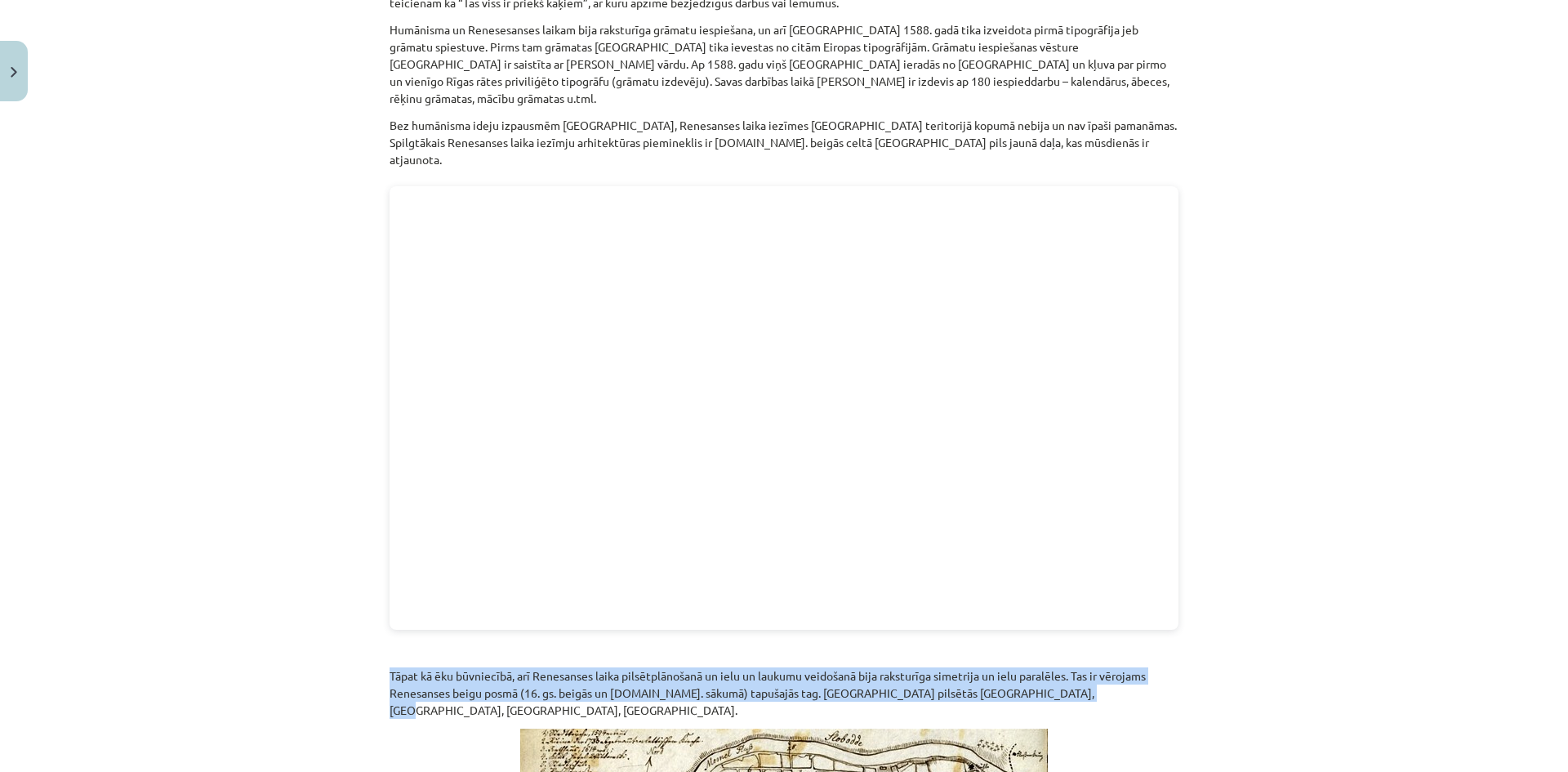
drag, startPoint x: 363, startPoint y: 618, endPoint x: 1184, endPoint y: 649, distance: 821.6
click at [1184, 649] on div "Mācību tēma: Latvijas un pasaules vēstures 8. klases 1. ieskaites mācību materi…" at bounding box center [784, 386] width 1568 height 772
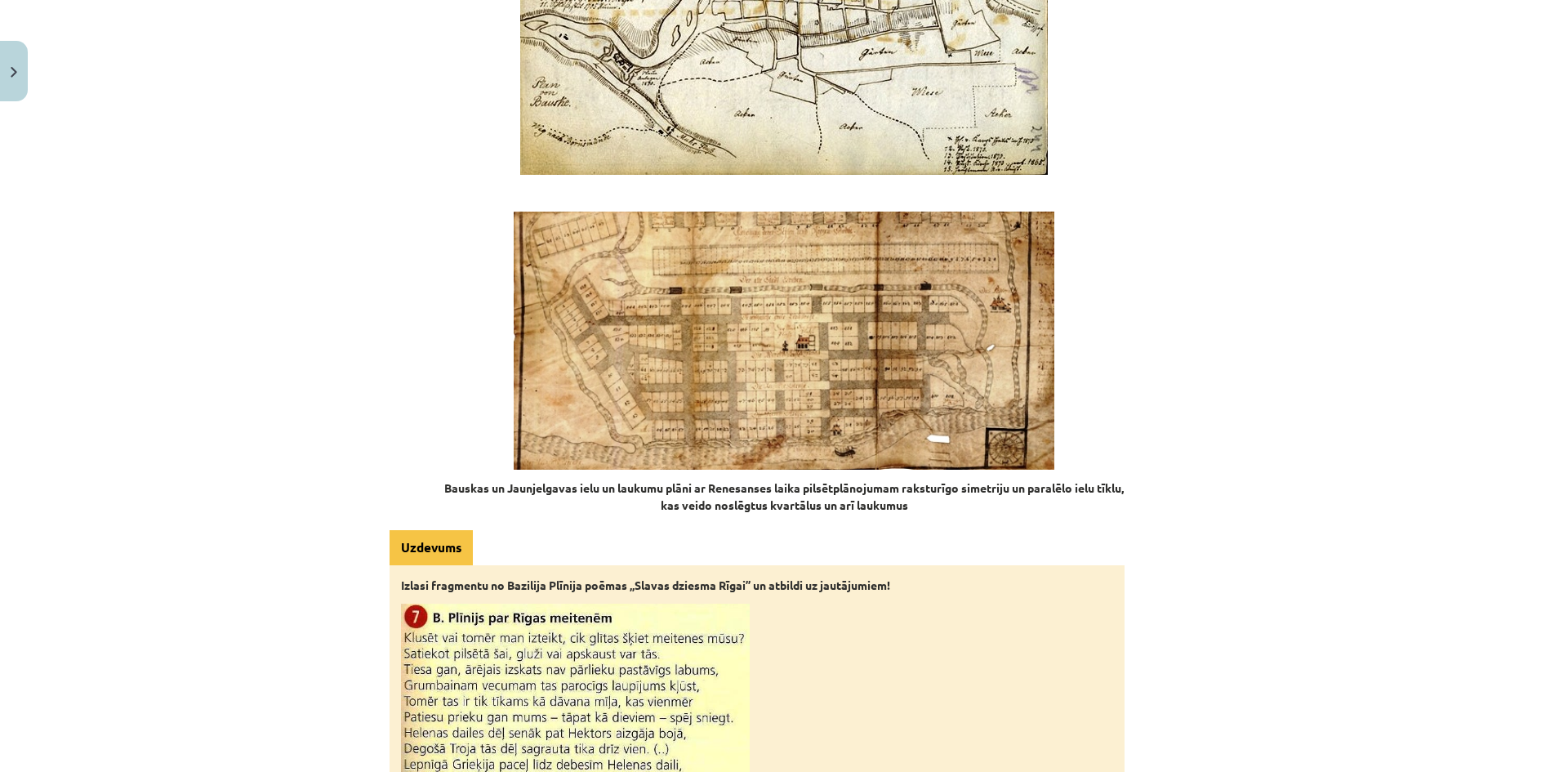
scroll to position [2123, 0]
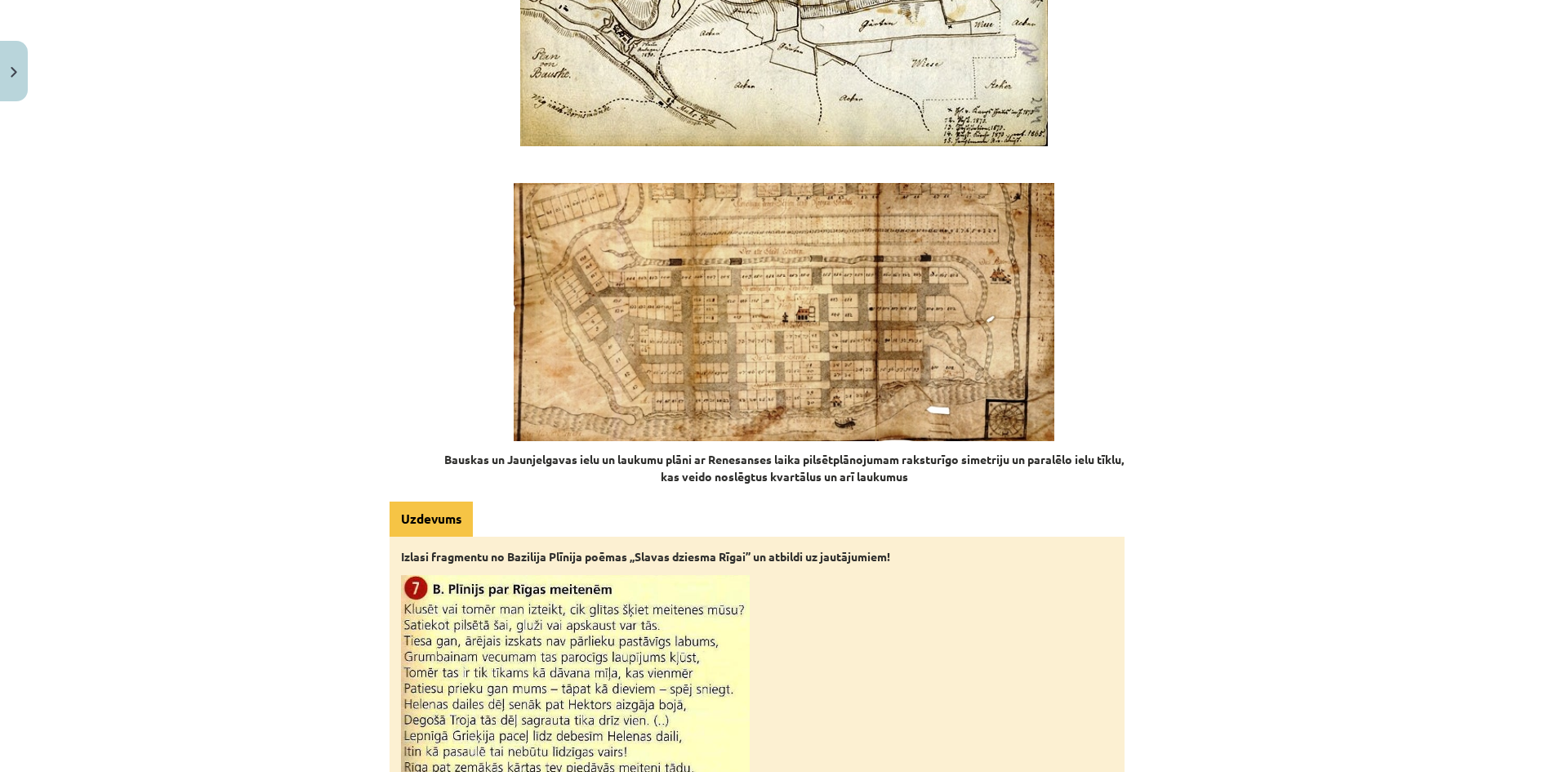
drag, startPoint x: 439, startPoint y: 395, endPoint x: 968, endPoint y: 403, distance: 529.1
click at [968, 451] on p "Bauskas un Jaunjelgavas ielu un laukumu plāni ar Renesanses laika pilsētplānoju…" at bounding box center [784, 468] width 789 height 34
click at [1260, 447] on div "Mācību tēma: Latvijas un pasaules vēstures 8. klases 1. ieskaites mācību materi…" at bounding box center [784, 386] width 1568 height 772
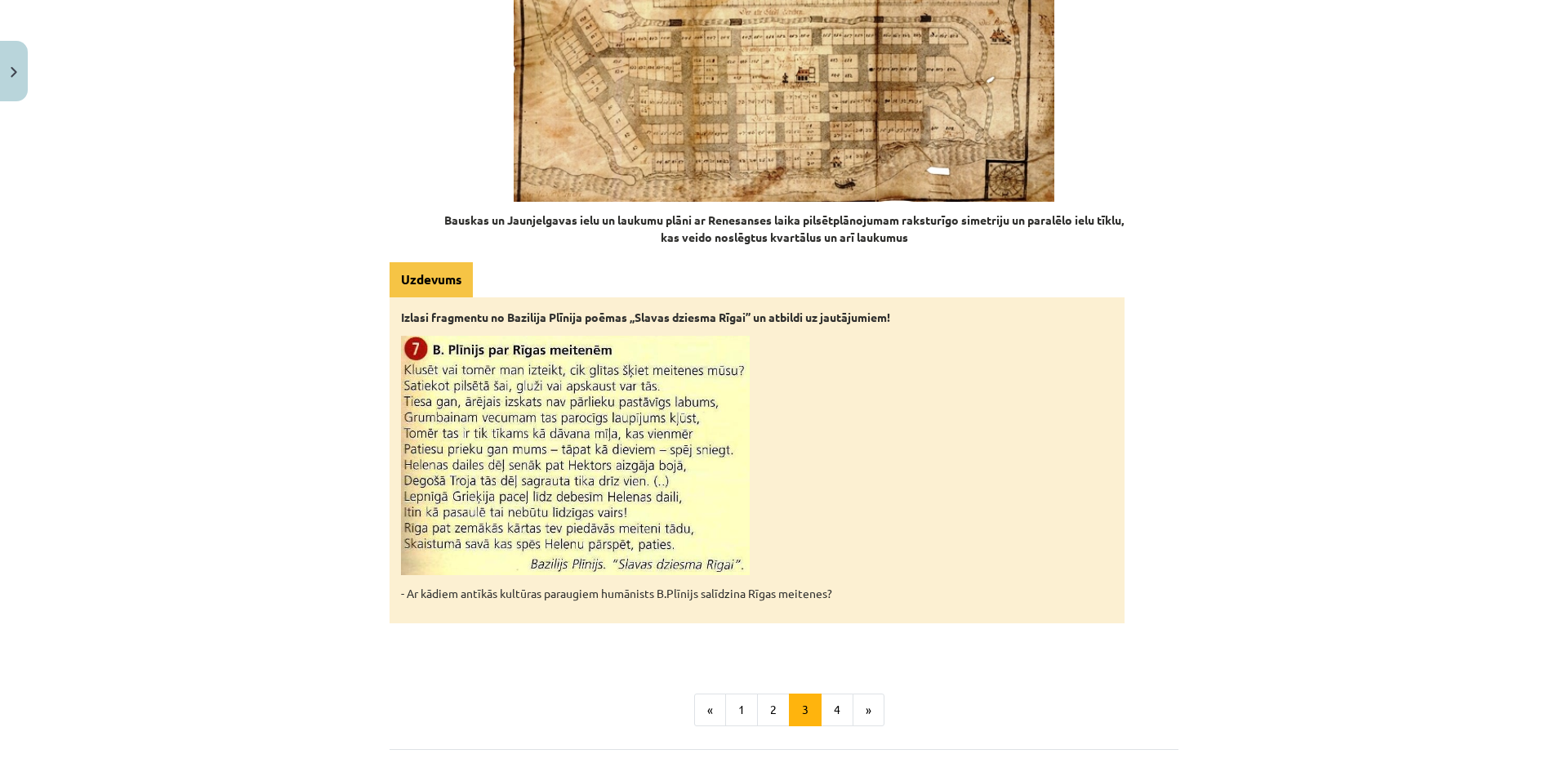
scroll to position [2369, 0]
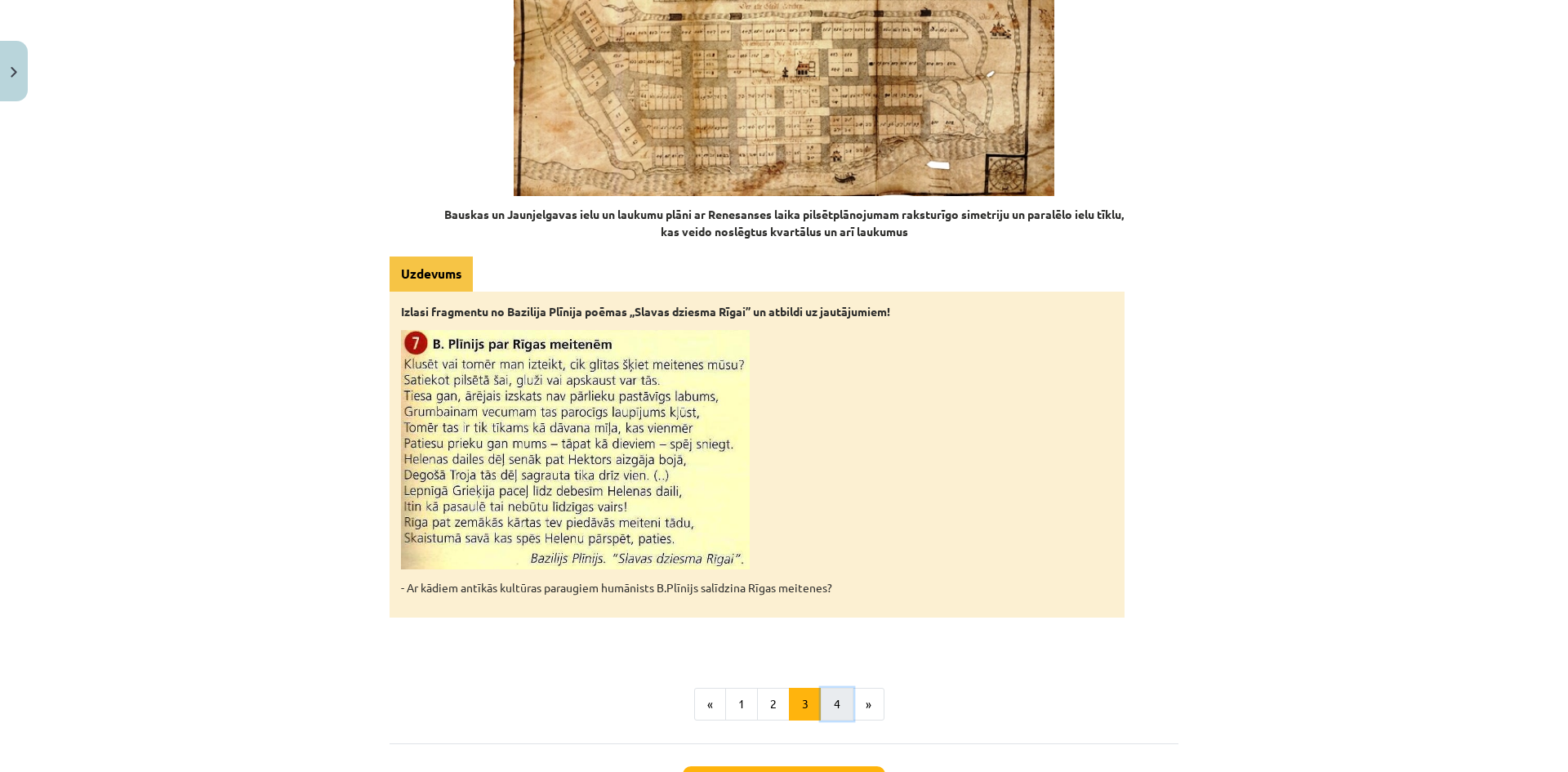
click at [833, 687] on button "4" at bounding box center [837, 703] width 33 height 33
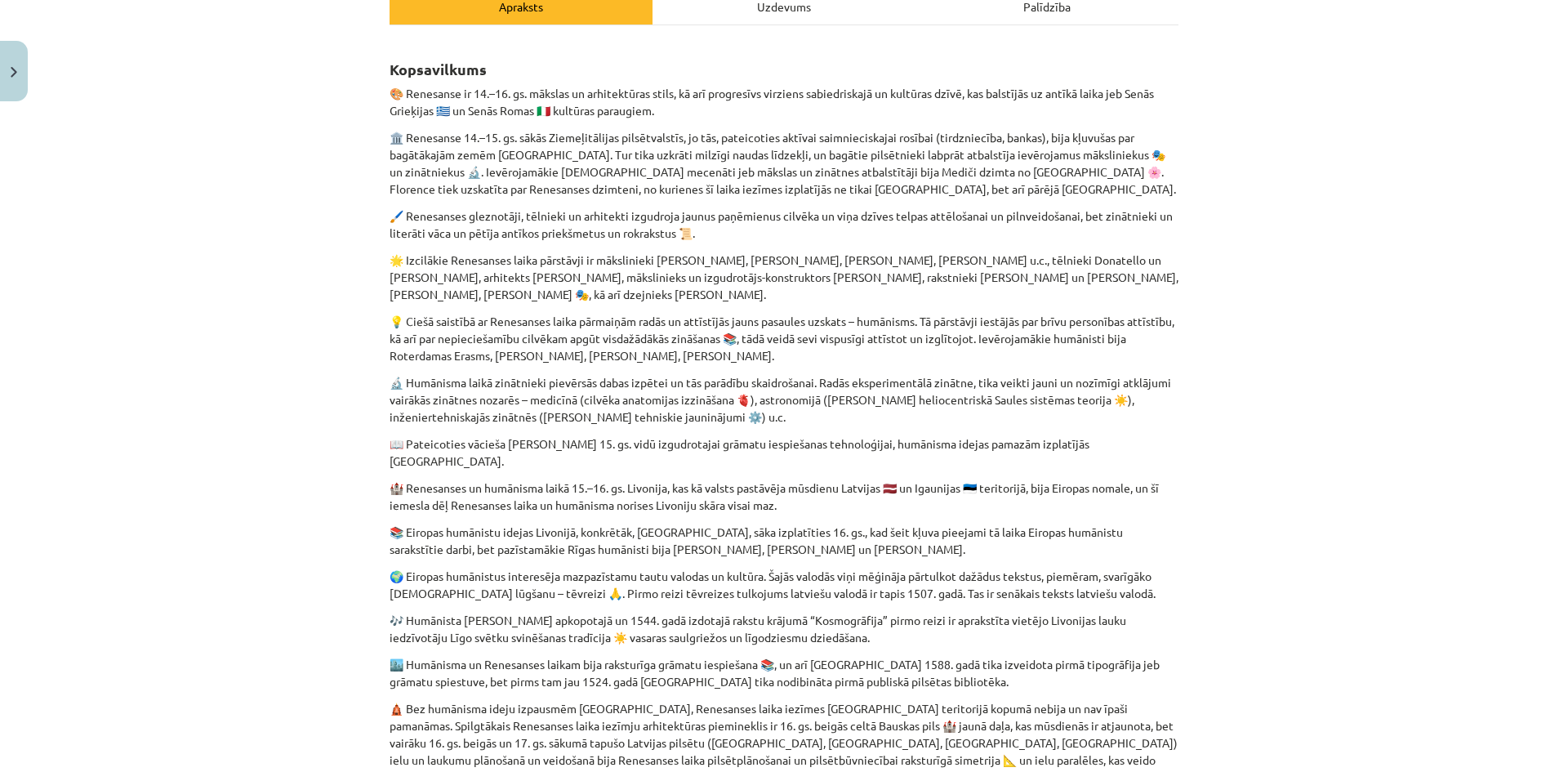
scroll to position [252, 0]
drag, startPoint x: 361, startPoint y: 87, endPoint x: 1204, endPoint y: 416, distance: 904.9
click at [1204, 416] on div "Mācību tēma: Latvijas un pasaules vēstures 8. klases 1. ieskaites mācību materi…" at bounding box center [784, 386] width 1568 height 772
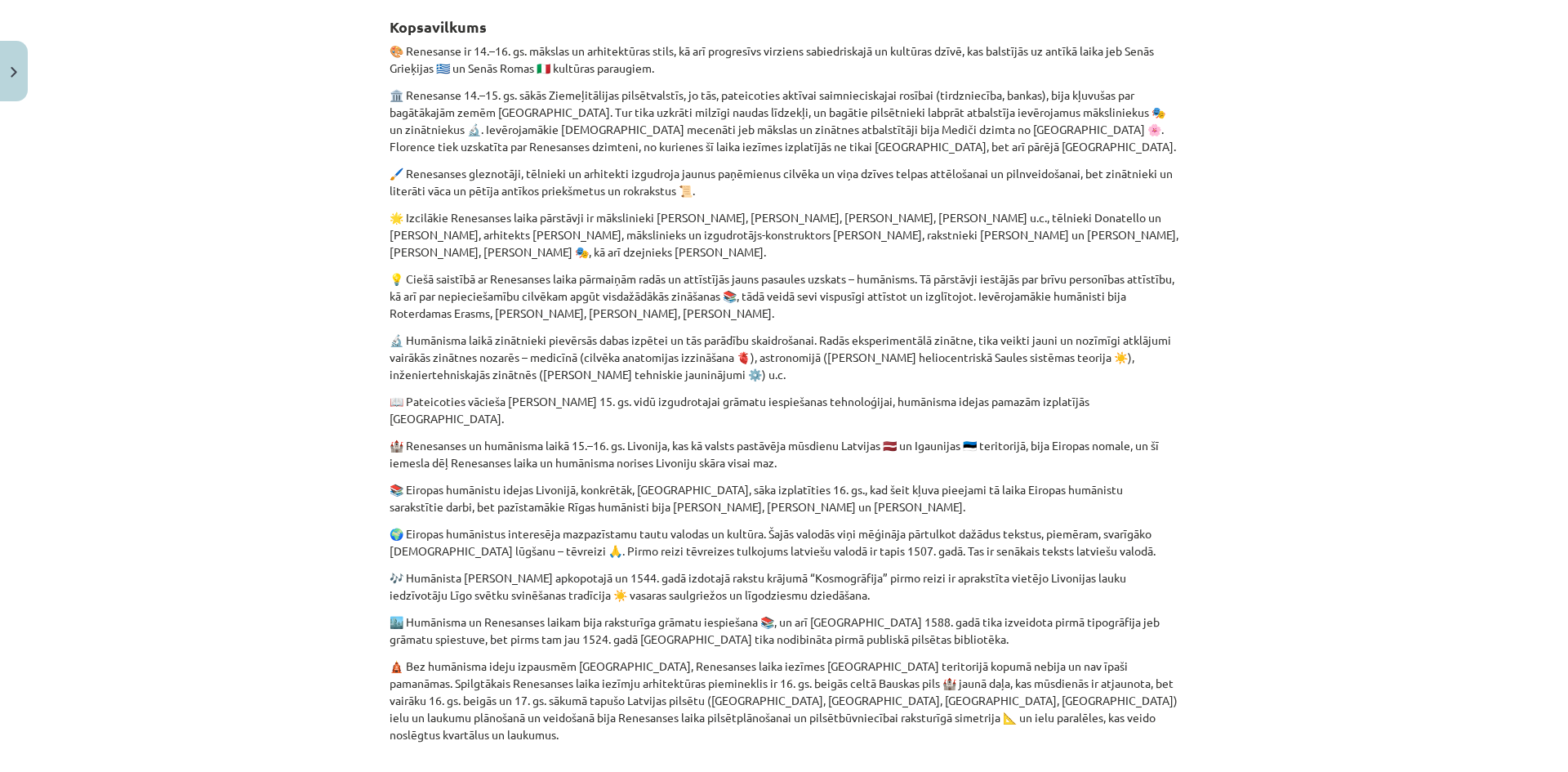
scroll to position [333, 0]
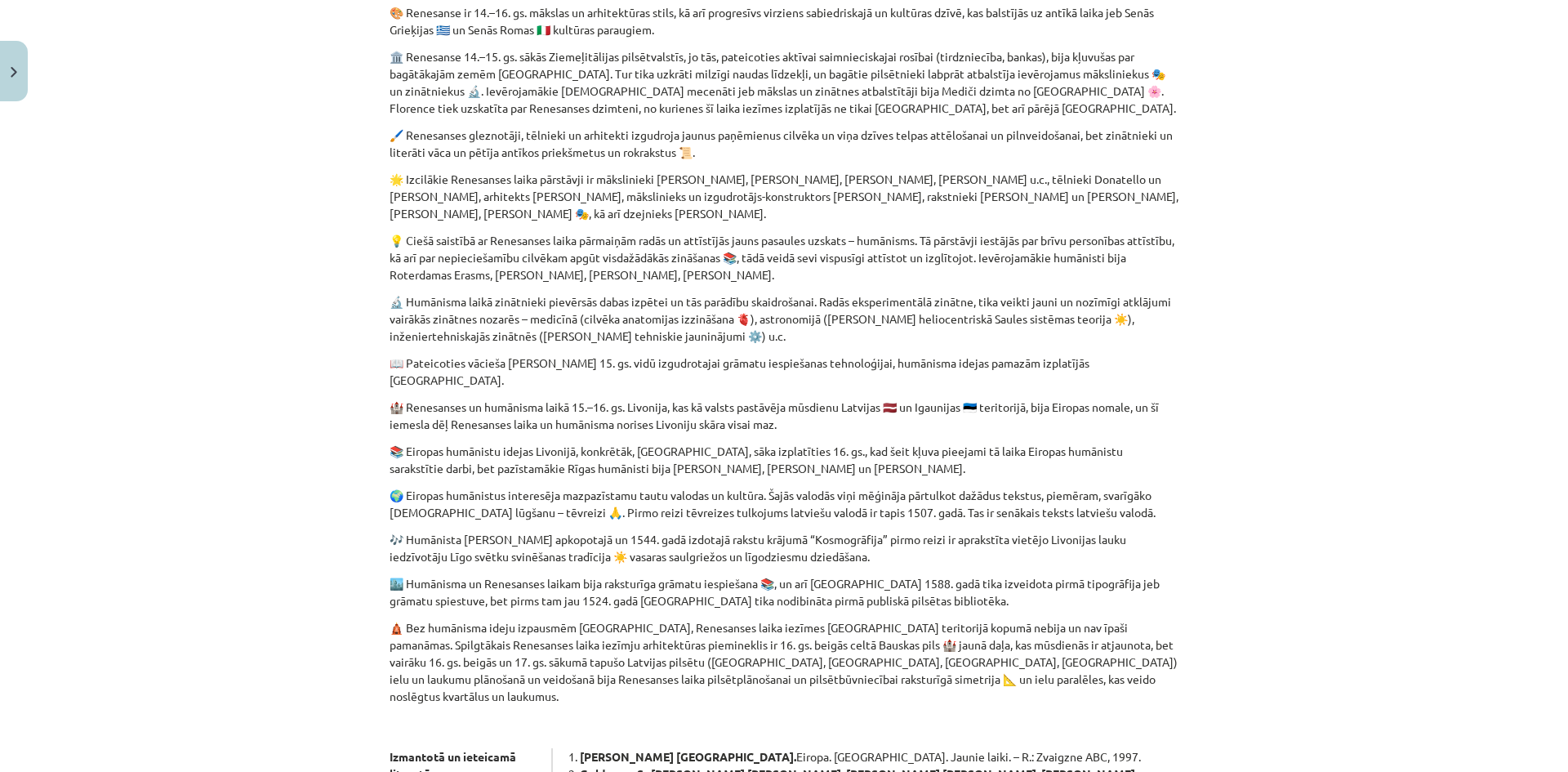
click at [367, 247] on div "Mācību tēma: Latvijas un pasaules vēstures 8. klases 1. ieskaites mācību materi…" at bounding box center [784, 386] width 1568 height 772
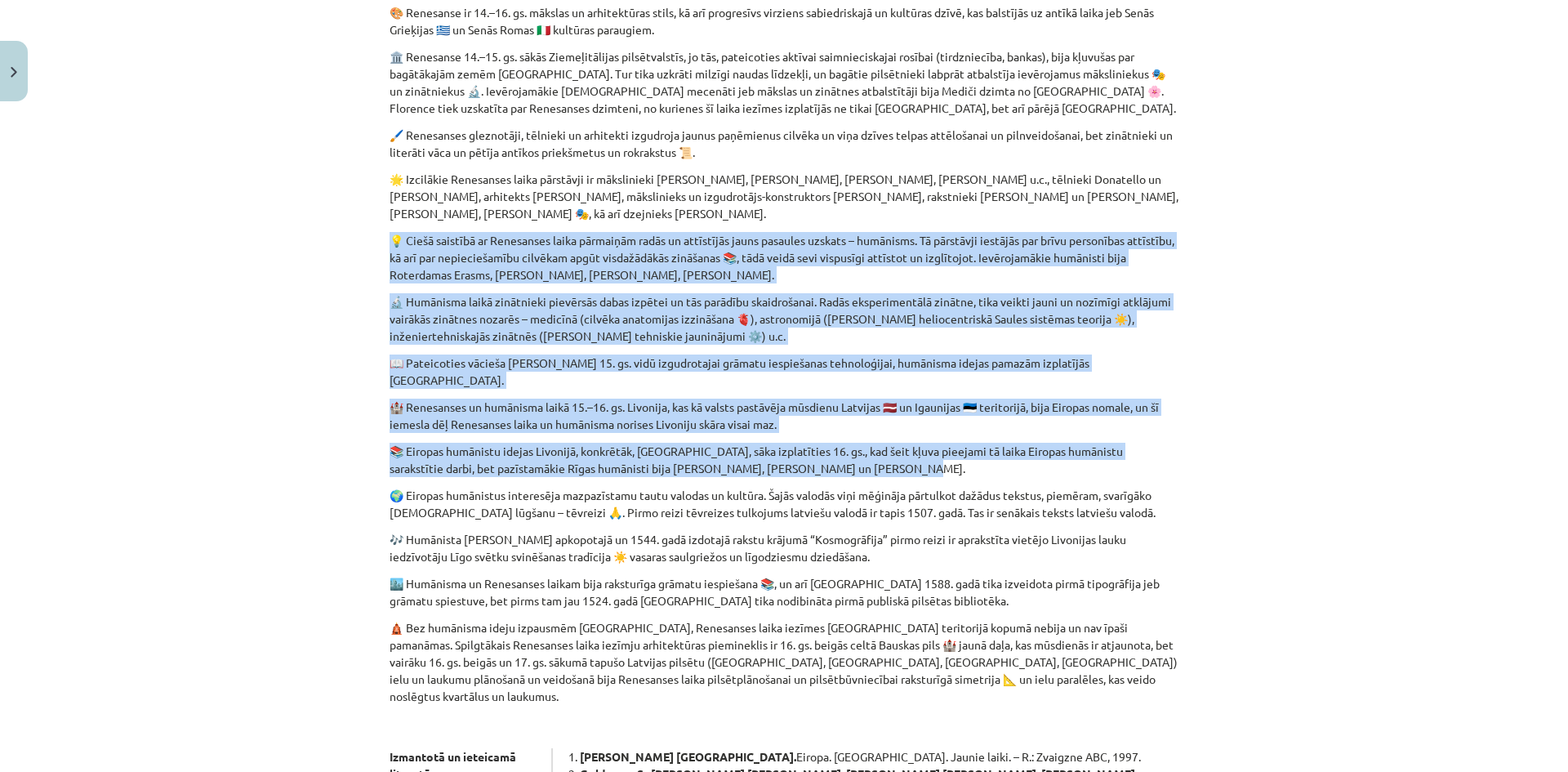
drag, startPoint x: 380, startPoint y: 240, endPoint x: 1076, endPoint y: 456, distance: 728.7
click at [1076, 456] on div "10 XP Saņemsi Sarežģīts 77 pilda Apraksts Uzdevums Palīdzība Kopsavilkums 🎨 Ren…" at bounding box center [784, 433] width 809 height 1316
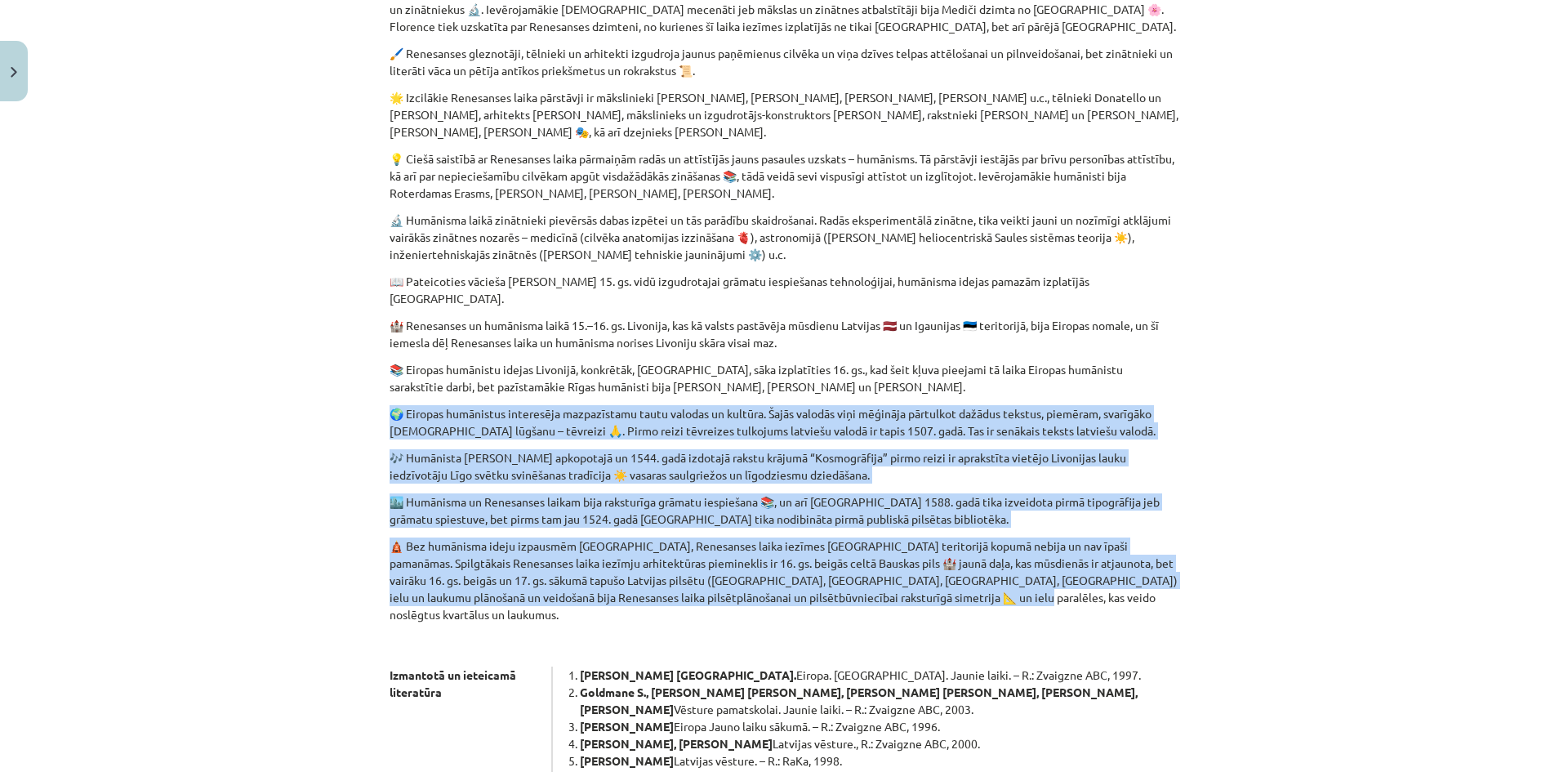
drag, startPoint x: 366, startPoint y: 390, endPoint x: 1054, endPoint y: 580, distance: 713.8
click at [1054, 580] on div "Mācību tēma: Latvijas un pasaules vēstures 8. klases 1. ieskaites mācību materi…" at bounding box center [784, 386] width 1568 height 772
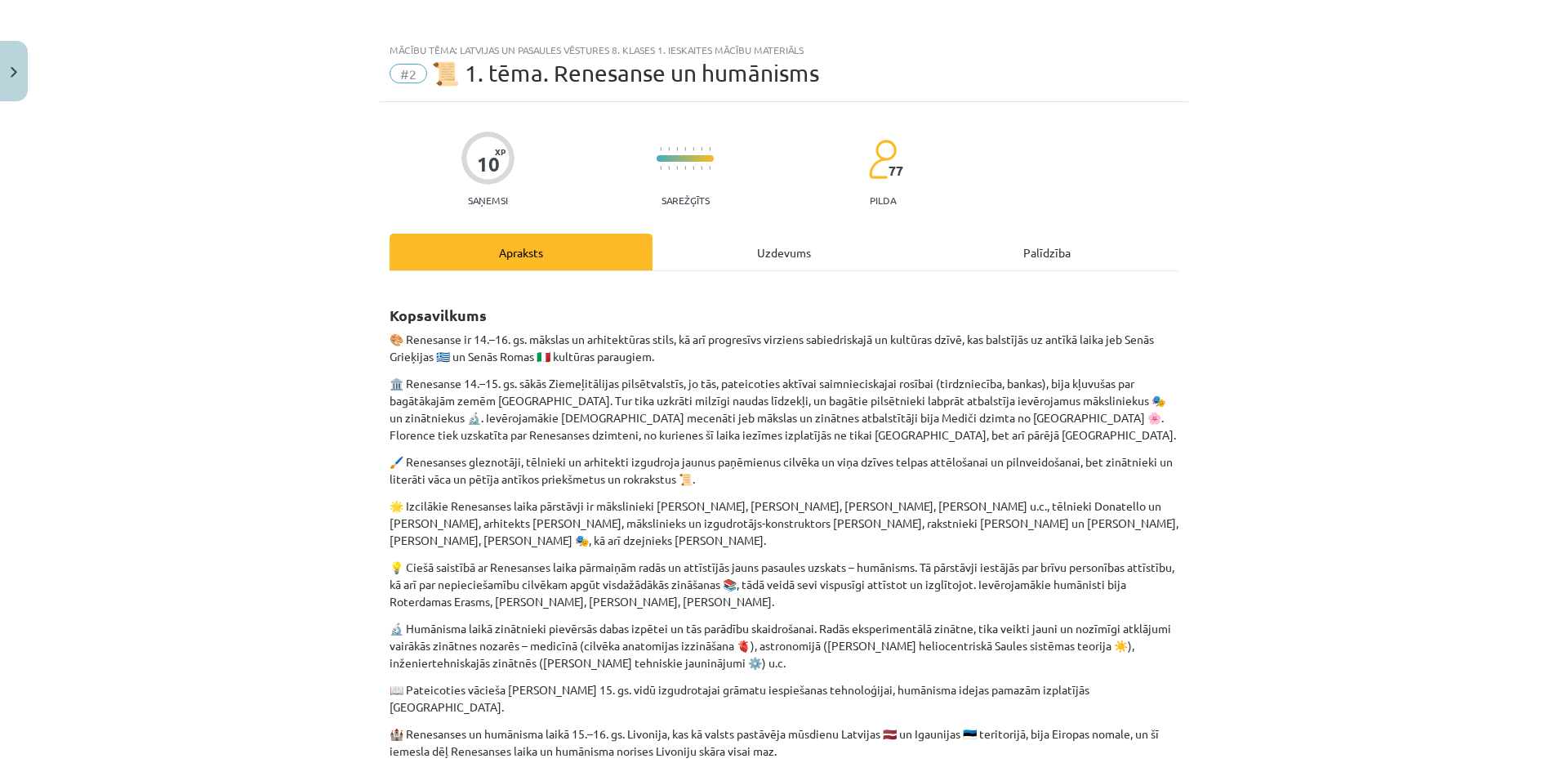
click at [1371, 179] on div "Mācību tēma: Latvijas un pasaules vēstures 8. klases 1. ieskaites mācību materi…" at bounding box center [784, 386] width 1568 height 772
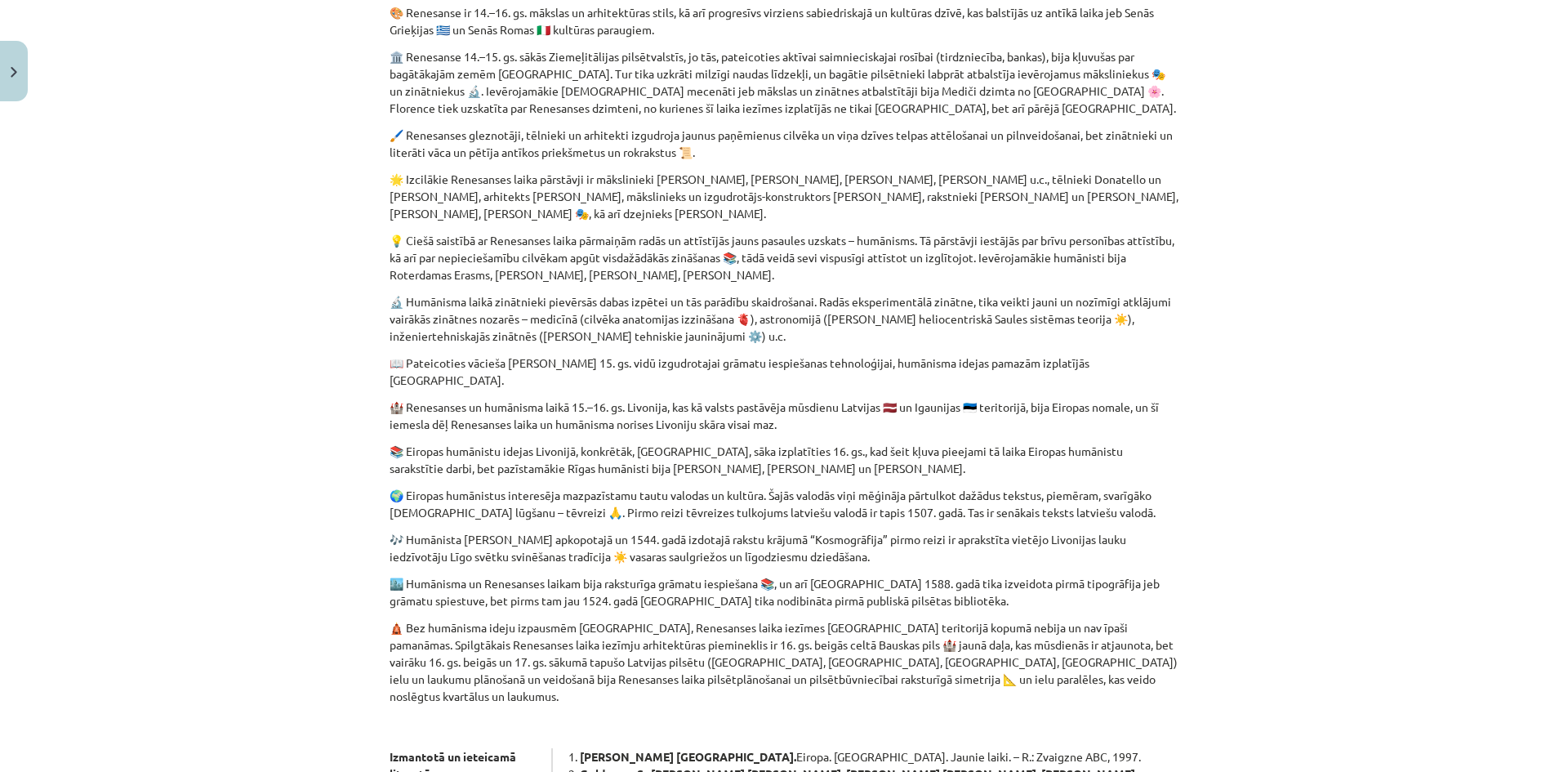
scroll to position [252, 0]
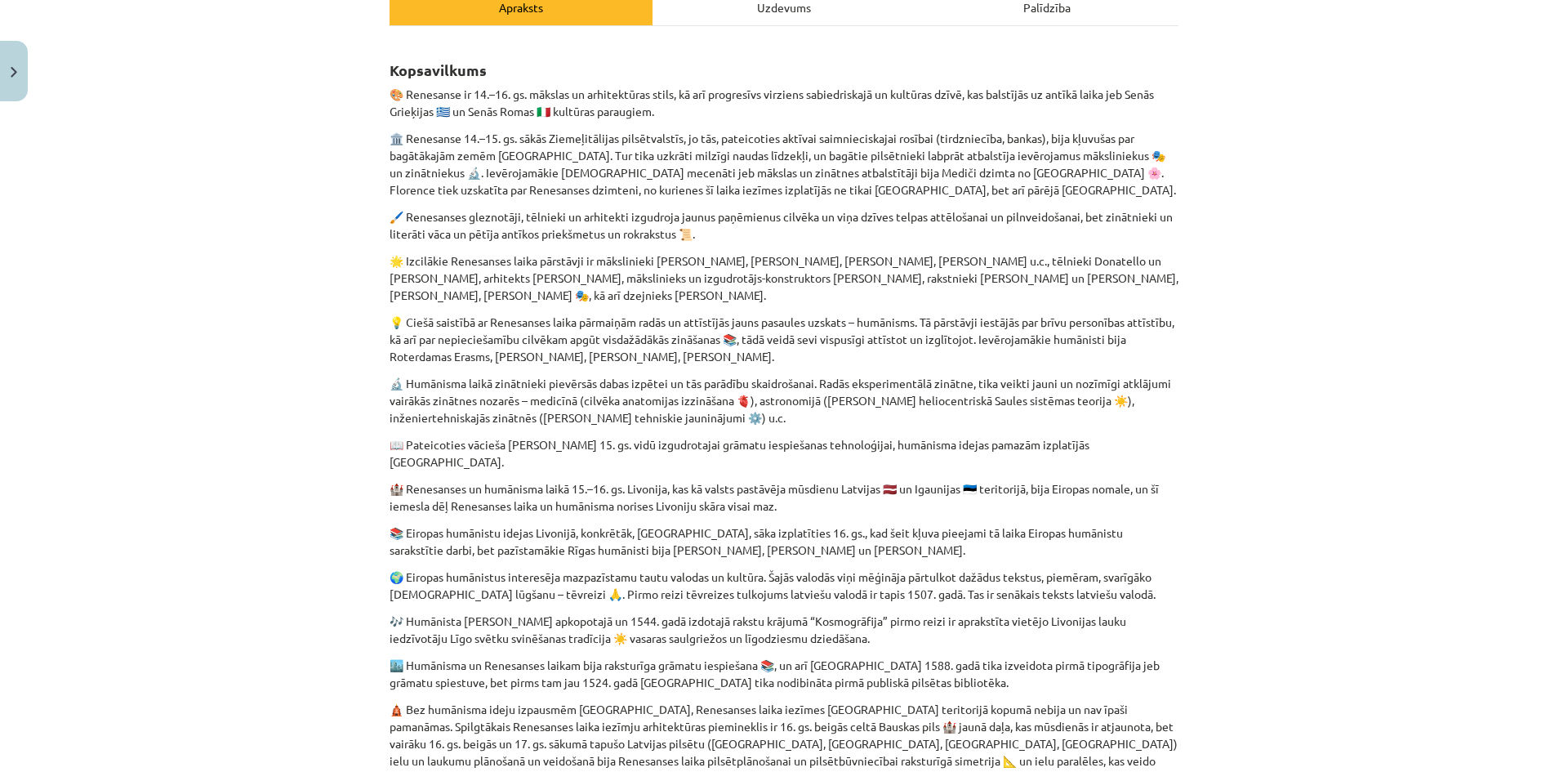
click at [1359, 309] on div "Mācību tēma: Latvijas un pasaules vēstures 8. klases 1. ieskaites mācību materi…" at bounding box center [784, 386] width 1568 height 772
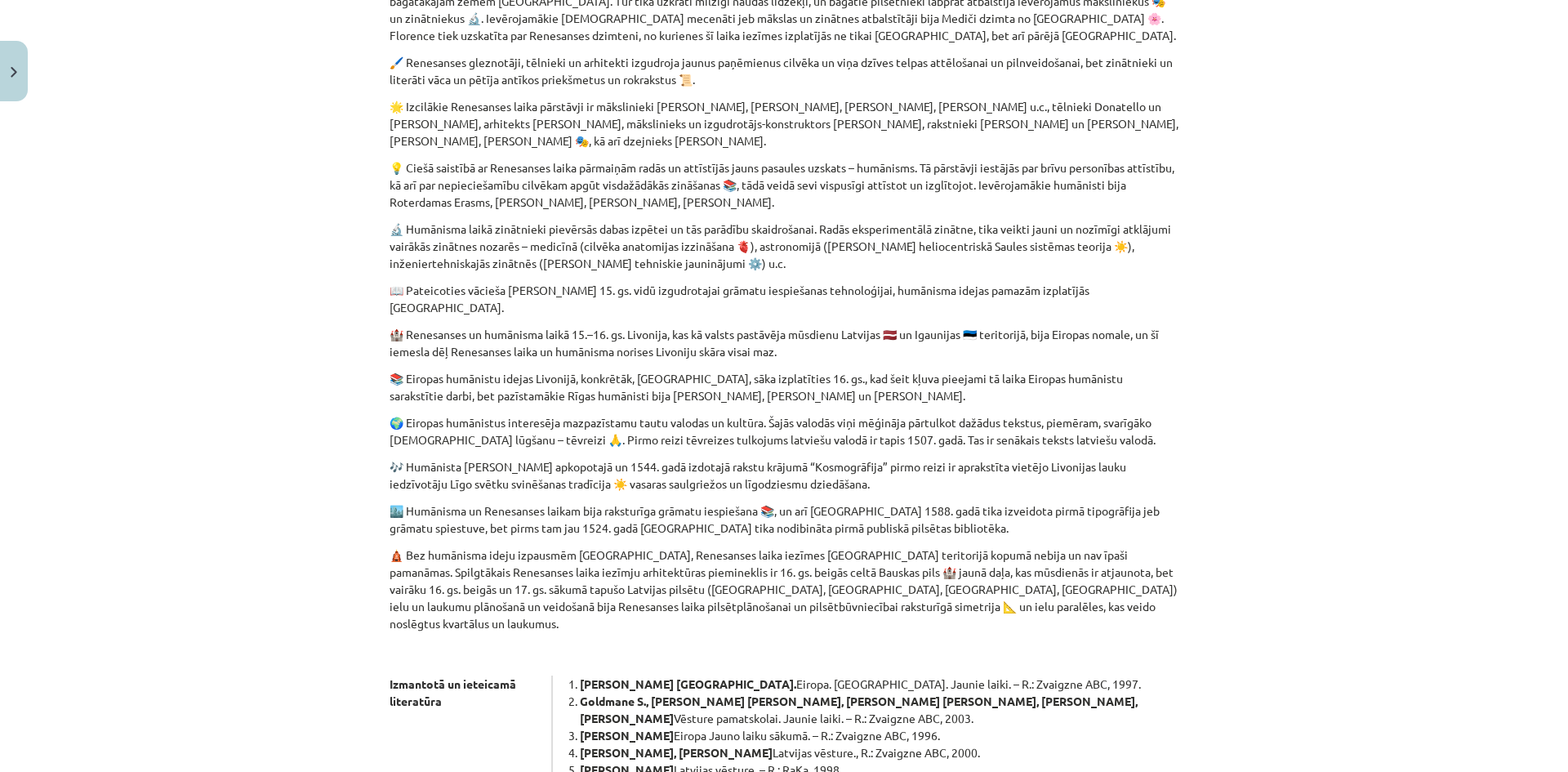
scroll to position [660, 0]
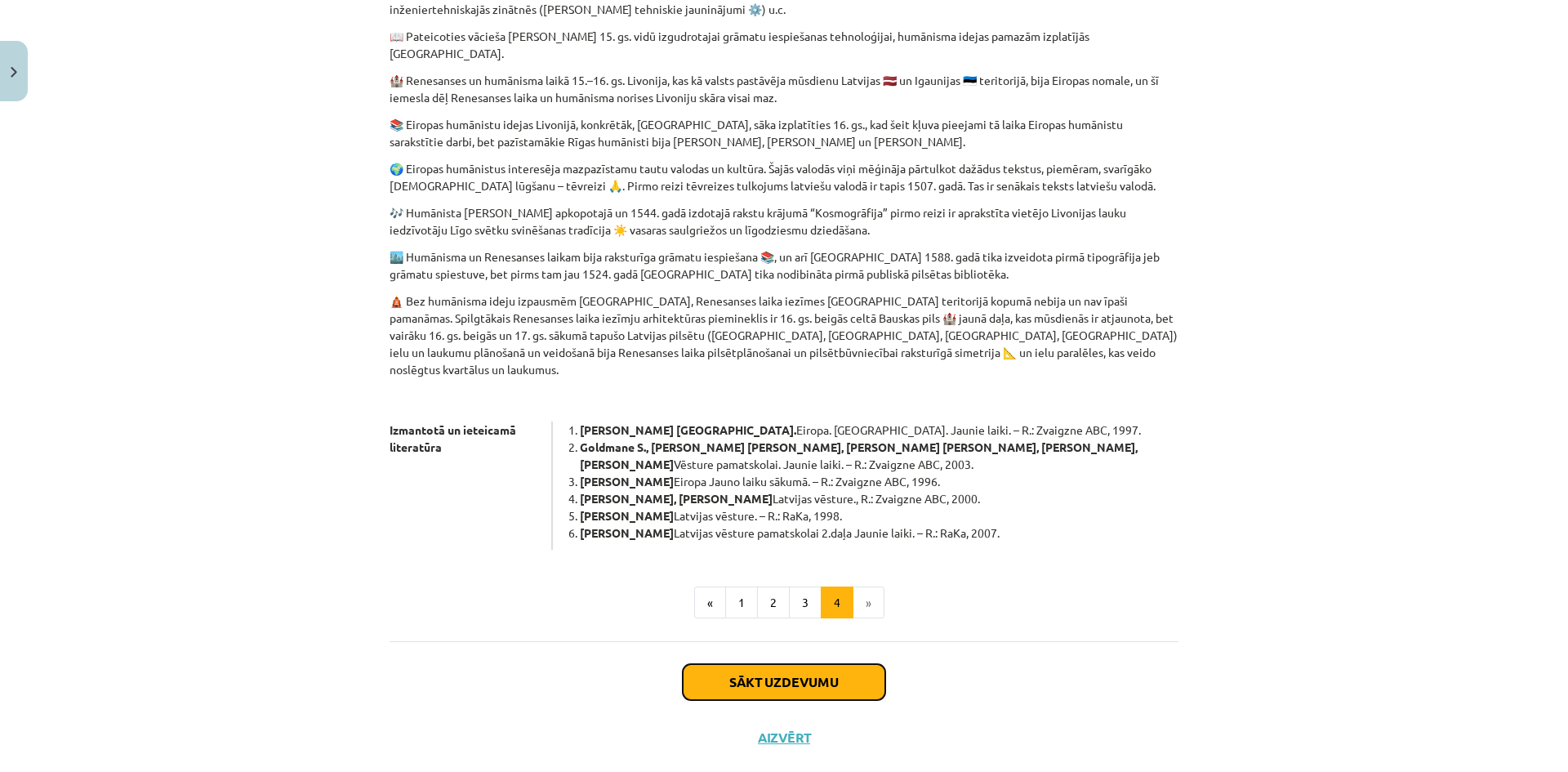
click at [875, 664] on button "Sākt uzdevumu" at bounding box center [784, 681] width 203 height 36
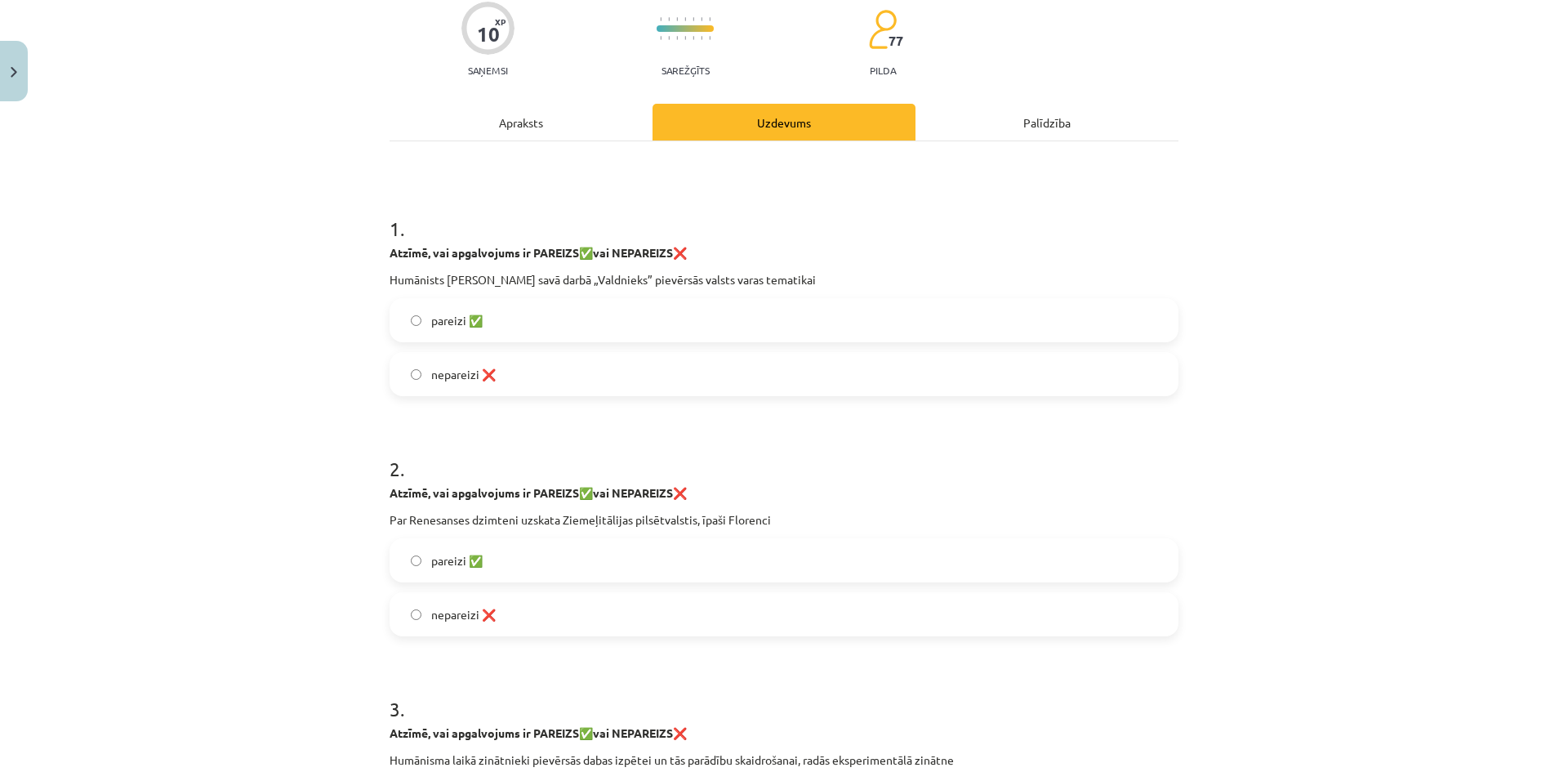
scroll to position [41, 0]
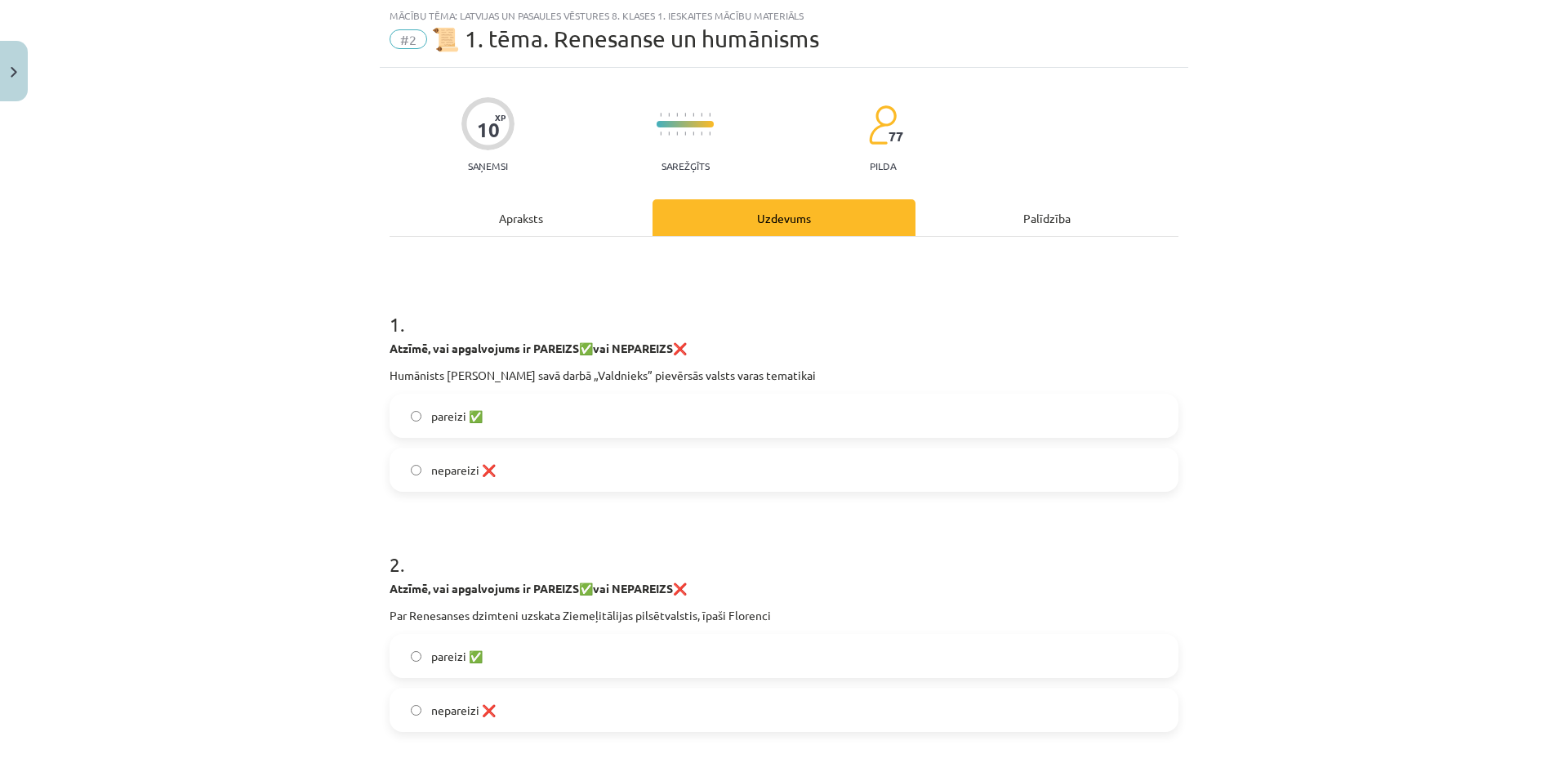
click at [172, 425] on div "Mācību tēma: Latvijas un pasaules vēstures 8. klases 1. ieskaites mācību materi…" at bounding box center [784, 386] width 1568 height 772
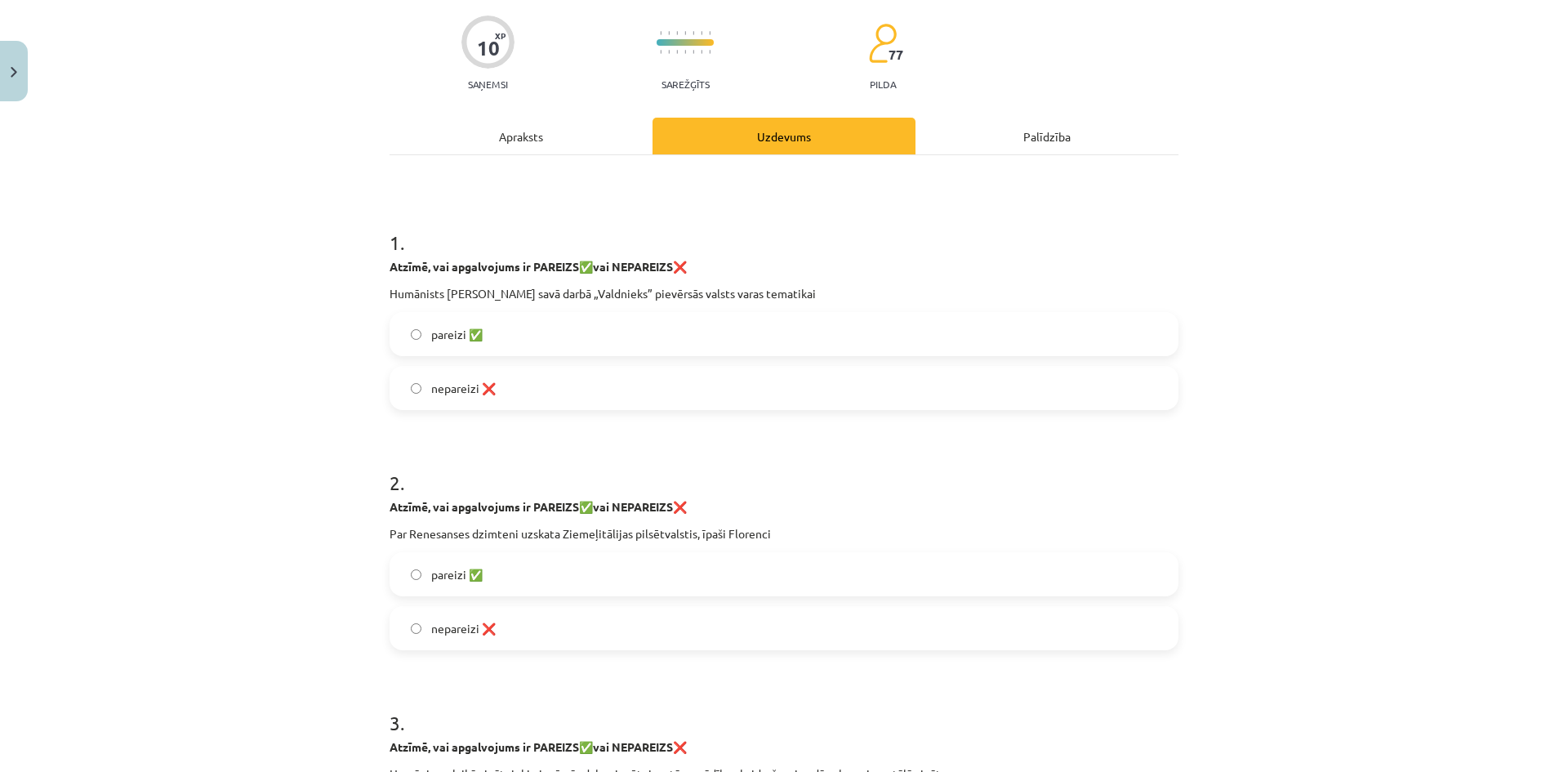
scroll to position [204, 0]
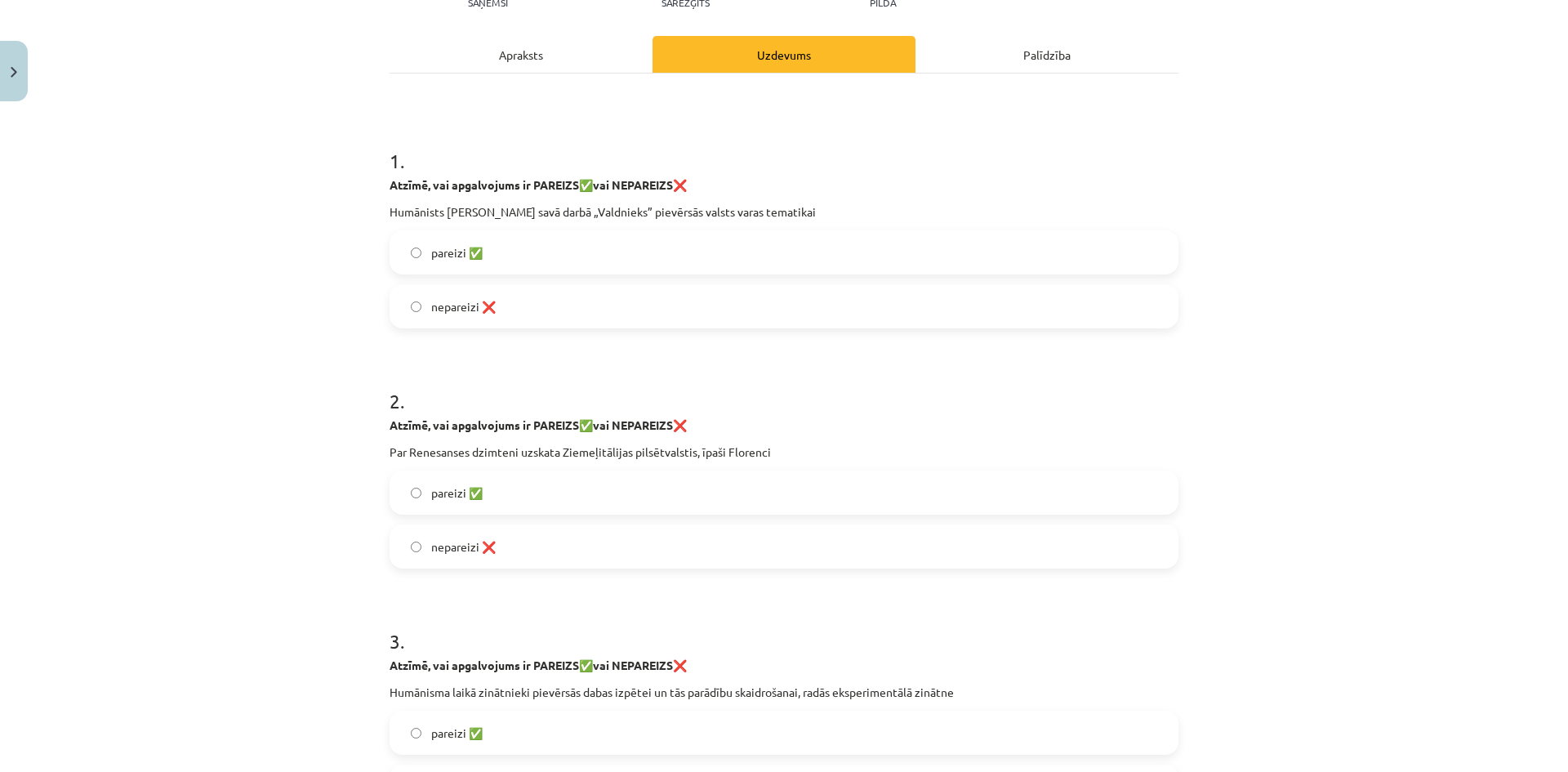
click at [806, 496] on label "pareizi ✅" at bounding box center [784, 492] width 786 height 41
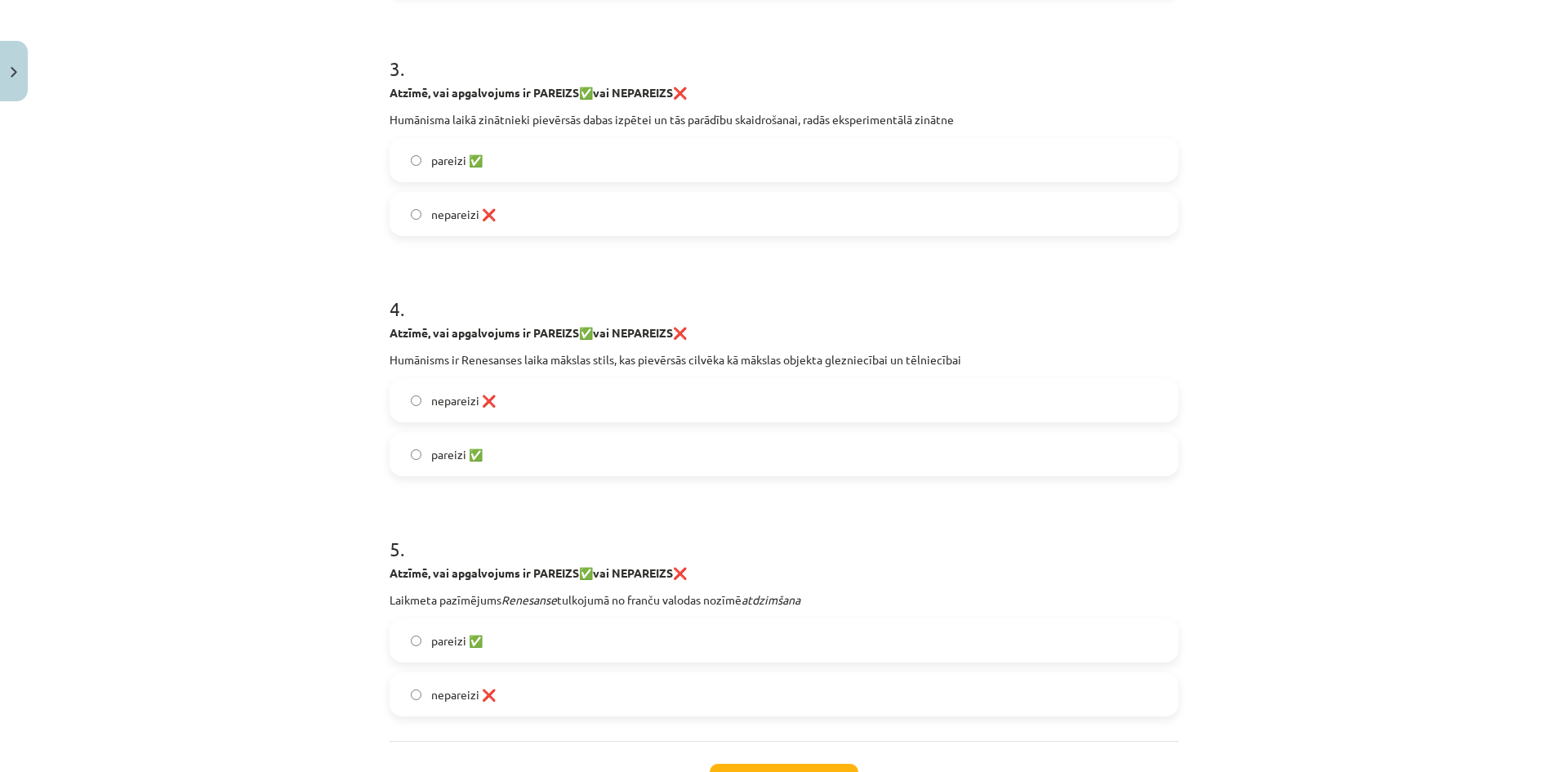
scroll to position [775, 0]
click at [481, 403] on span "nepareizi ❌" at bounding box center [464, 402] width 64 height 17
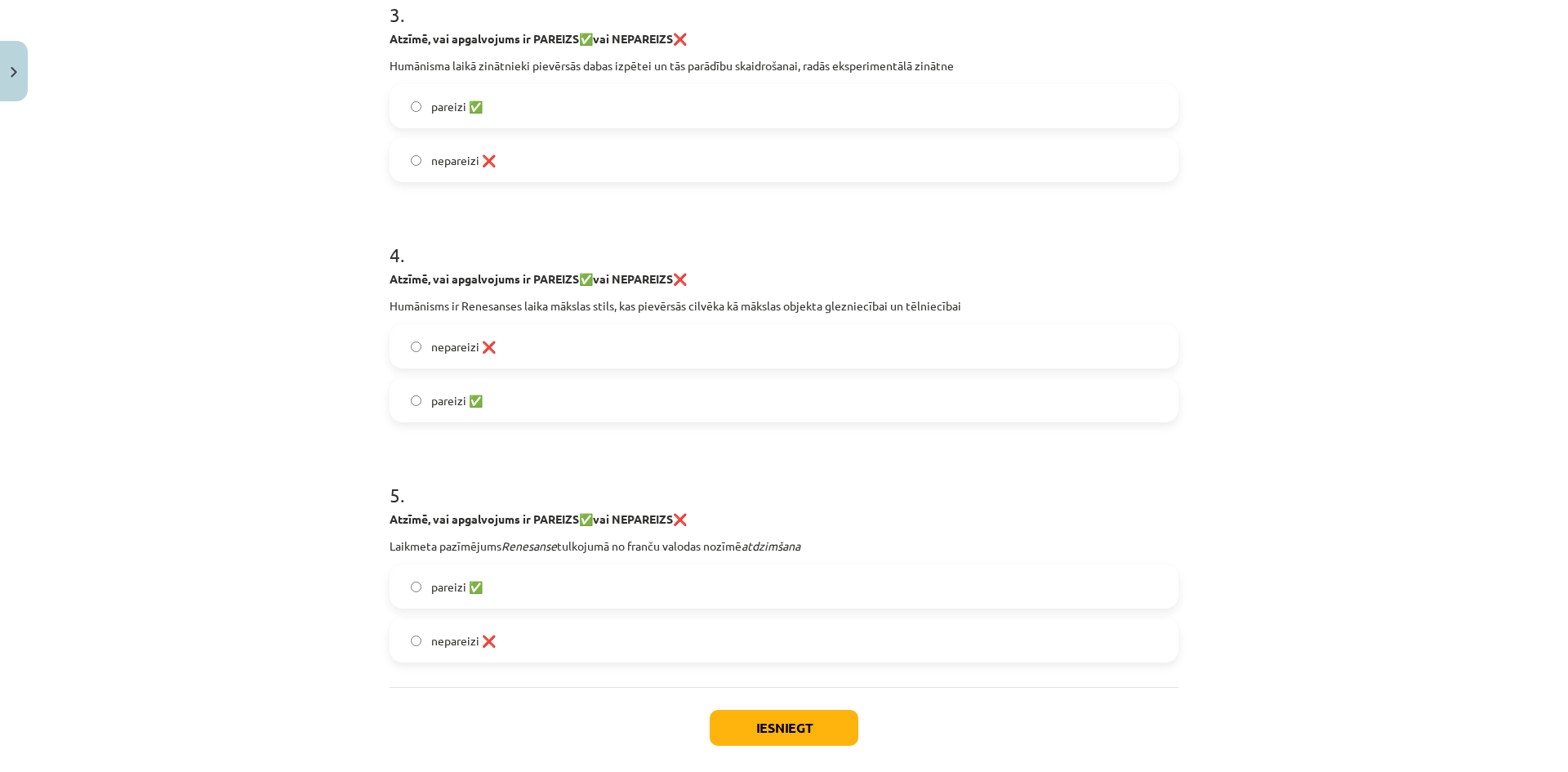
scroll to position [858, 0]
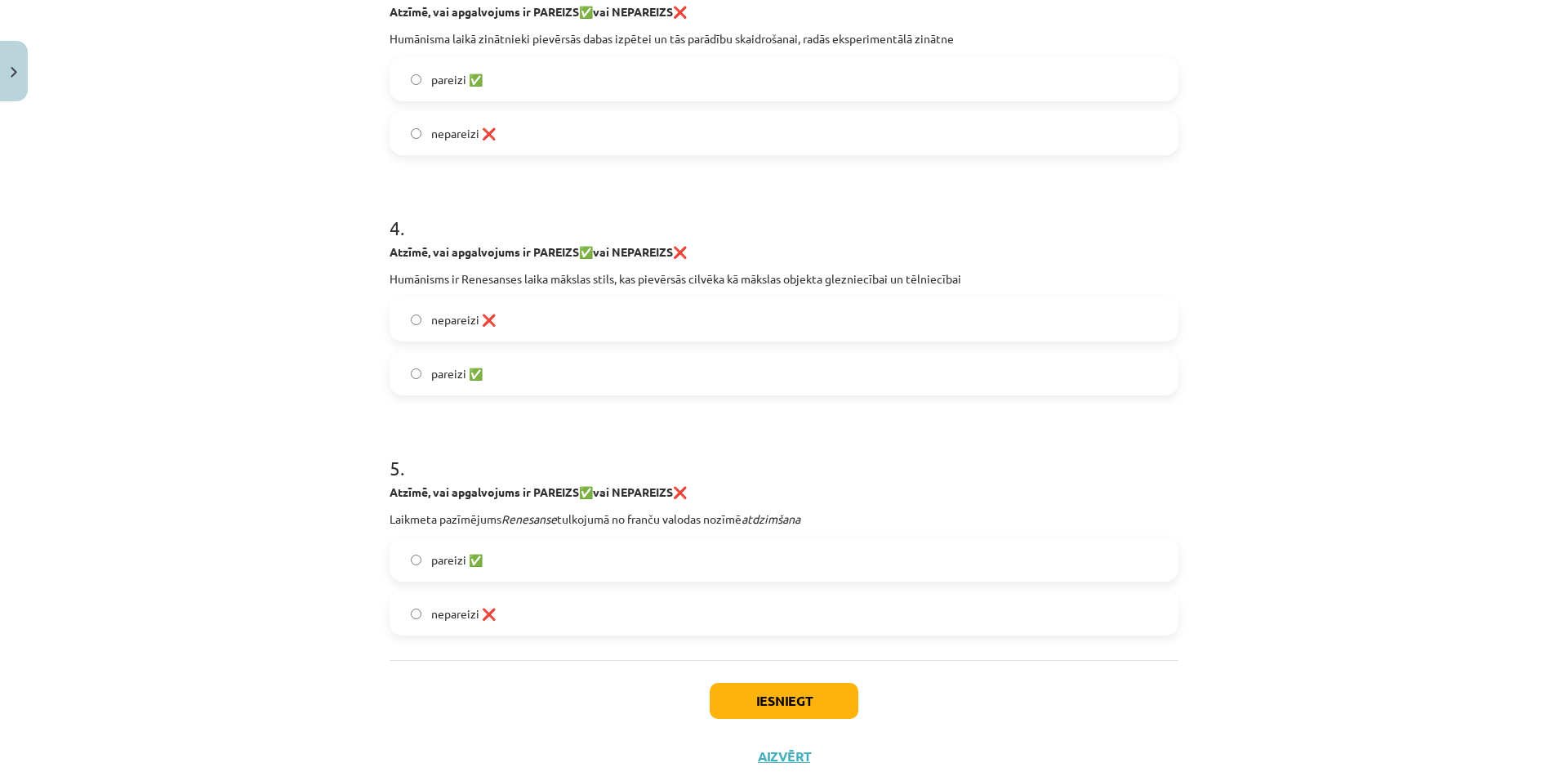
click at [514, 565] on label "pareizi ✅" at bounding box center [784, 559] width 786 height 41
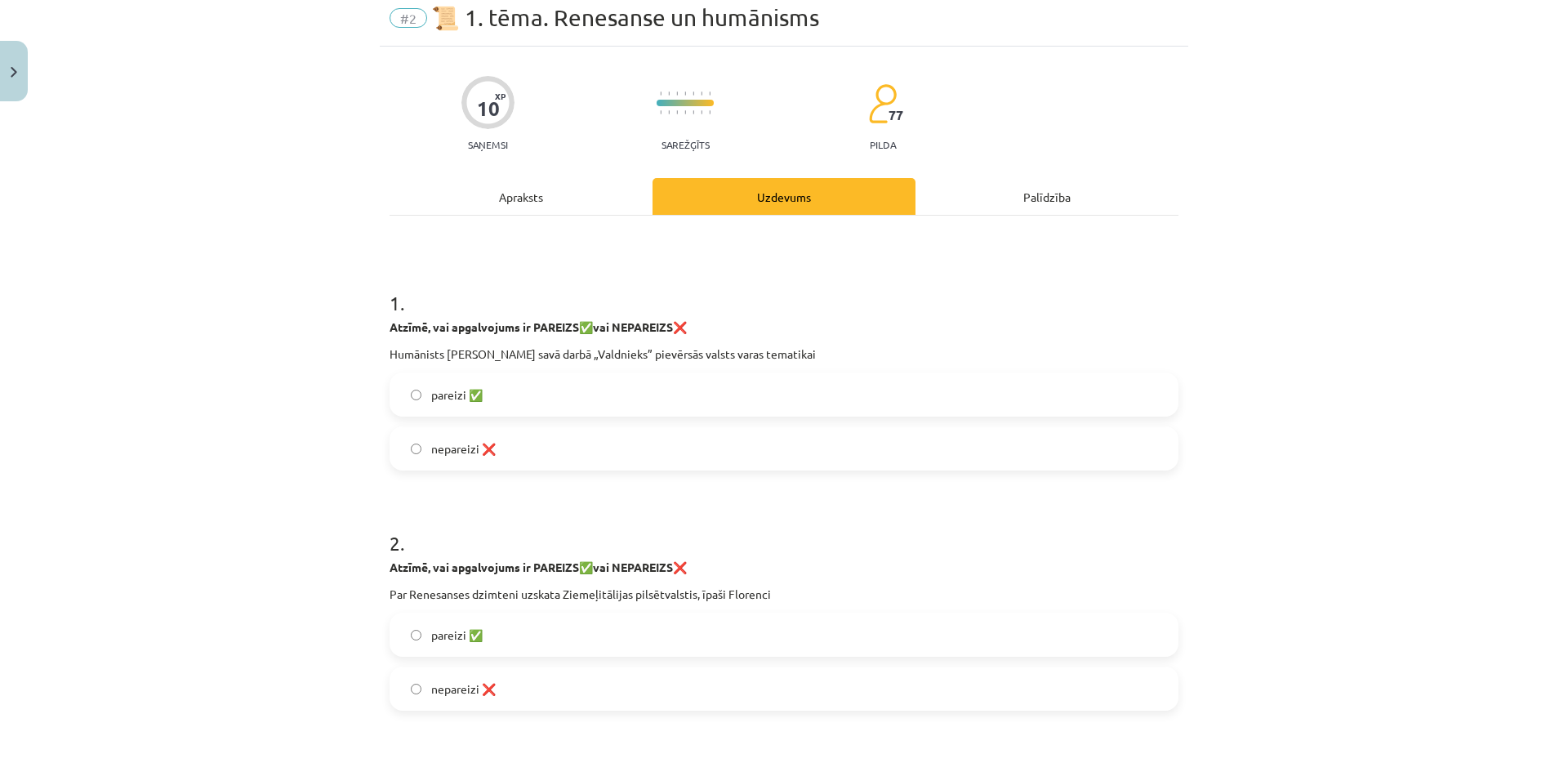
scroll to position [0, 0]
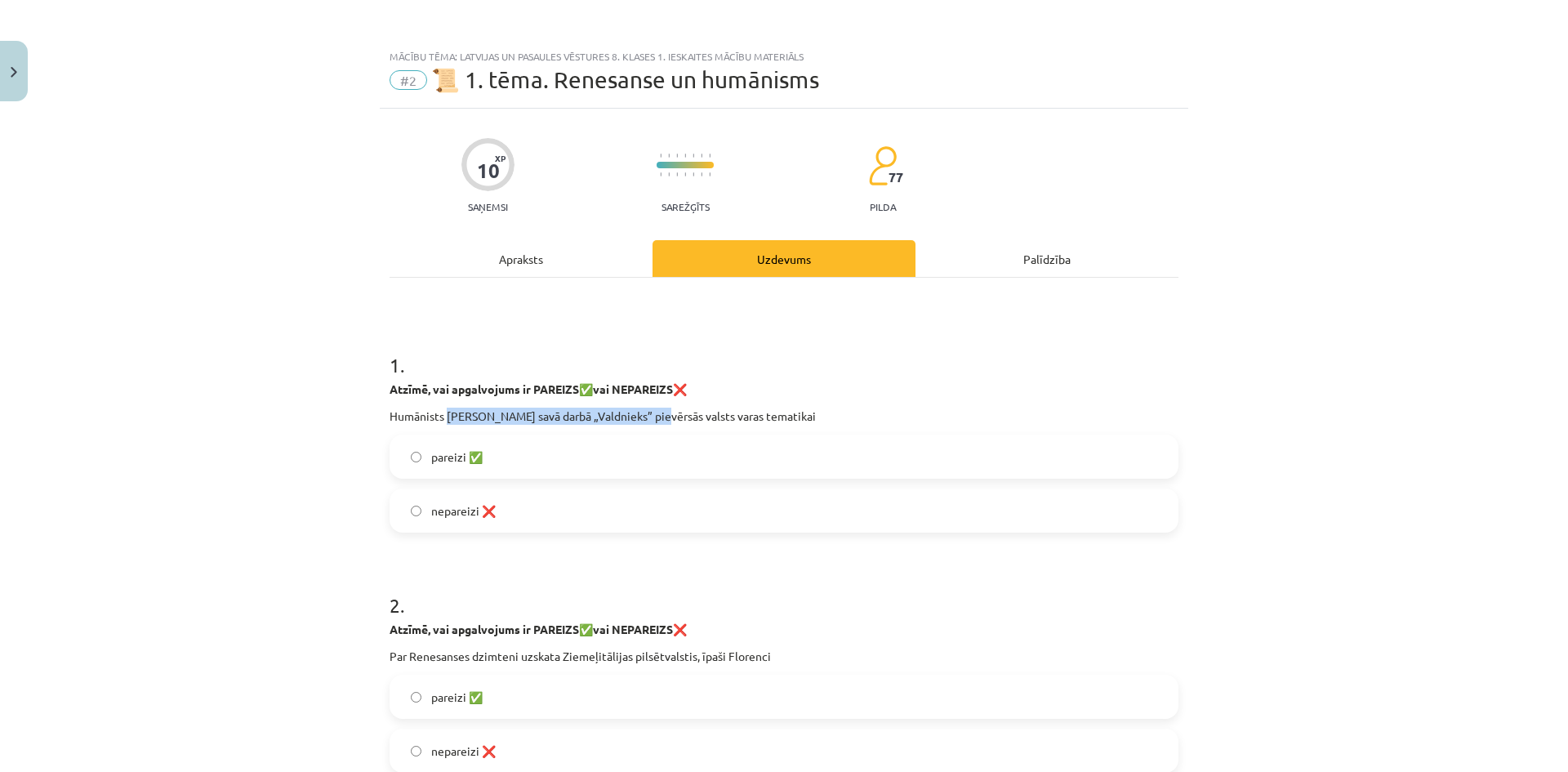
drag, startPoint x: 440, startPoint y: 415, endPoint x: 646, endPoint y: 415, distance: 206.0
click at [646, 415] on p "Humānists Nikolo Makjavelli savā darbā „Valdnieks” pievērsās valsts varas temat…" at bounding box center [784, 416] width 789 height 17
drag, startPoint x: 501, startPoint y: 439, endPoint x: 484, endPoint y: 442, distance: 17.3
click at [502, 439] on label "pareizi ✅" at bounding box center [784, 457] width 786 height 41
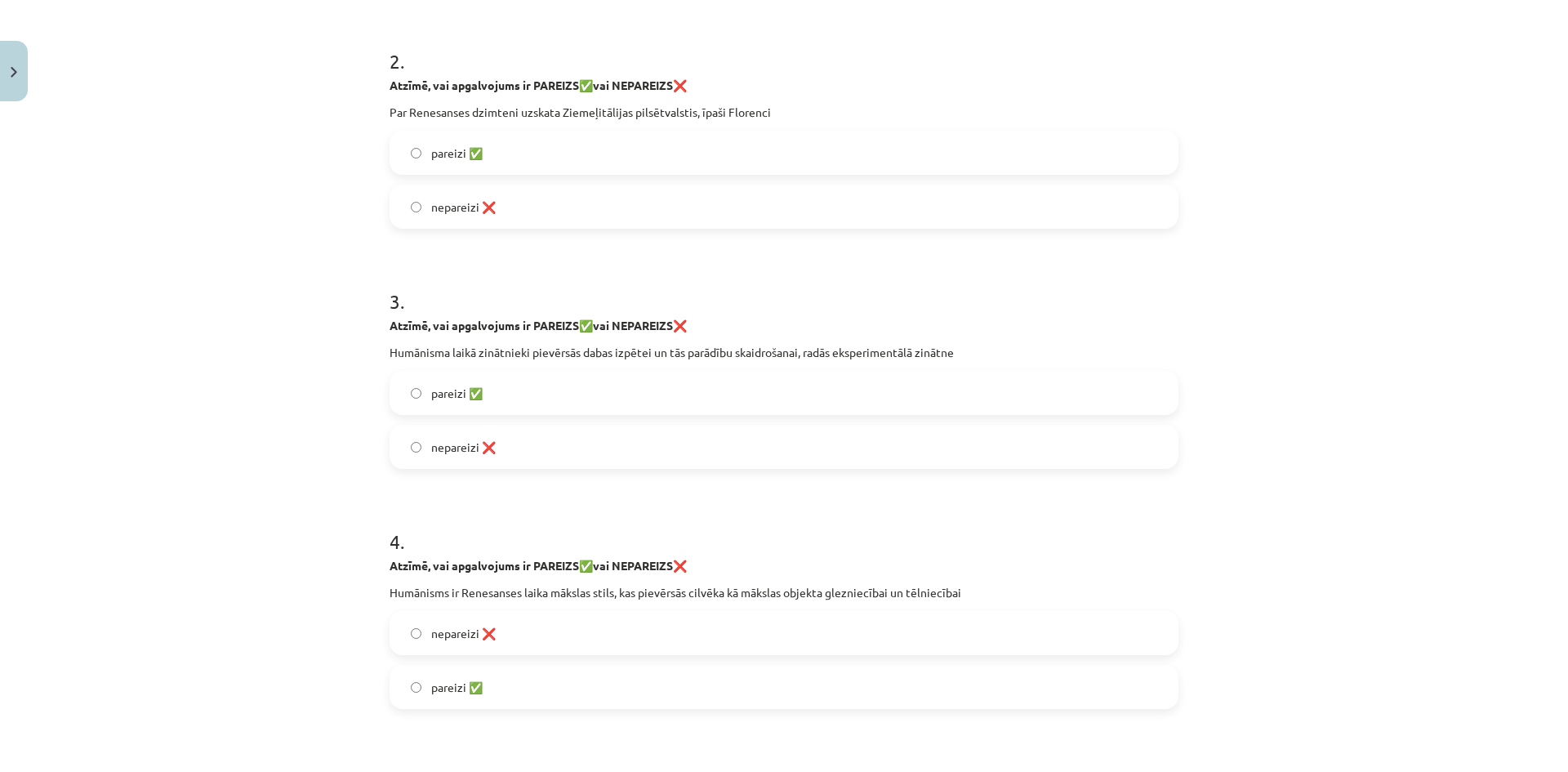
scroll to position [572, 0]
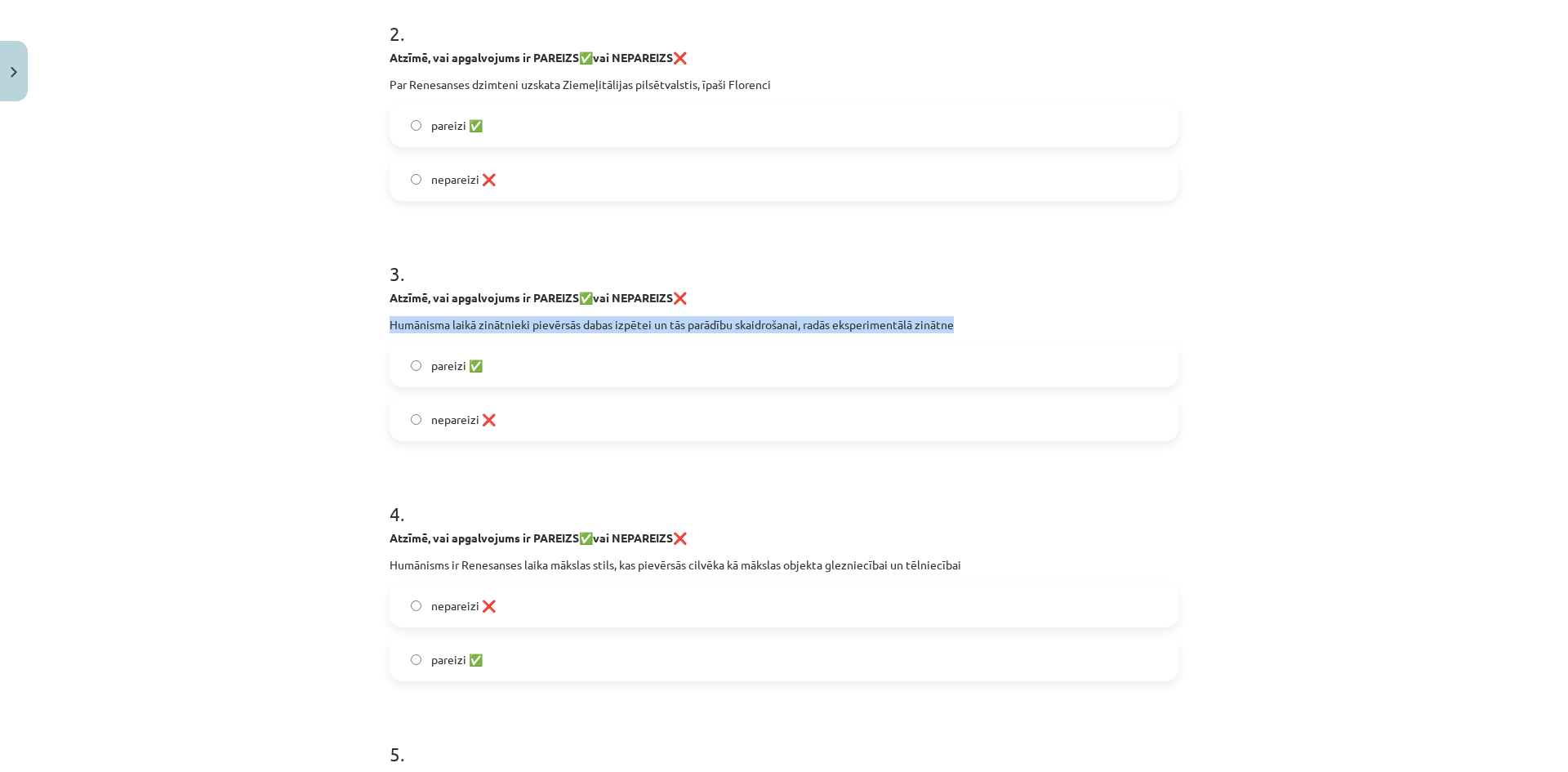
drag, startPoint x: 383, startPoint y: 324, endPoint x: 982, endPoint y: 312, distance: 599.1
click at [982, 312] on div "Atzīmē, vai apgalvojums ir PAREIZS ✅ vai NEPAREIZS ❌ Humānisma laikā zinātnieki…" at bounding box center [784, 311] width 789 height 44
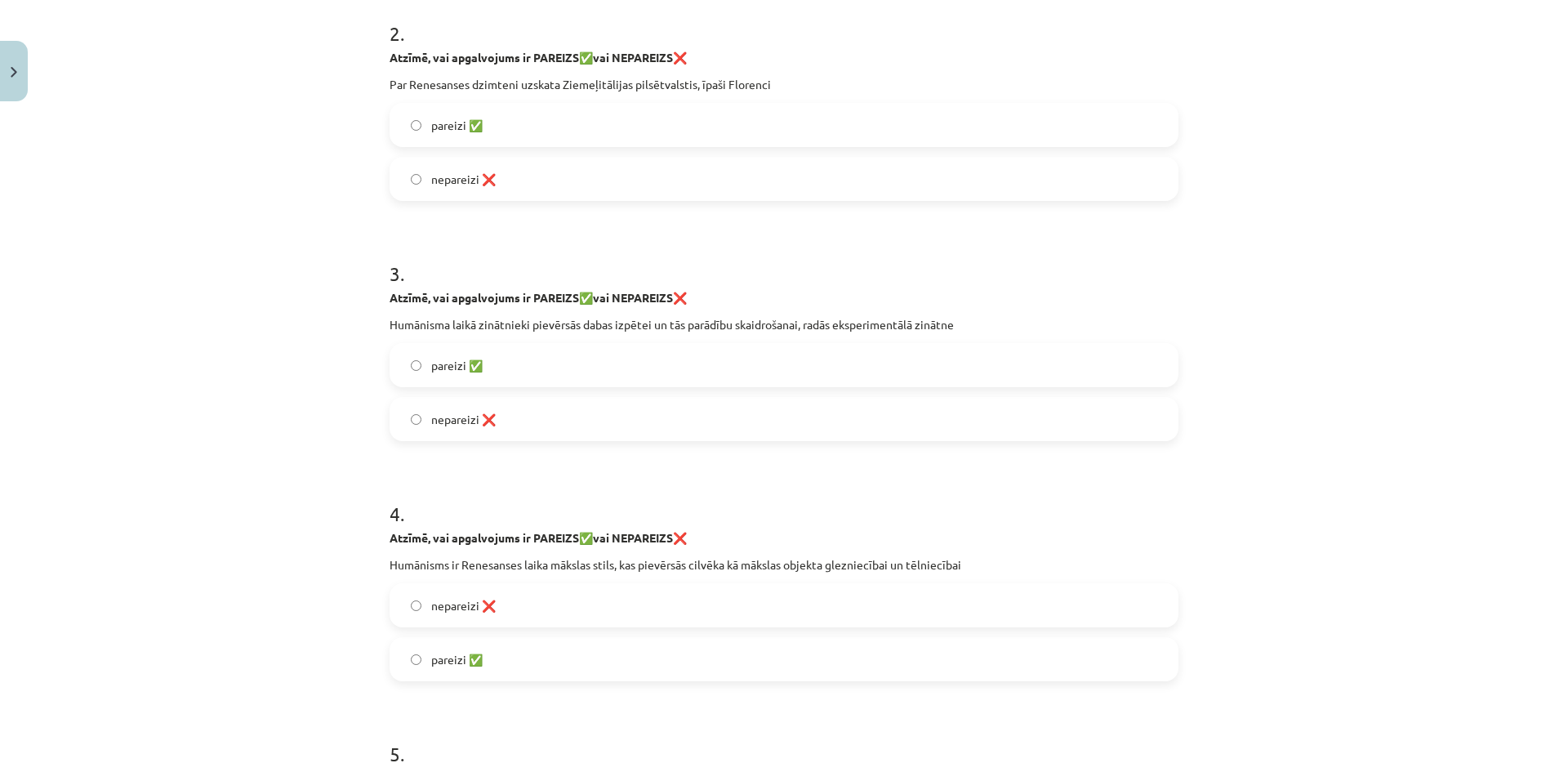
click at [456, 370] on span "pareizi ✅" at bounding box center [457, 365] width 52 height 17
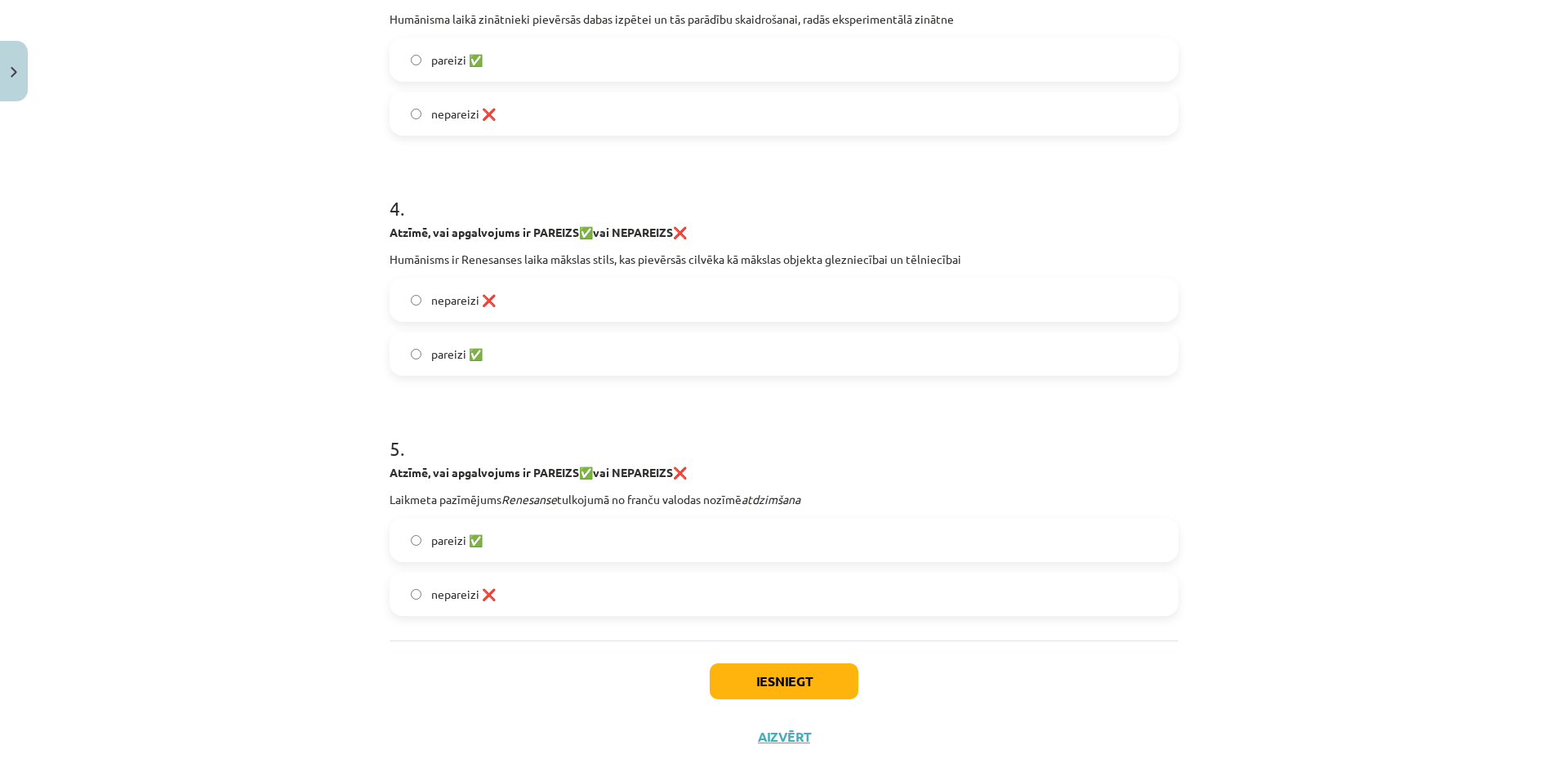
scroll to position [910, 0]
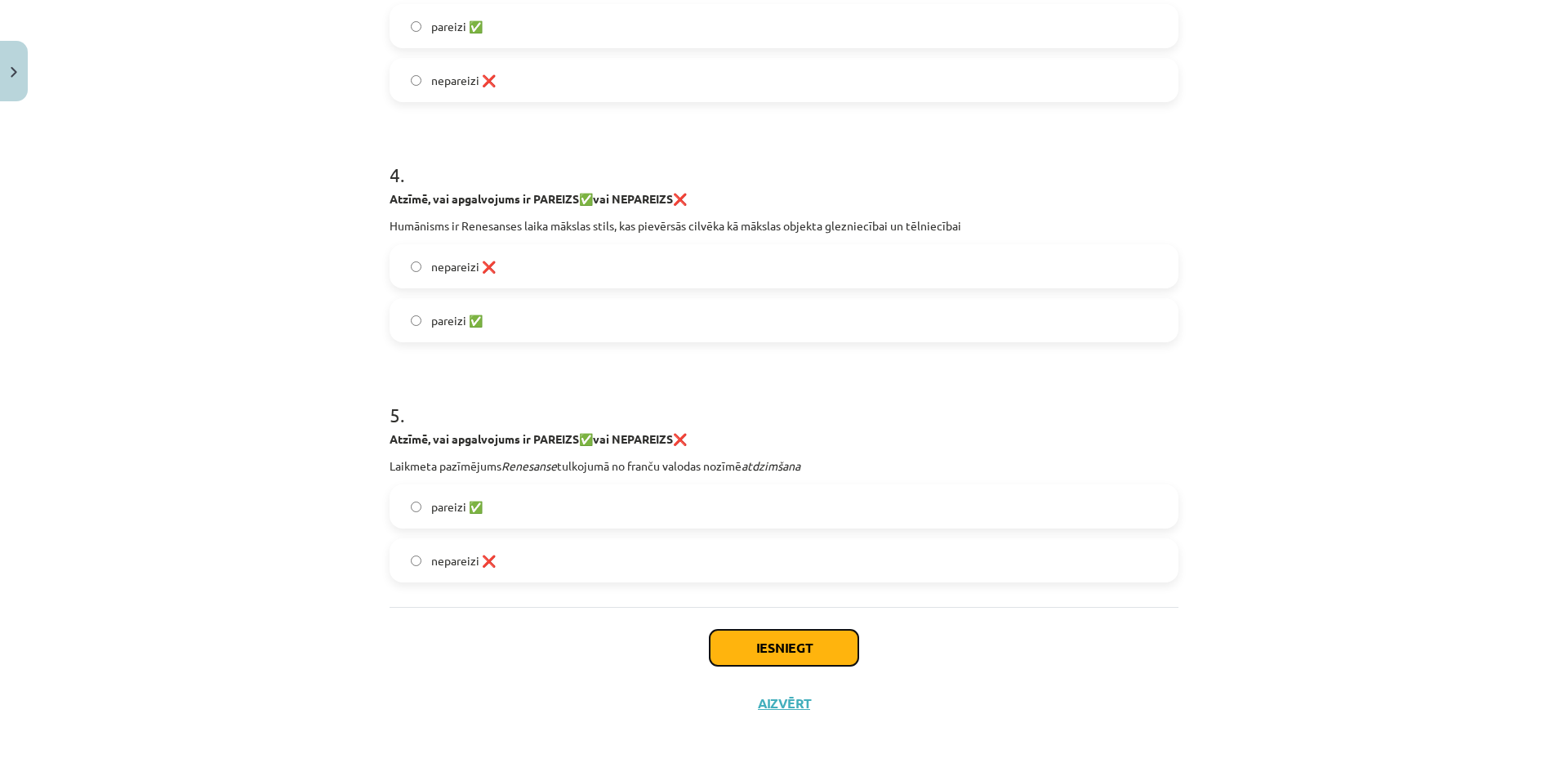
click at [804, 647] on button "Iesniegt" at bounding box center [783, 647] width 148 height 36
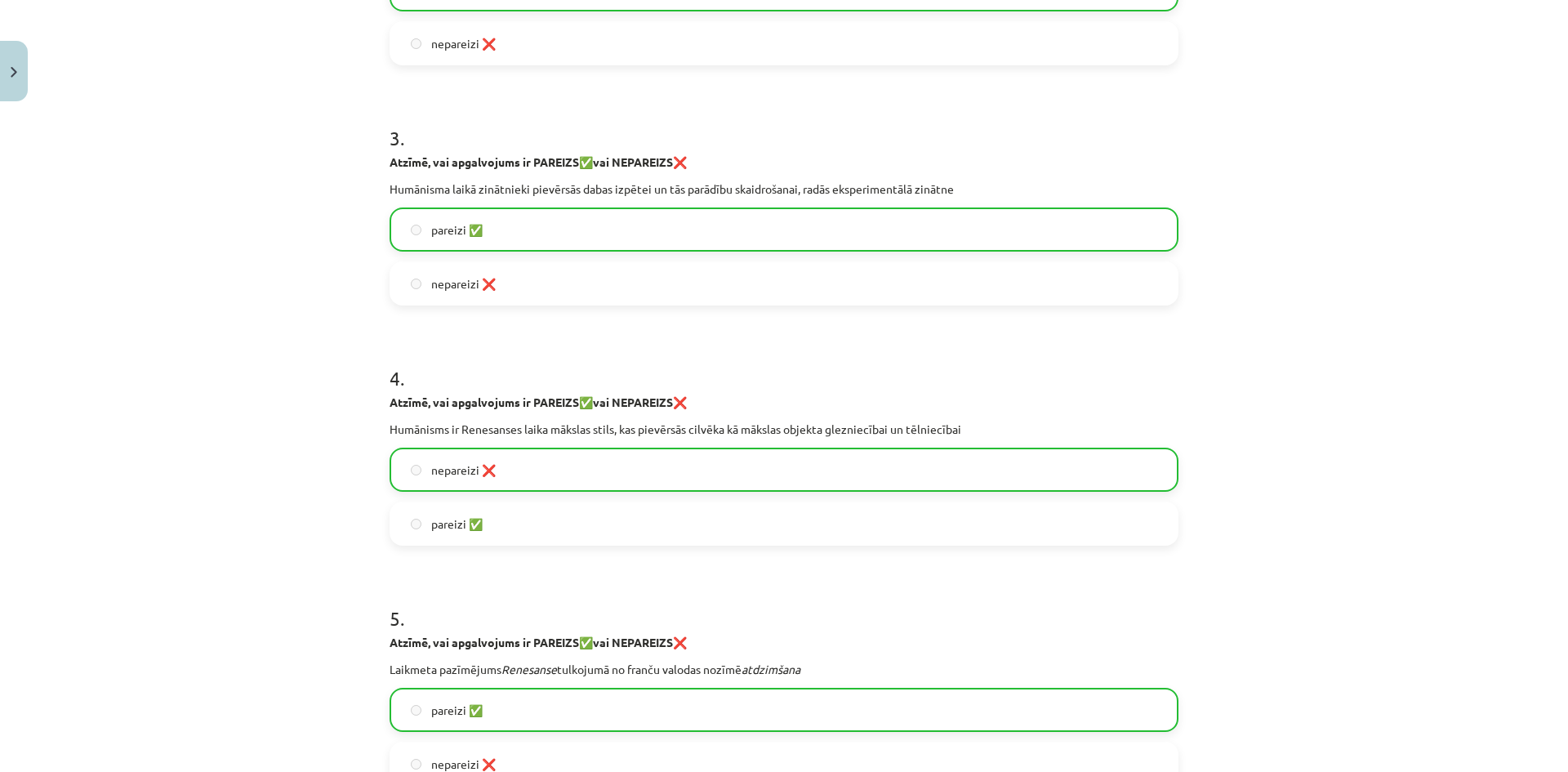
scroll to position [963, 0]
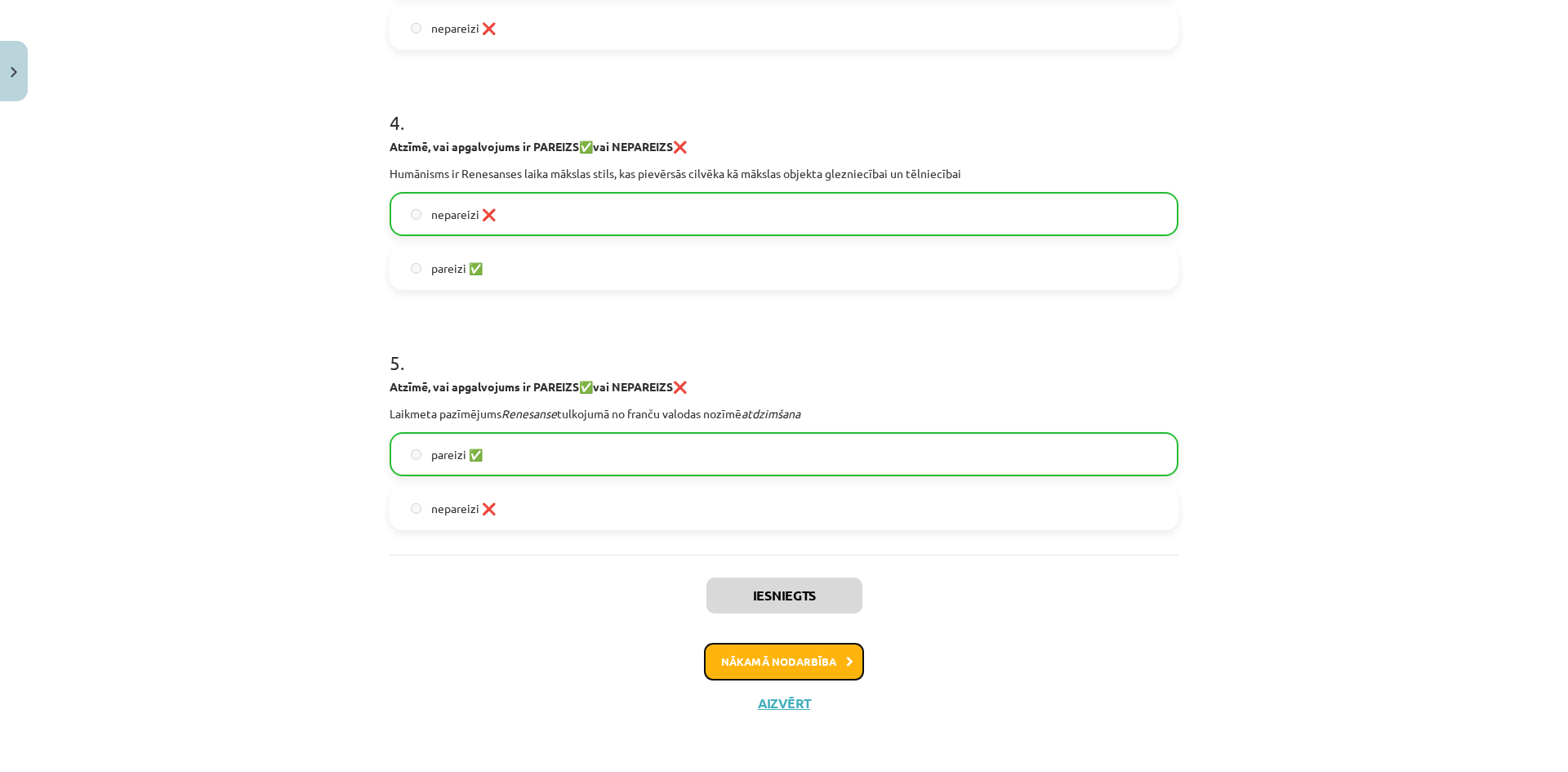
click at [837, 658] on button "Nākamā nodarbība" at bounding box center [784, 661] width 160 height 37
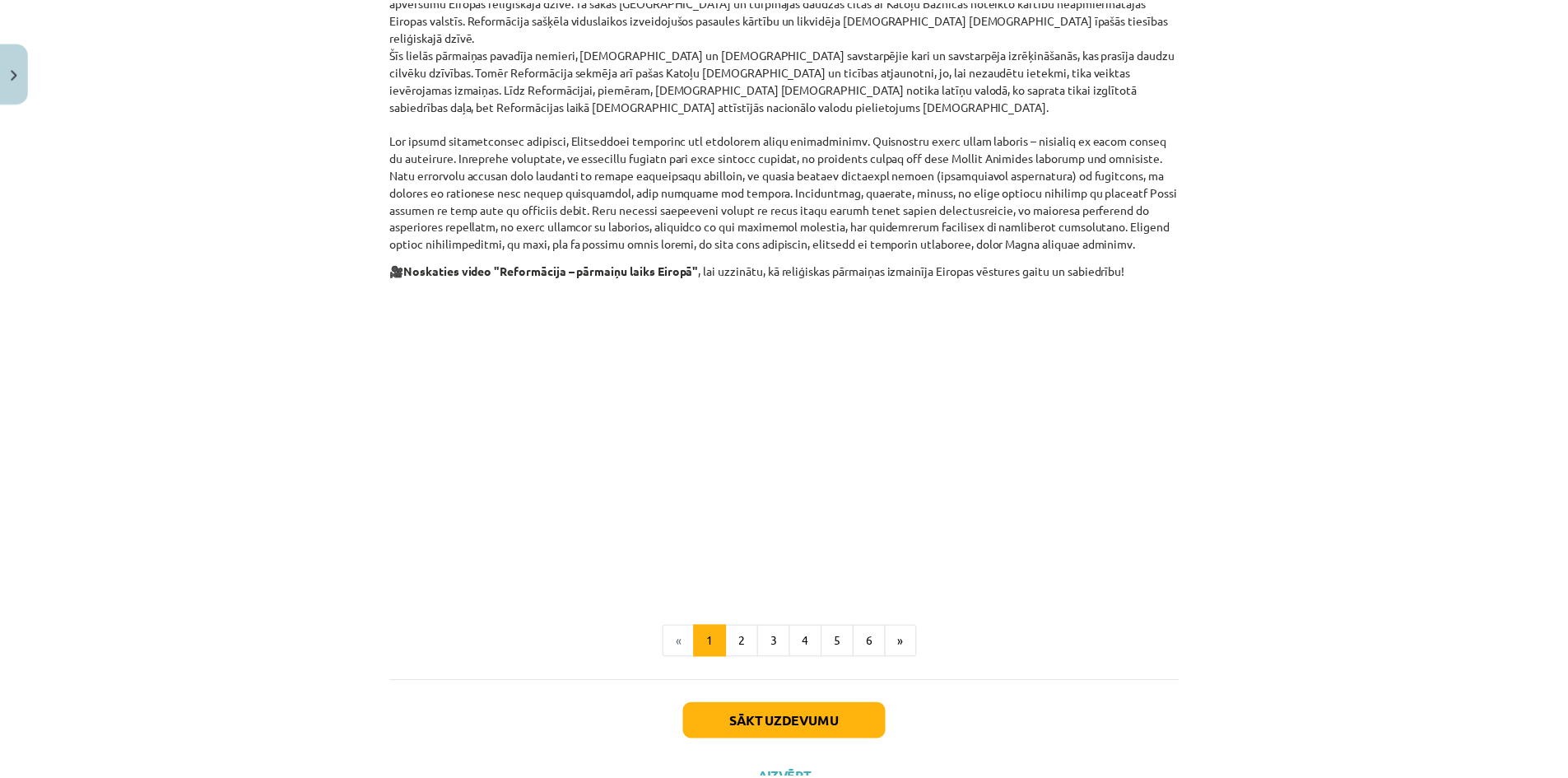
scroll to position [716, 0]
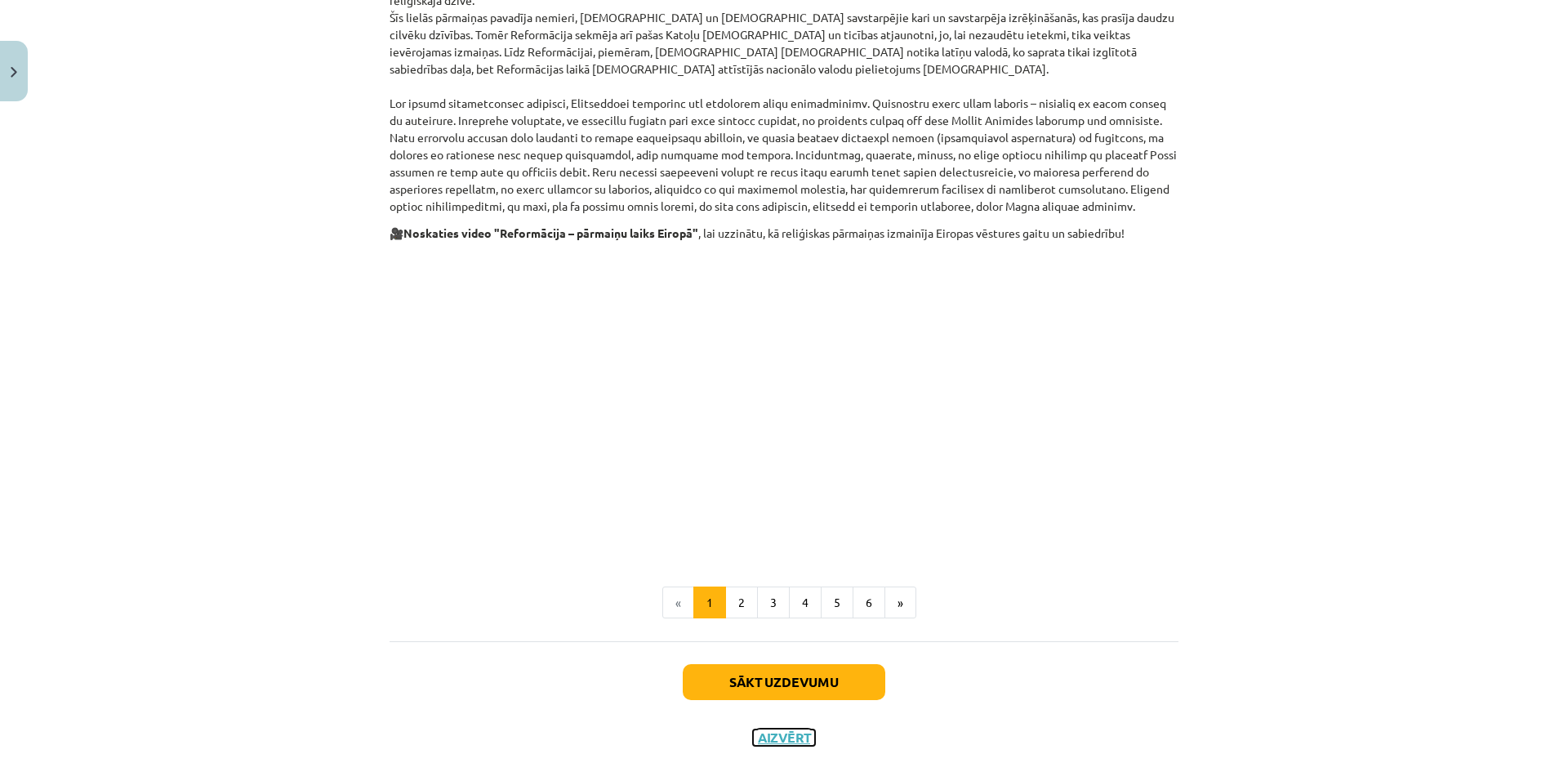
click at [775, 730] on button "Aizvērt" at bounding box center [783, 737] width 62 height 16
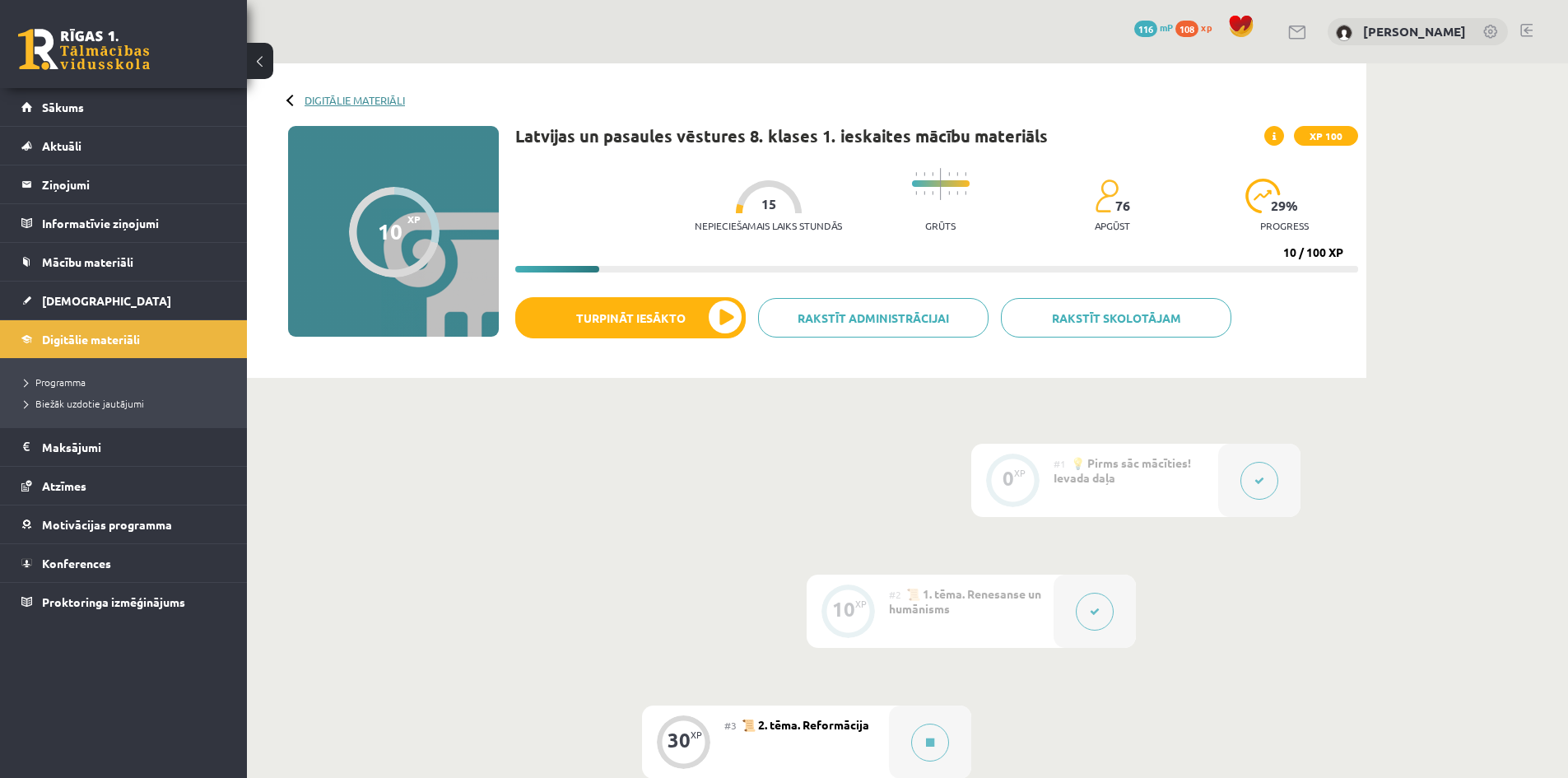
click at [307, 102] on link "Digitālie materiāli" at bounding box center [355, 100] width 101 height 12
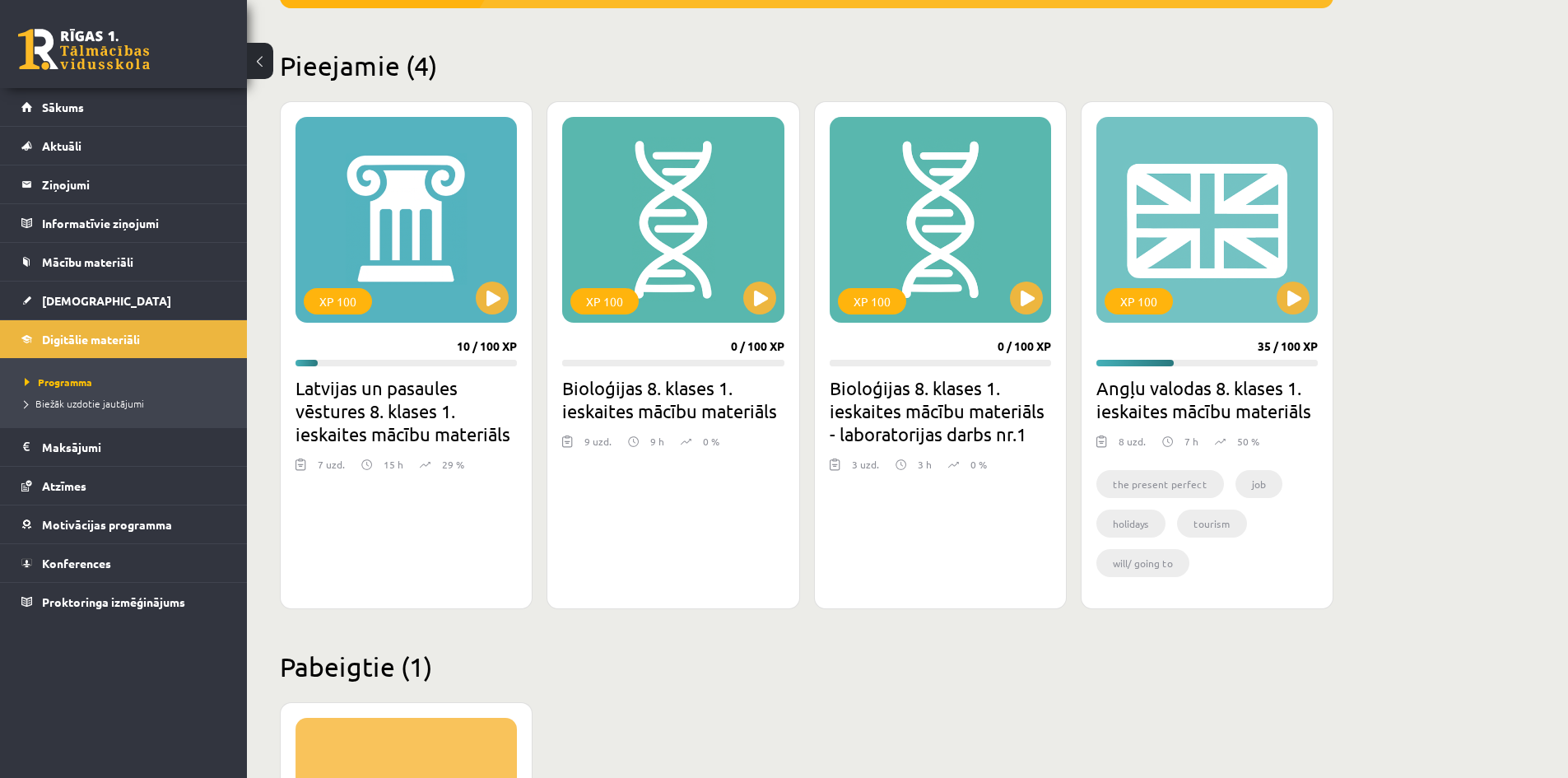
scroll to position [329, 0]
